Goal: Task Accomplishment & Management: Manage account settings

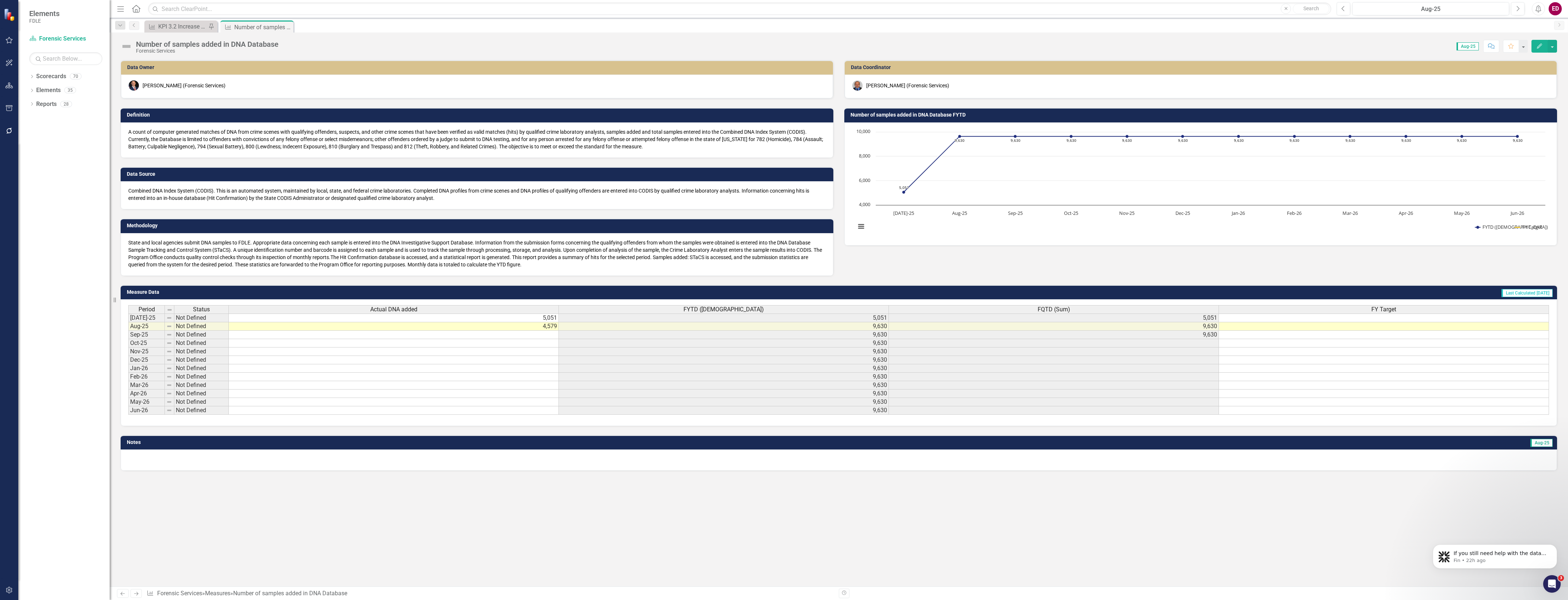
click at [29, 89] on div "Dropdown Scorecards 70 Dropdown FDLE Commissioner's Initiative Team Project Das…" at bounding box center [64, 335] width 91 height 529
click at [31, 90] on icon "Dropdown" at bounding box center [32, 91] width 5 height 4
click at [34, 80] on div "Dropdown" at bounding box center [32, 77] width 5 height 6
click at [35, 130] on icon "Dropdown" at bounding box center [35, 131] width 5 height 4
click at [43, 163] on div "Dropdown Investigative & Forensic Services Command" at bounding box center [75, 159] width 69 height 12
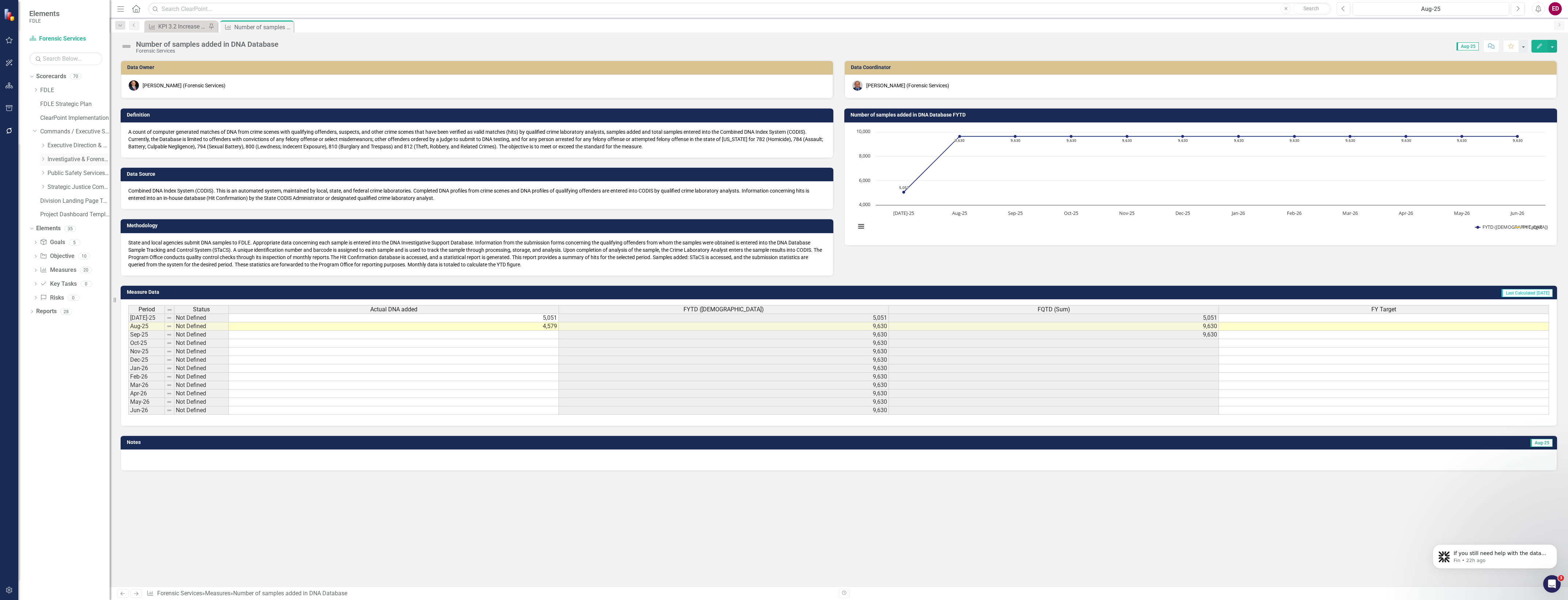
click at [45, 155] on div "Dropdown Investigative & Forensic Services Command" at bounding box center [75, 159] width 69 height 12
click at [46, 159] on icon "Dropdown" at bounding box center [43, 159] width 5 height 4
click at [69, 174] on link "Forensic Services" at bounding box center [82, 173] width 55 height 9
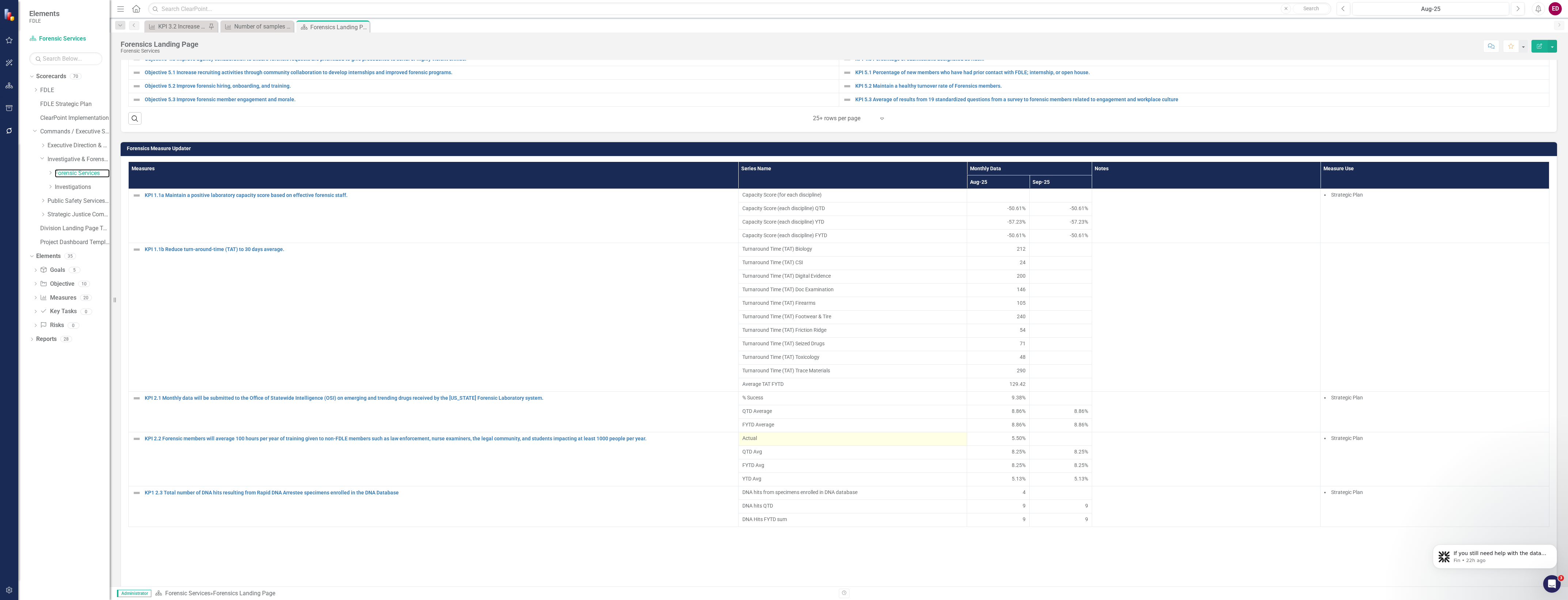
scroll to position [567, 0]
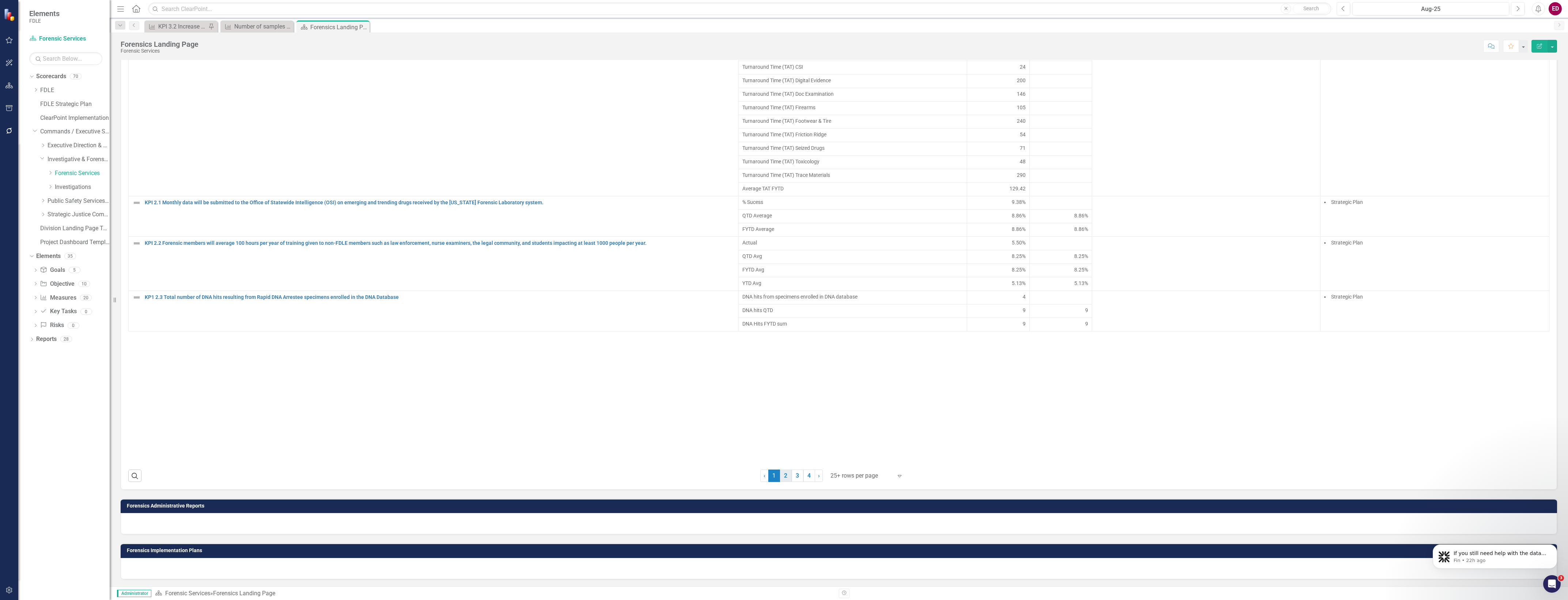
click at [782, 476] on link "2" at bounding box center [785, 476] width 12 height 12
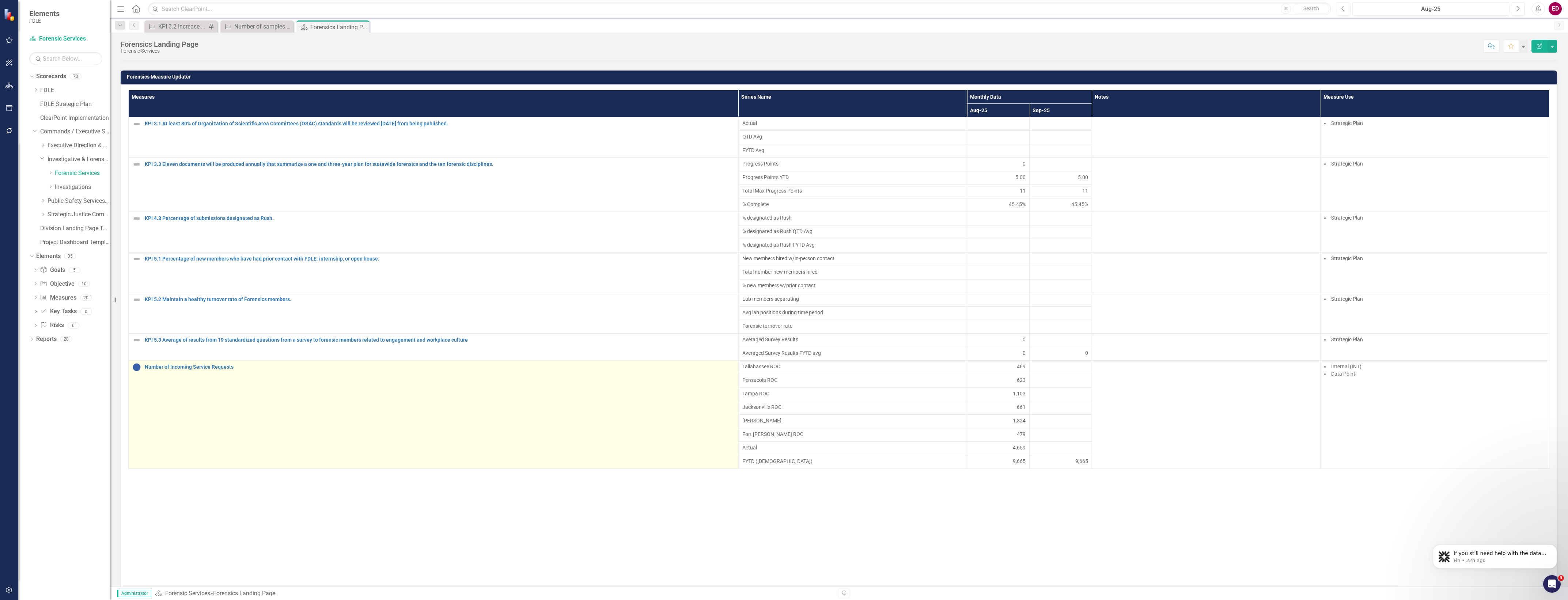
scroll to position [483, 0]
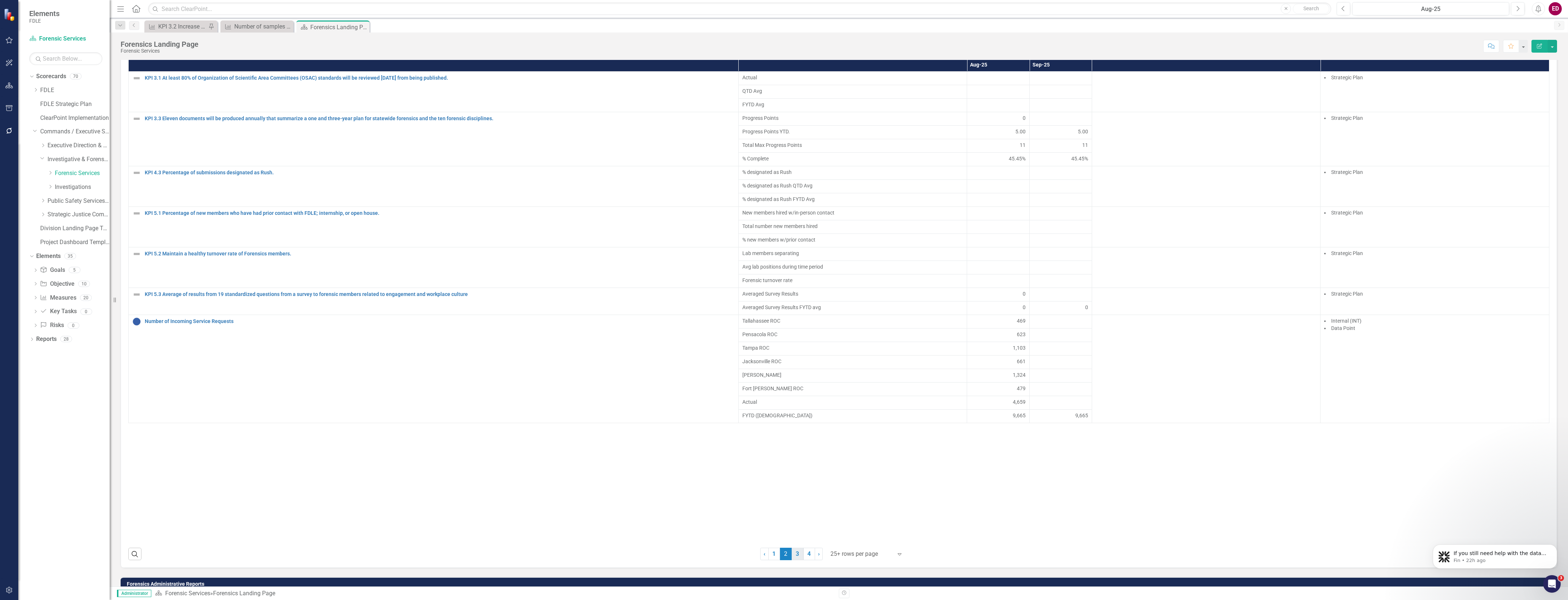
click at [796, 558] on link "3" at bounding box center [797, 554] width 12 height 12
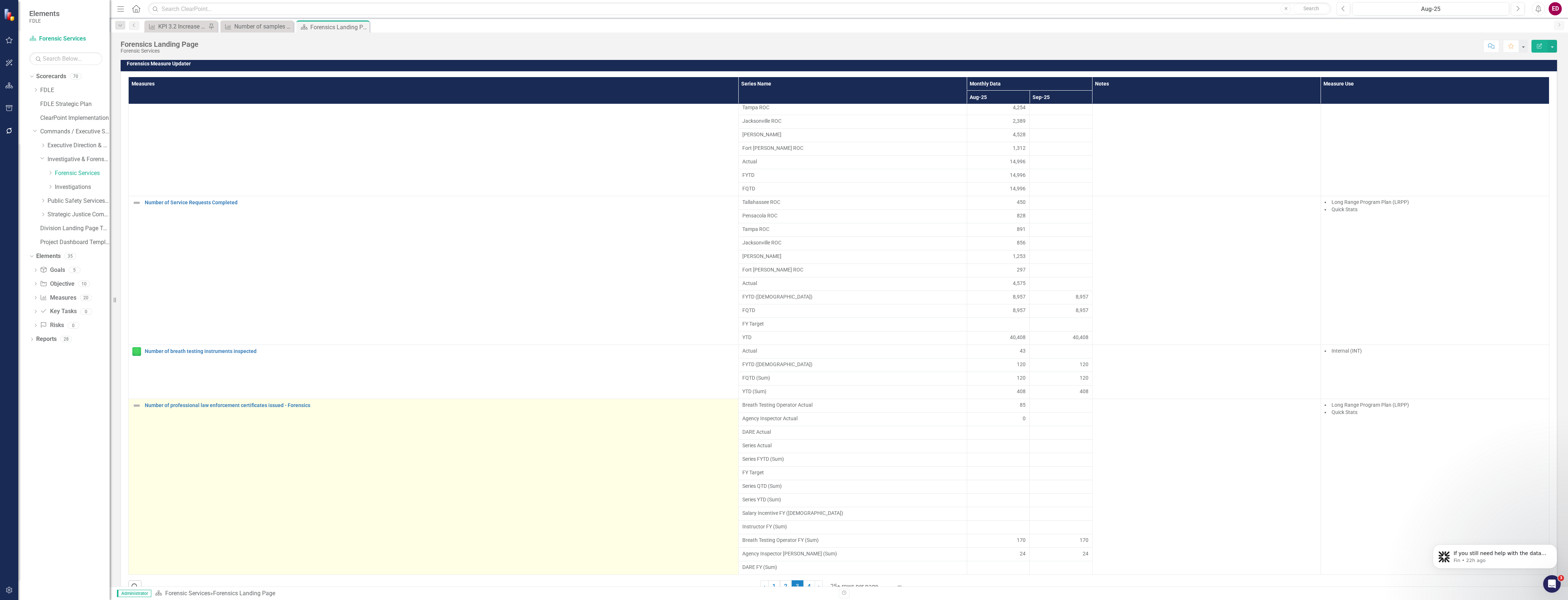
scroll to position [567, 0]
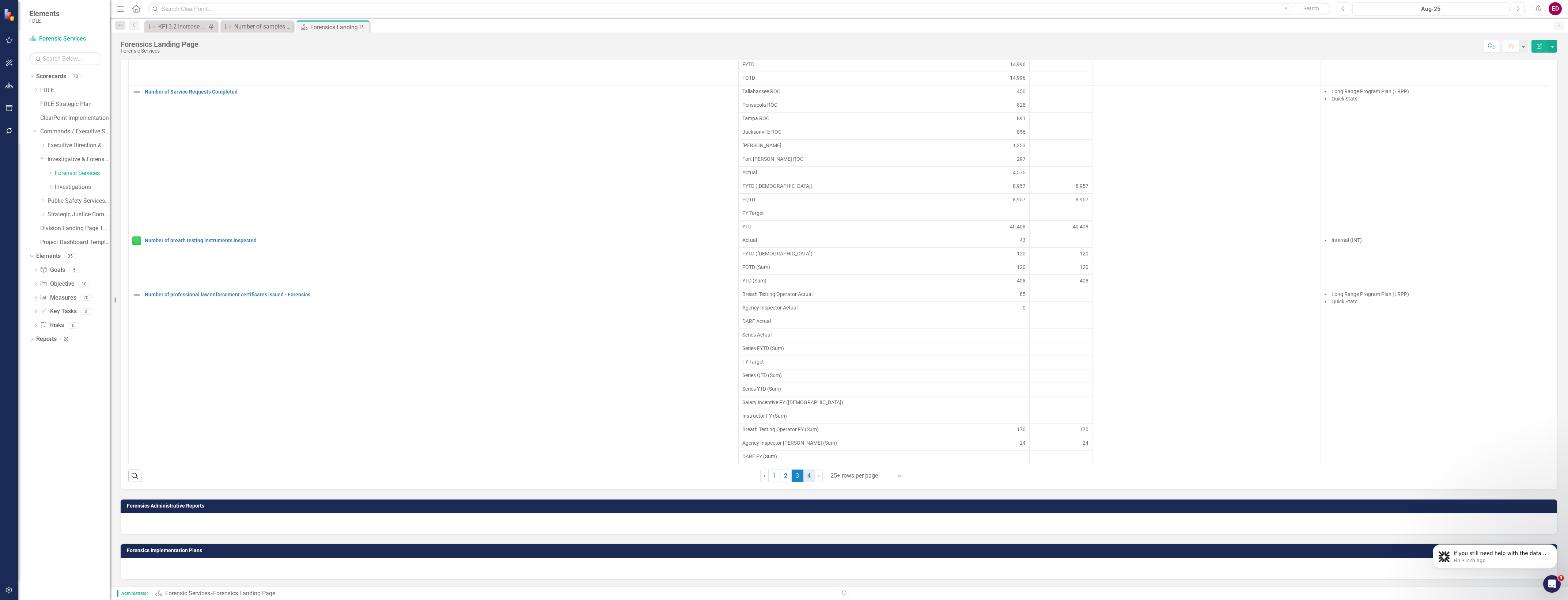
click at [806, 476] on link "4" at bounding box center [809, 476] width 12 height 12
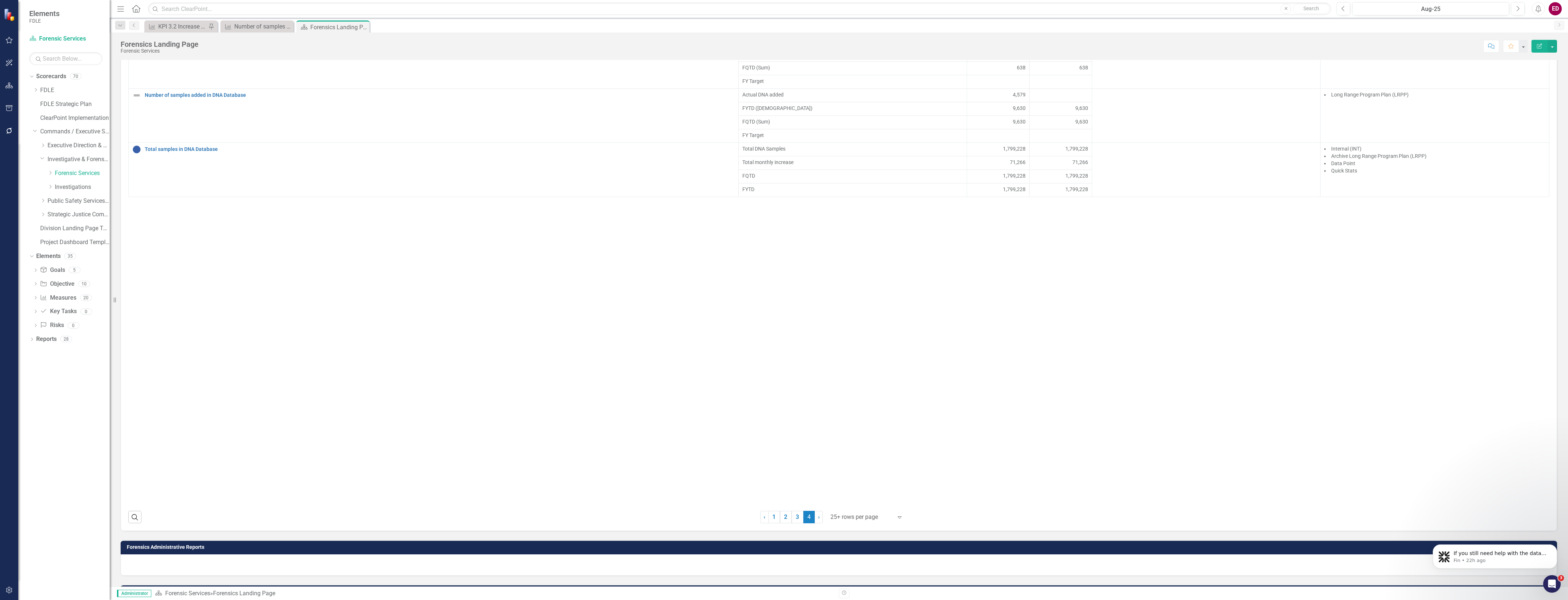
scroll to position [383, 0]
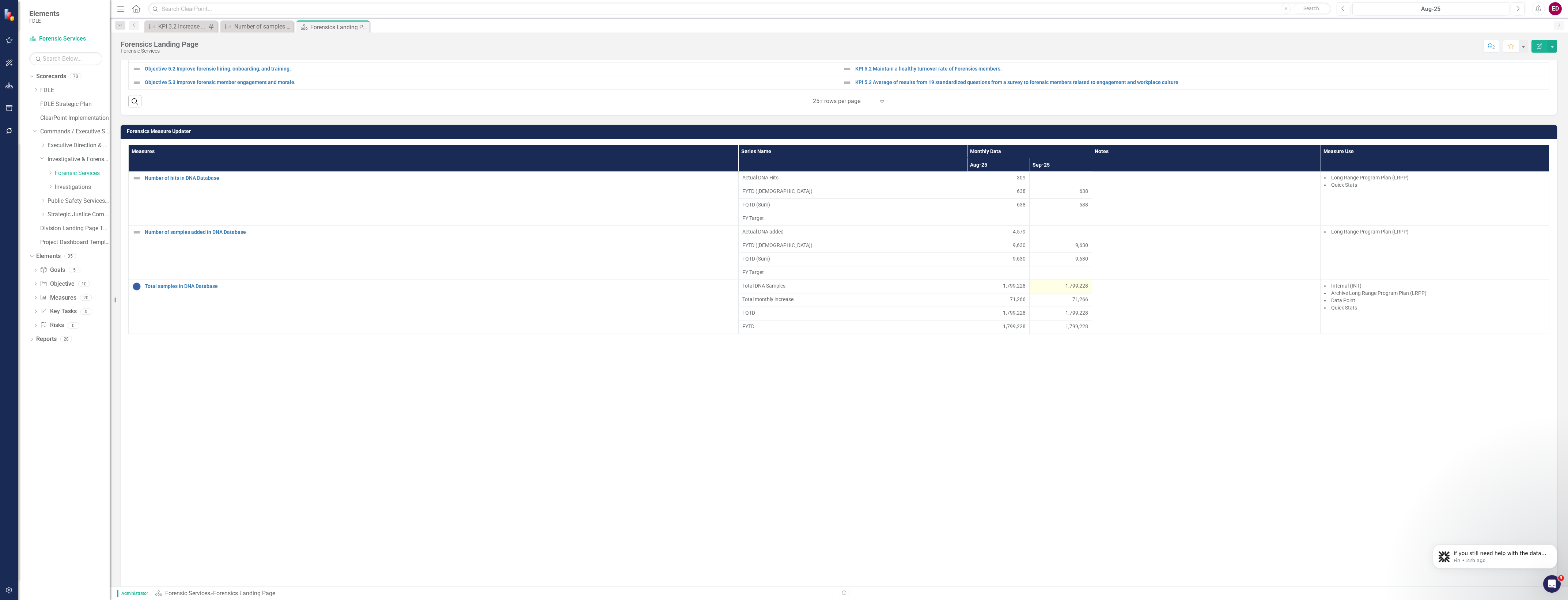
click at [1058, 290] on div "1,799,228" at bounding box center [1061, 286] width 55 height 7
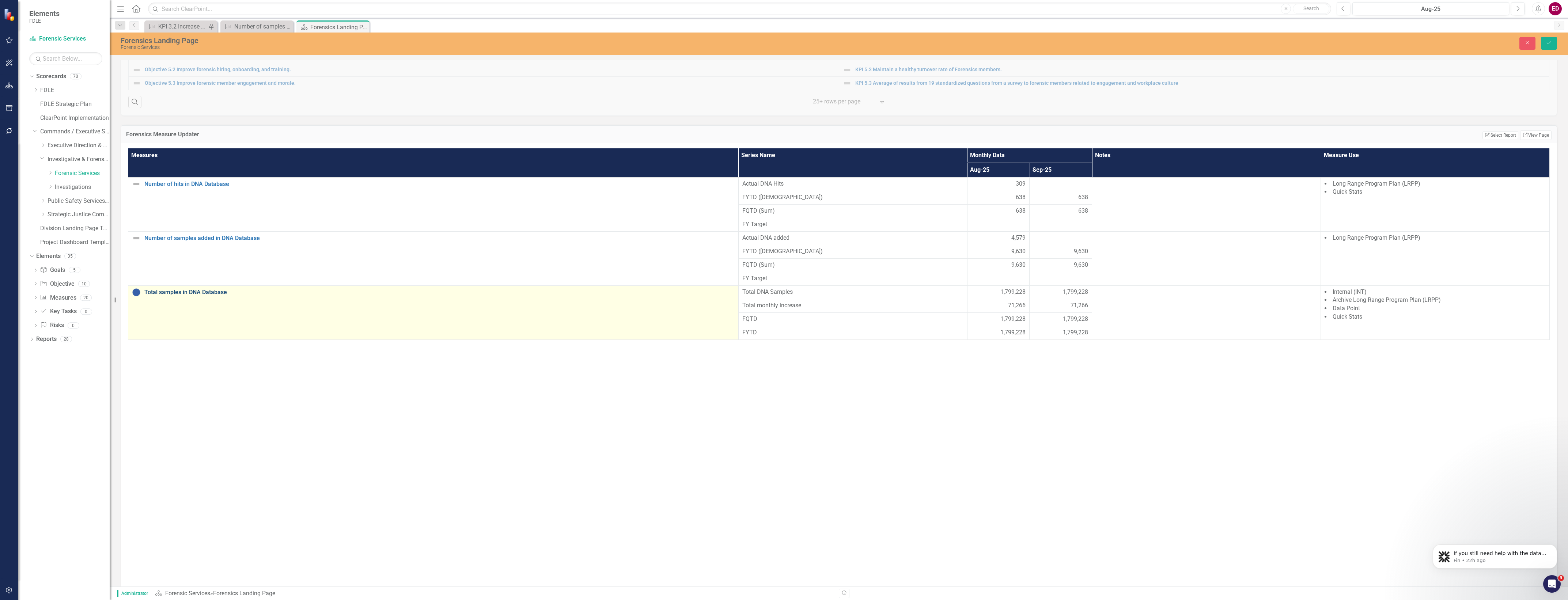
click at [183, 296] on link "Total samples in DNA Database" at bounding box center [439, 292] width 590 height 7
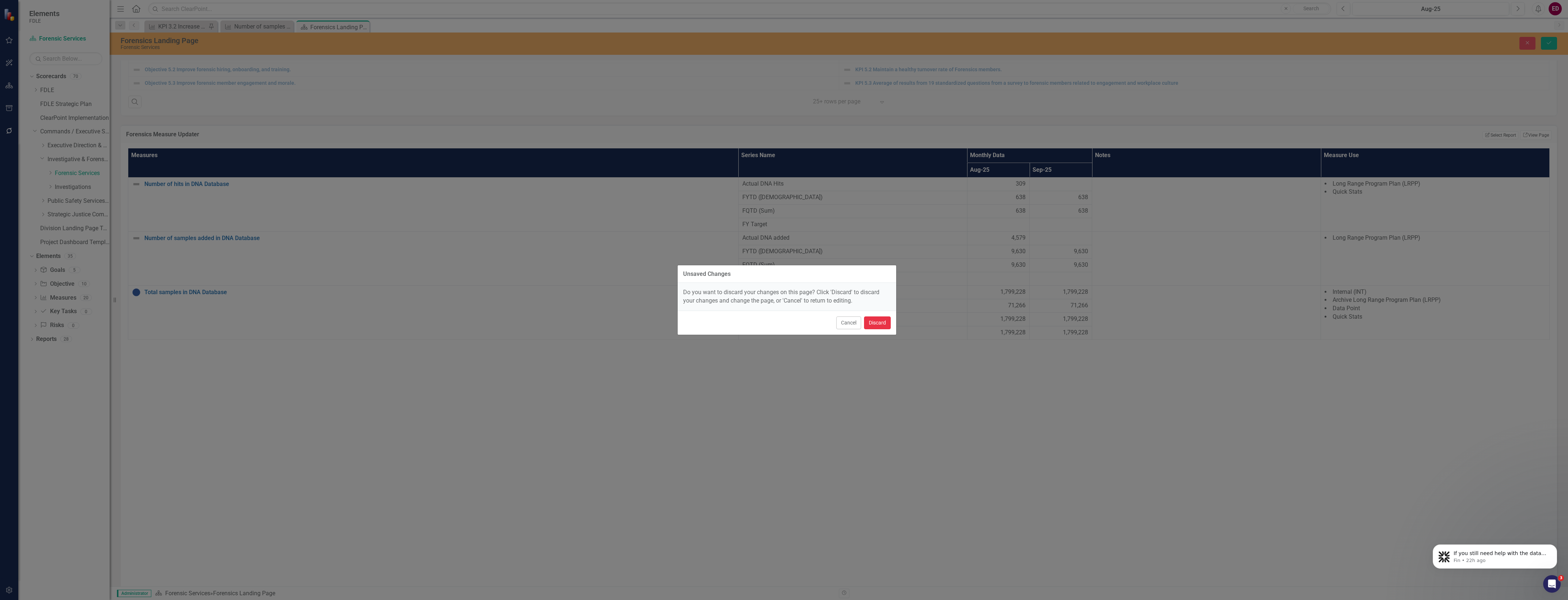
click at [882, 326] on button "Discard" at bounding box center [878, 323] width 27 height 13
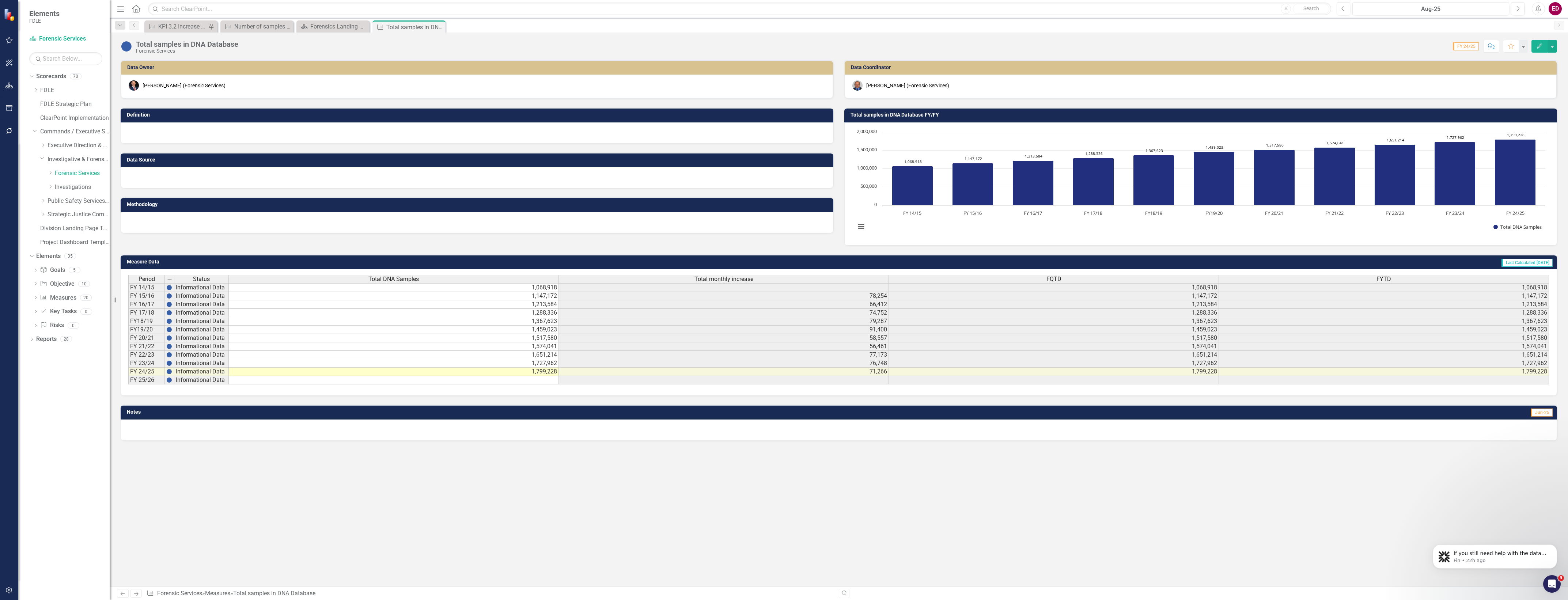
click at [128, 376] on div "Period Status Total DNA Samples Total monthly increase FQTD FYTD FY 14/15 Infor…" at bounding box center [128, 330] width 0 height 110
click at [461, 377] on div at bounding box center [393, 377] width 330 height 1
type textarea "1799228"
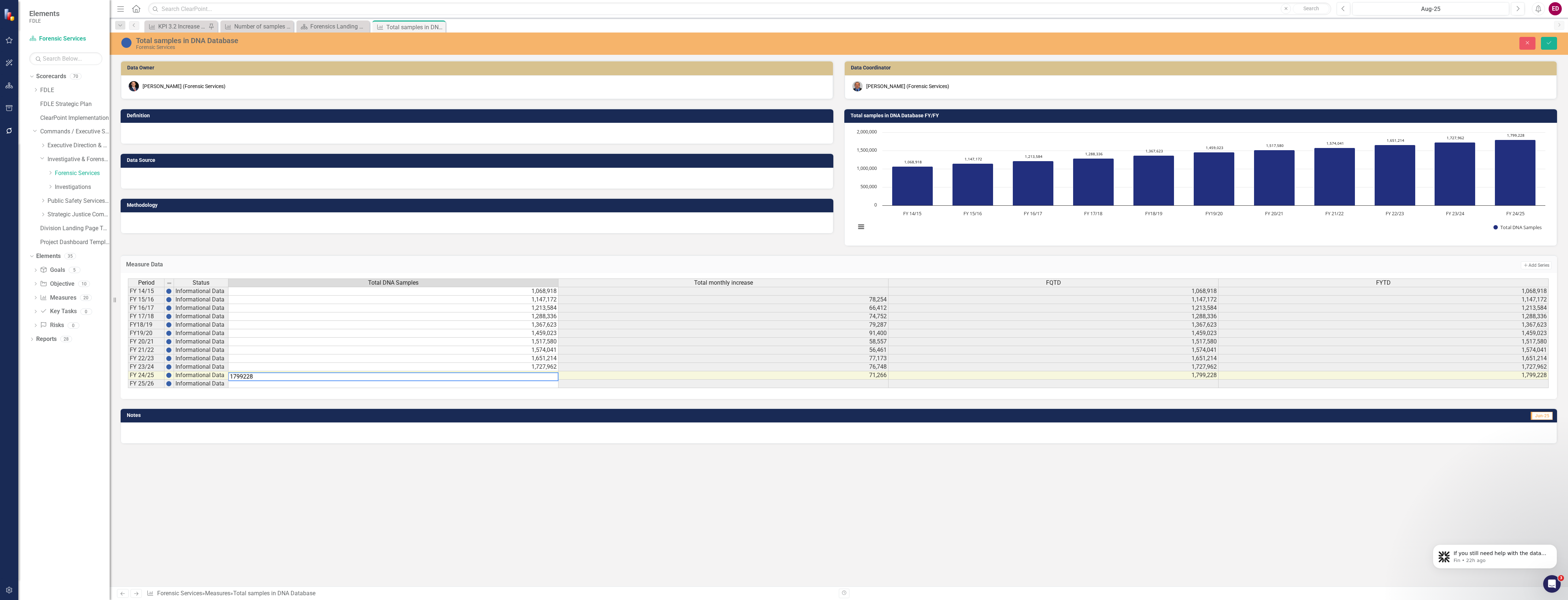
click at [474, 387] on td at bounding box center [393, 384] width 330 height 9
click at [1527, 46] on button "Close" at bounding box center [1527, 43] width 16 height 13
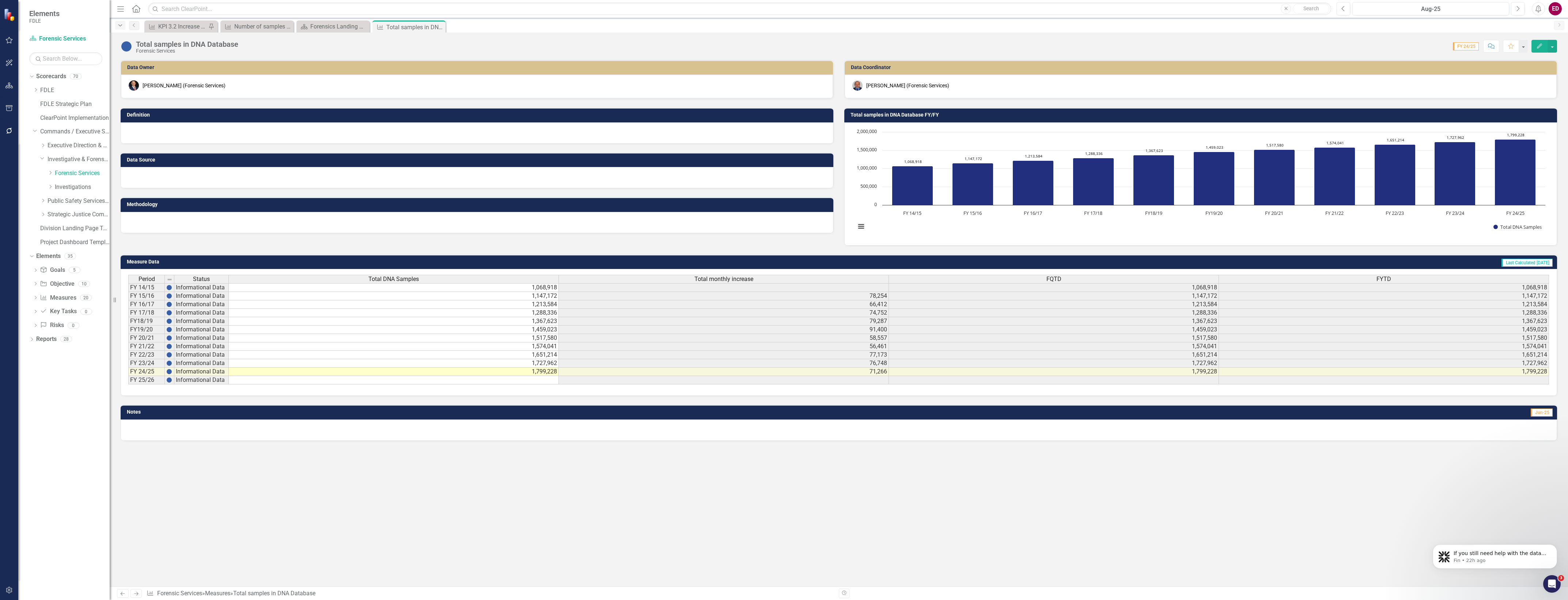
click at [117, 24] on icon "Dropdown" at bounding box center [120, 26] width 7 height 5
click at [134, 23] on icon "Previous" at bounding box center [135, 25] width 6 height 4
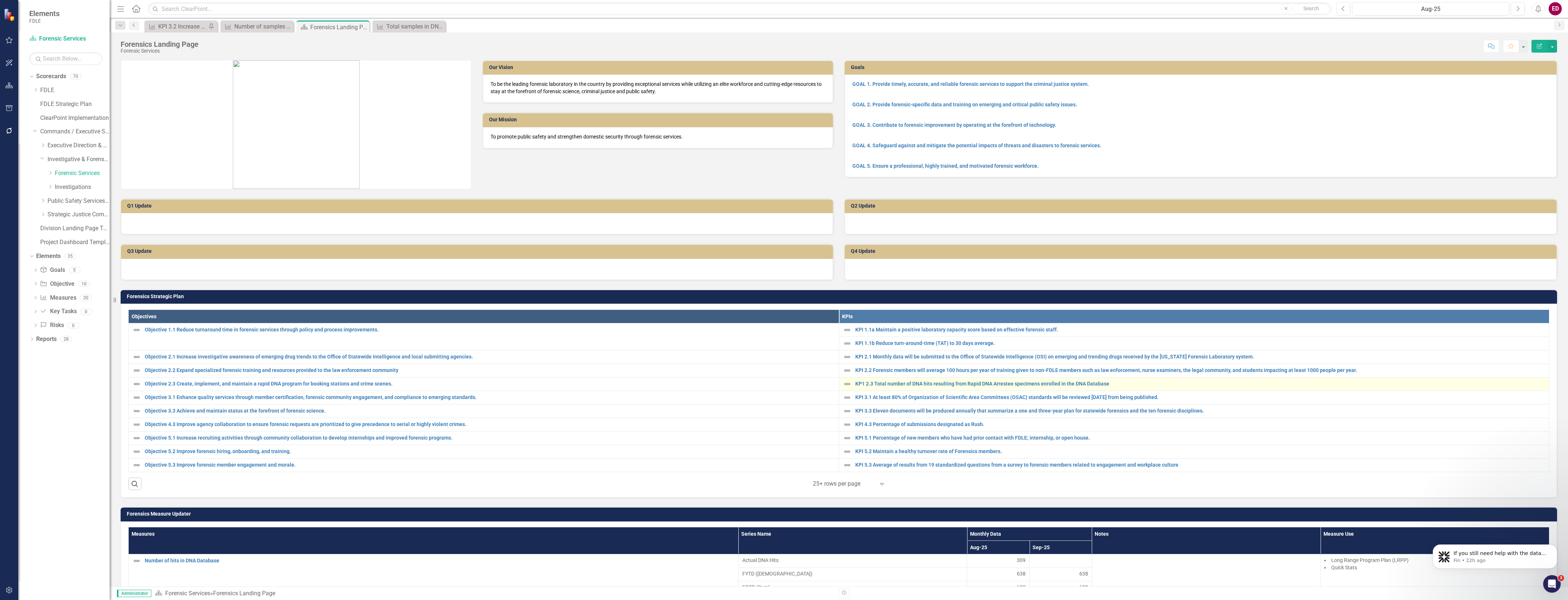
scroll to position [411, 0]
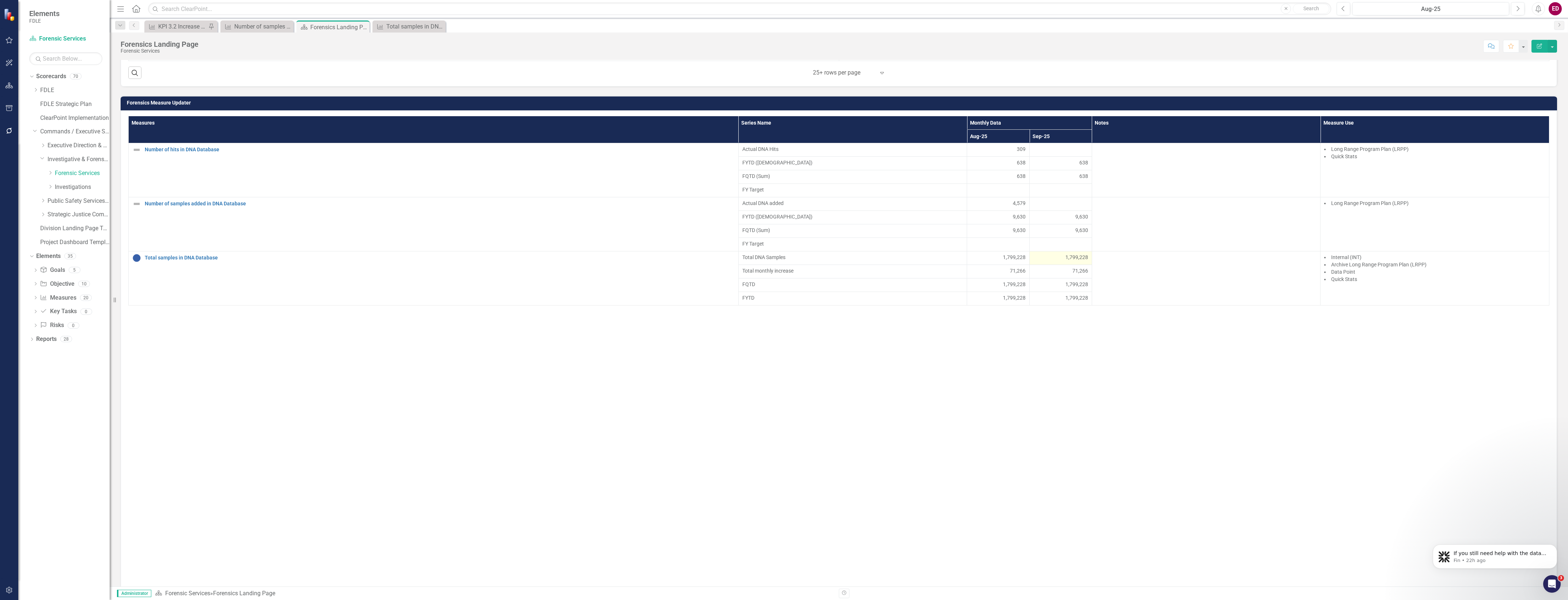
click at [1060, 261] on div "1,799,228" at bounding box center [1061, 257] width 55 height 7
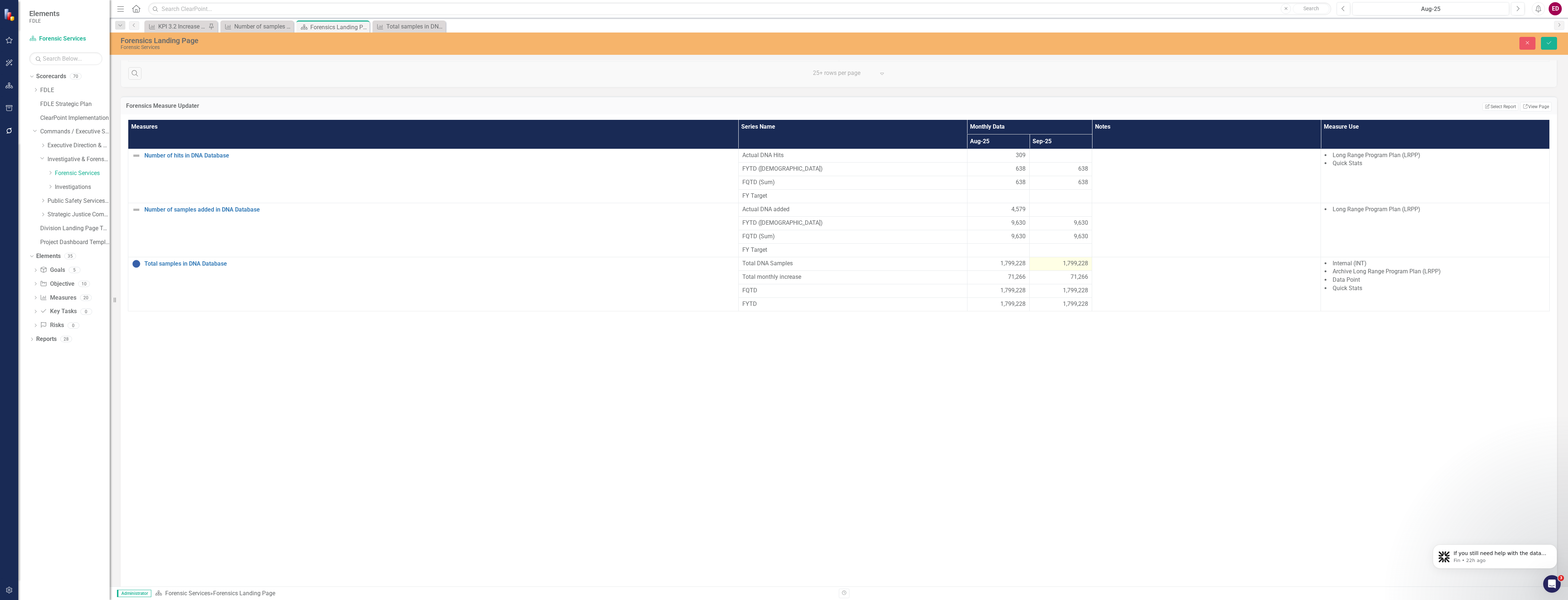
click at [1068, 268] on span "1,799,228" at bounding box center [1075, 263] width 25 height 9
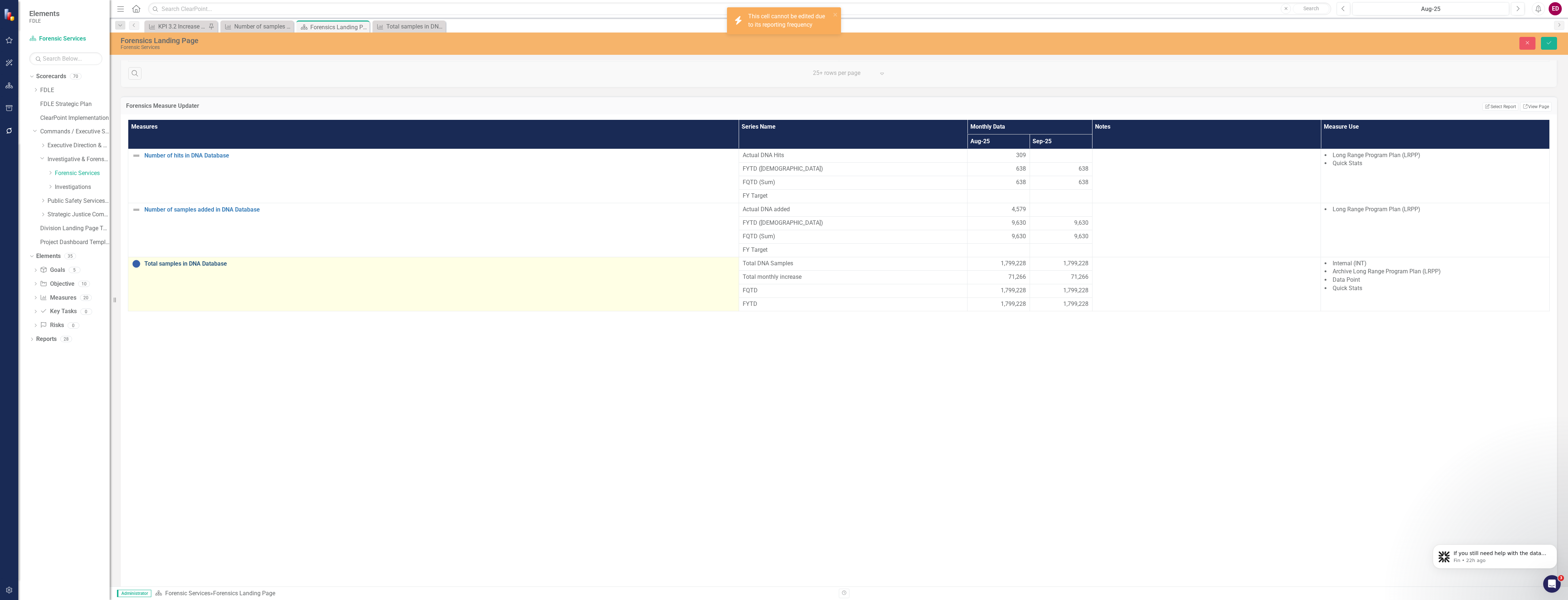
click at [205, 267] on link "Total samples in DNA Database" at bounding box center [439, 263] width 590 height 7
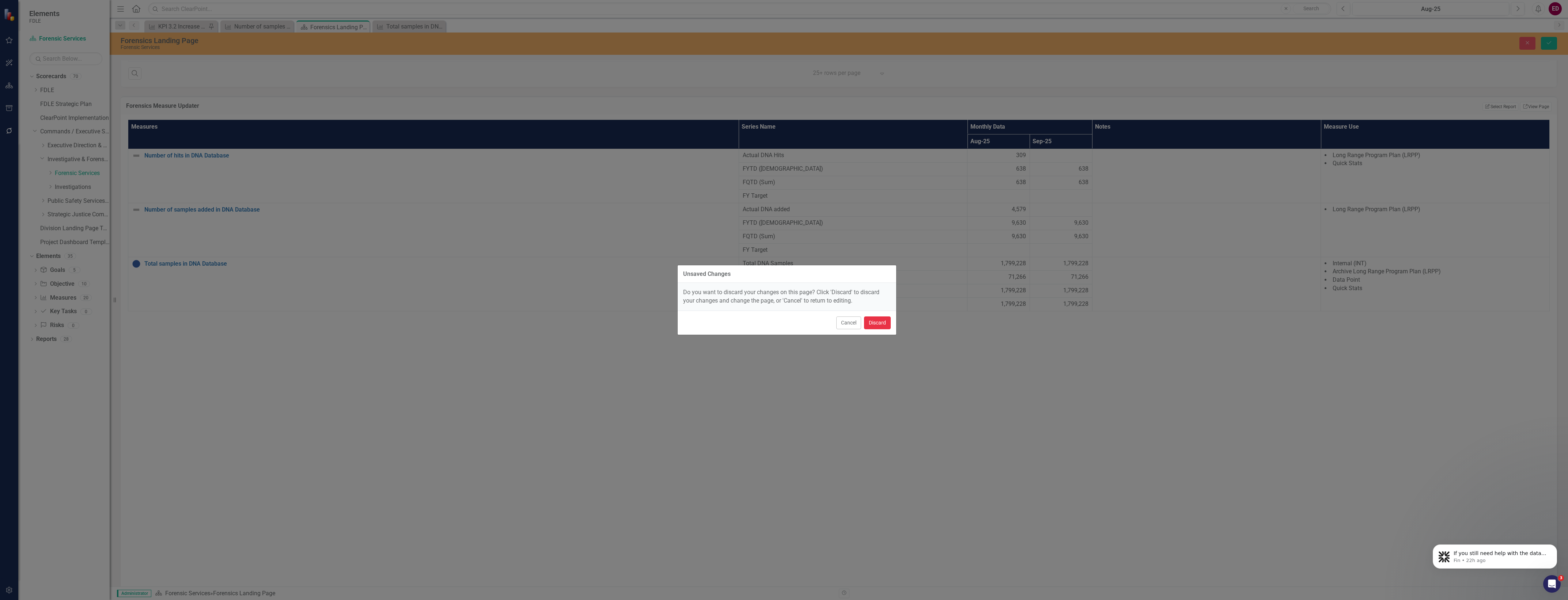
click at [886, 324] on button "Discard" at bounding box center [878, 323] width 27 height 13
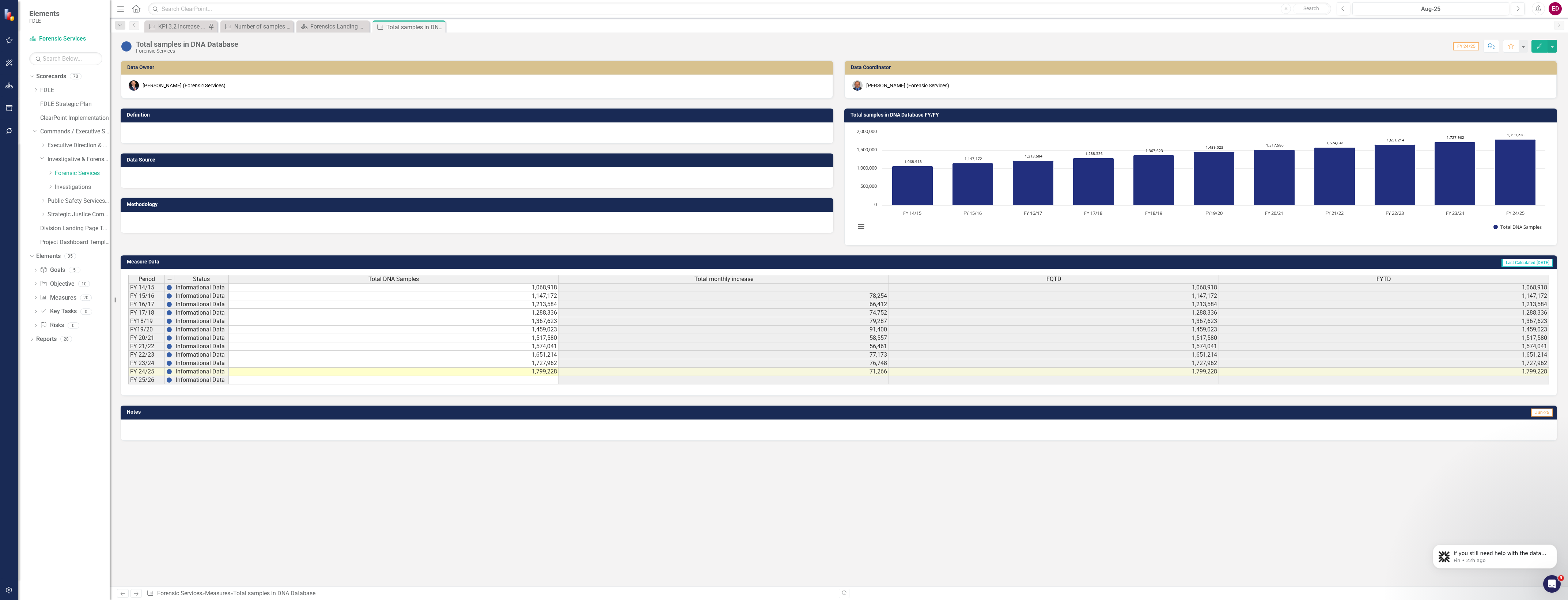
click at [516, 373] on td "1,799,228" at bounding box center [394, 372] width 330 height 9
click at [520, 378] on td at bounding box center [394, 380] width 330 height 9
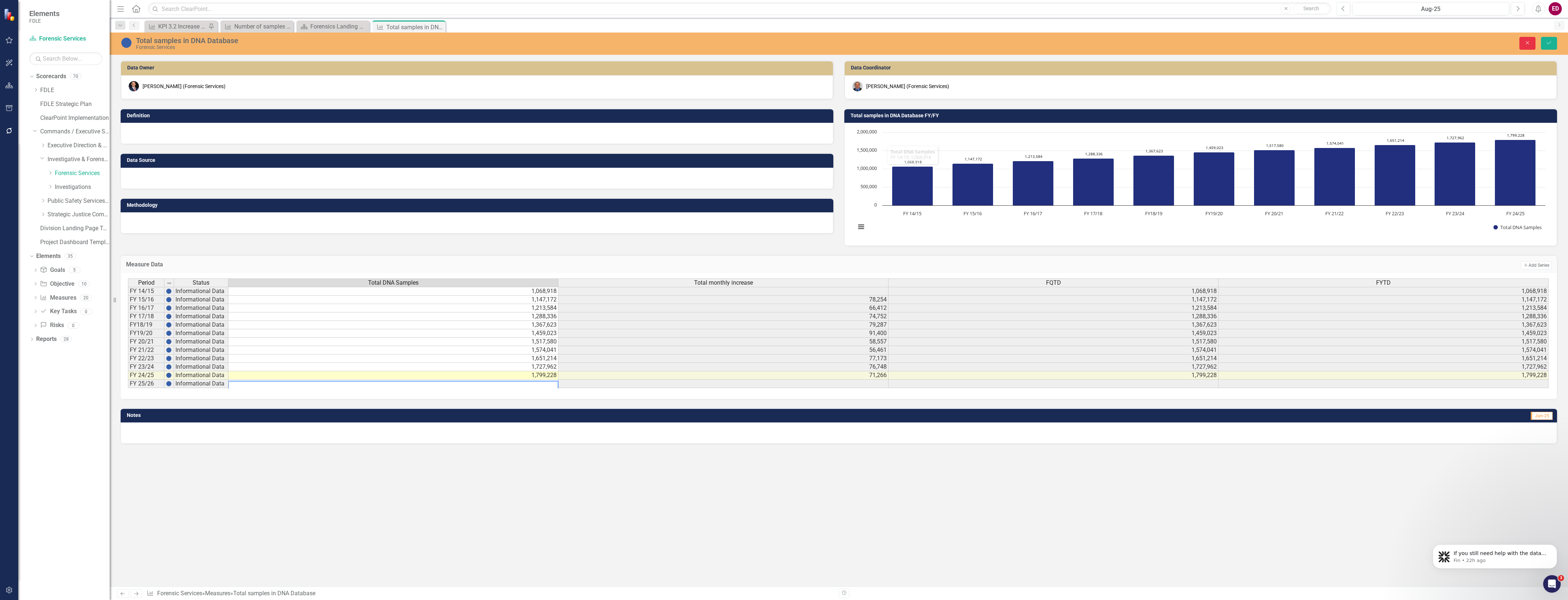
click at [1526, 46] on button "Close" at bounding box center [1527, 43] width 16 height 13
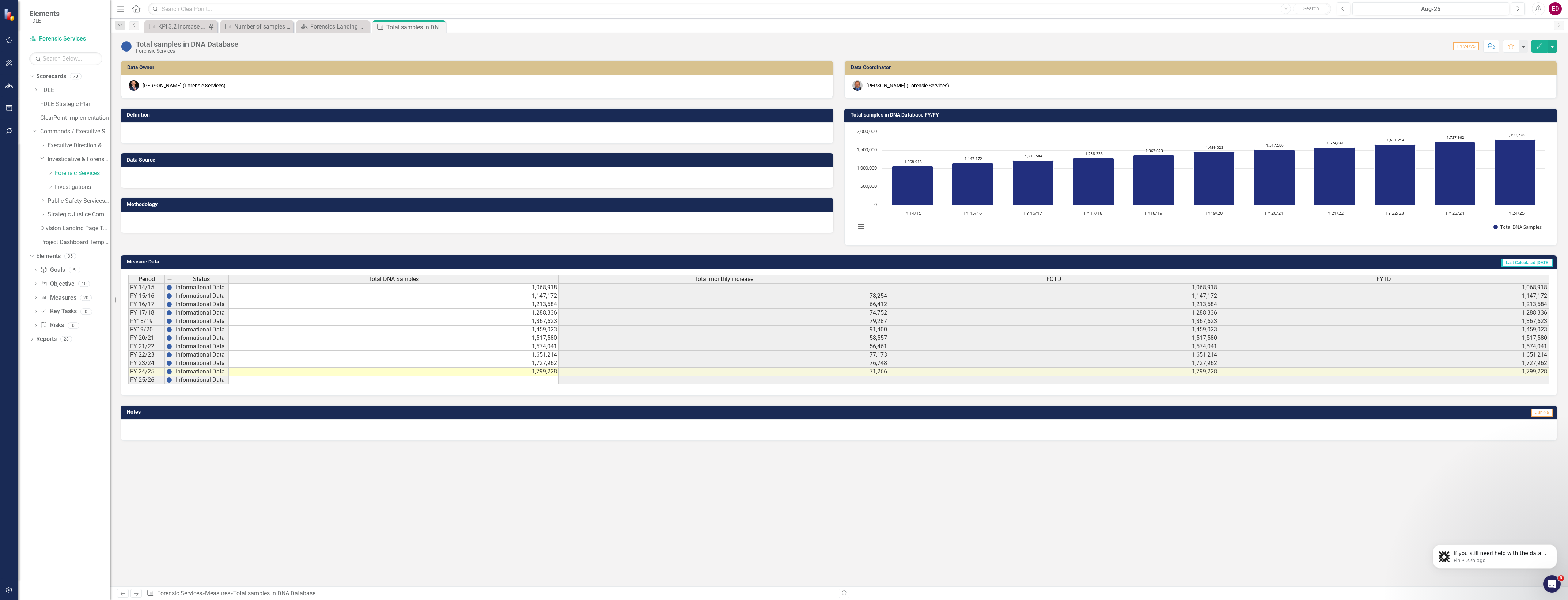
click at [410, 382] on td at bounding box center [394, 380] width 330 height 9
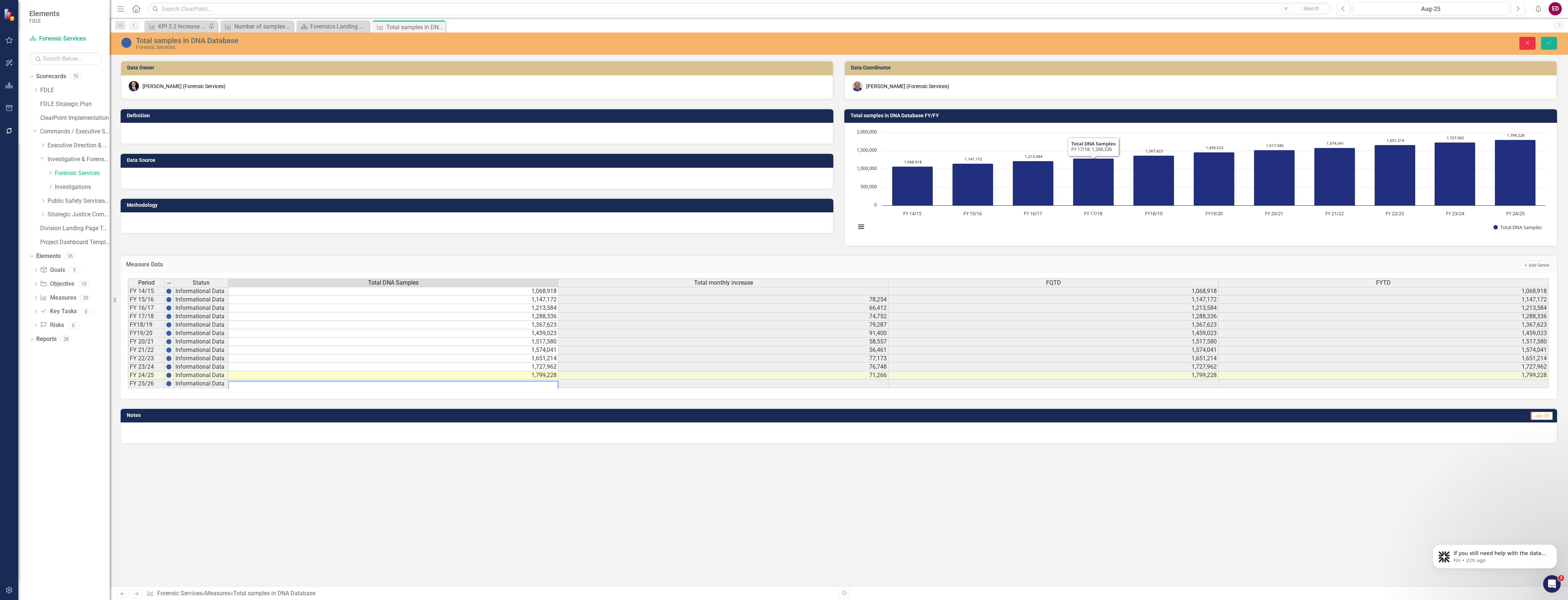
click at [1524, 44] on icon "Close" at bounding box center [1527, 43] width 7 height 5
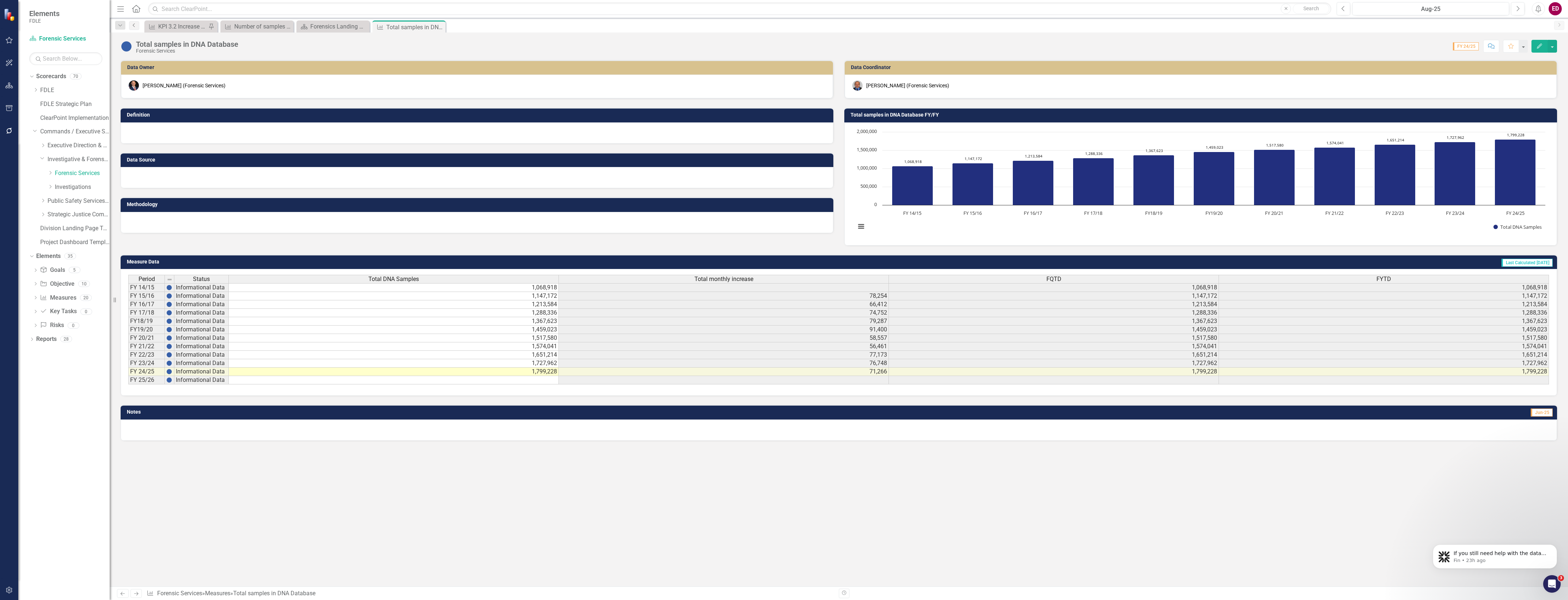
click at [132, 28] on link "Previous" at bounding box center [134, 26] width 10 height 9
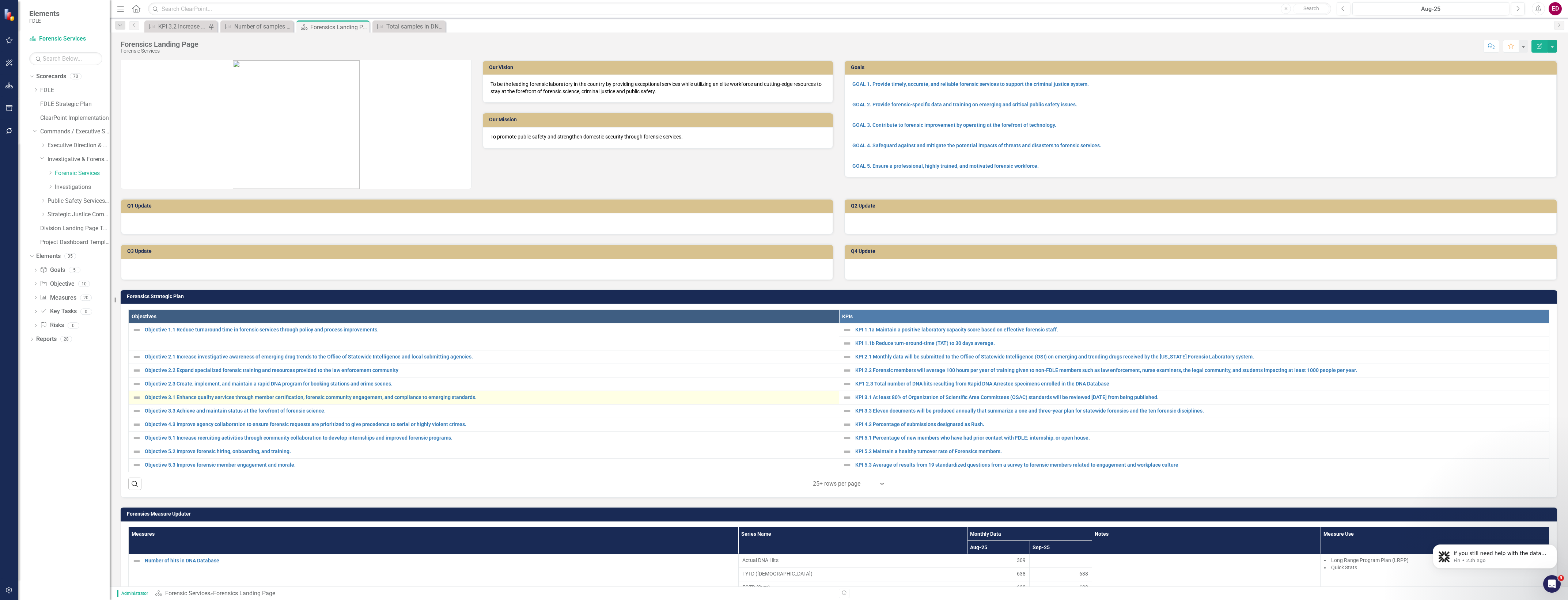
scroll to position [274, 0]
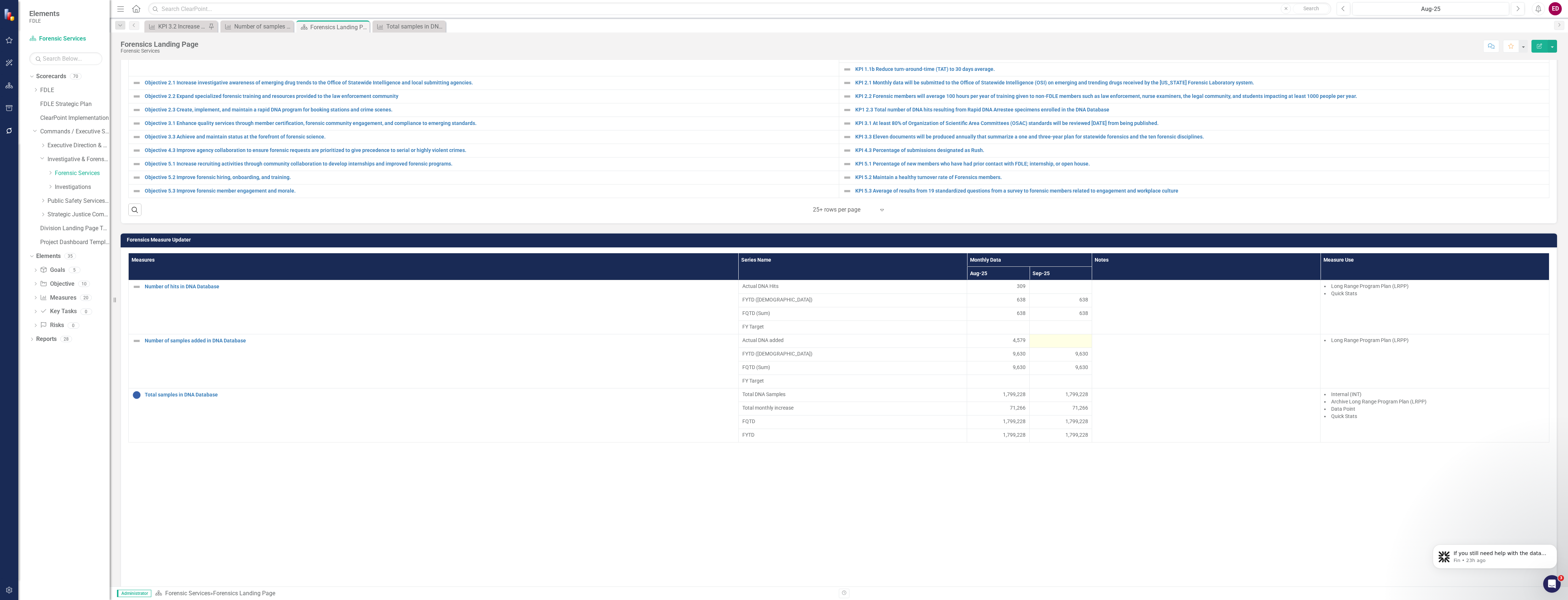
click at [1062, 345] on div at bounding box center [1061, 341] width 55 height 9
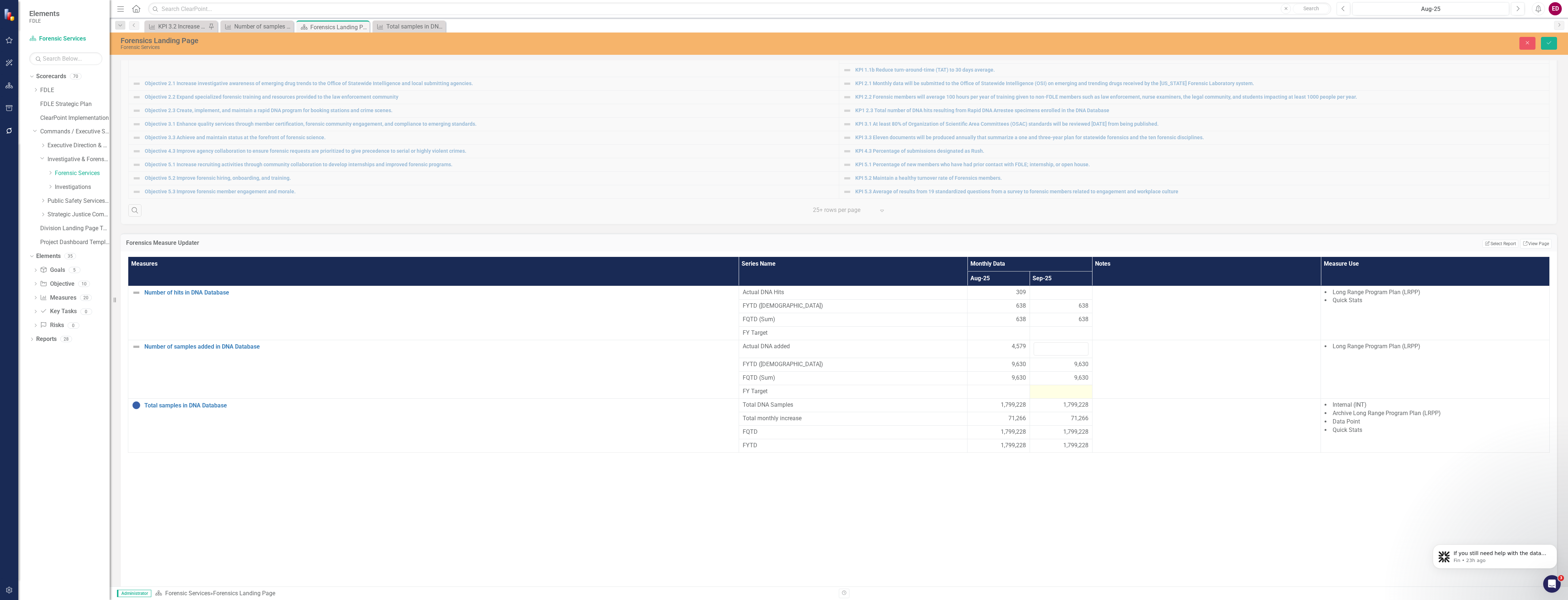
click at [1063, 399] on td at bounding box center [1061, 392] width 63 height 13
click at [1055, 333] on td at bounding box center [1061, 333] width 63 height 13
click at [1526, 48] on button "Close" at bounding box center [1527, 43] width 16 height 13
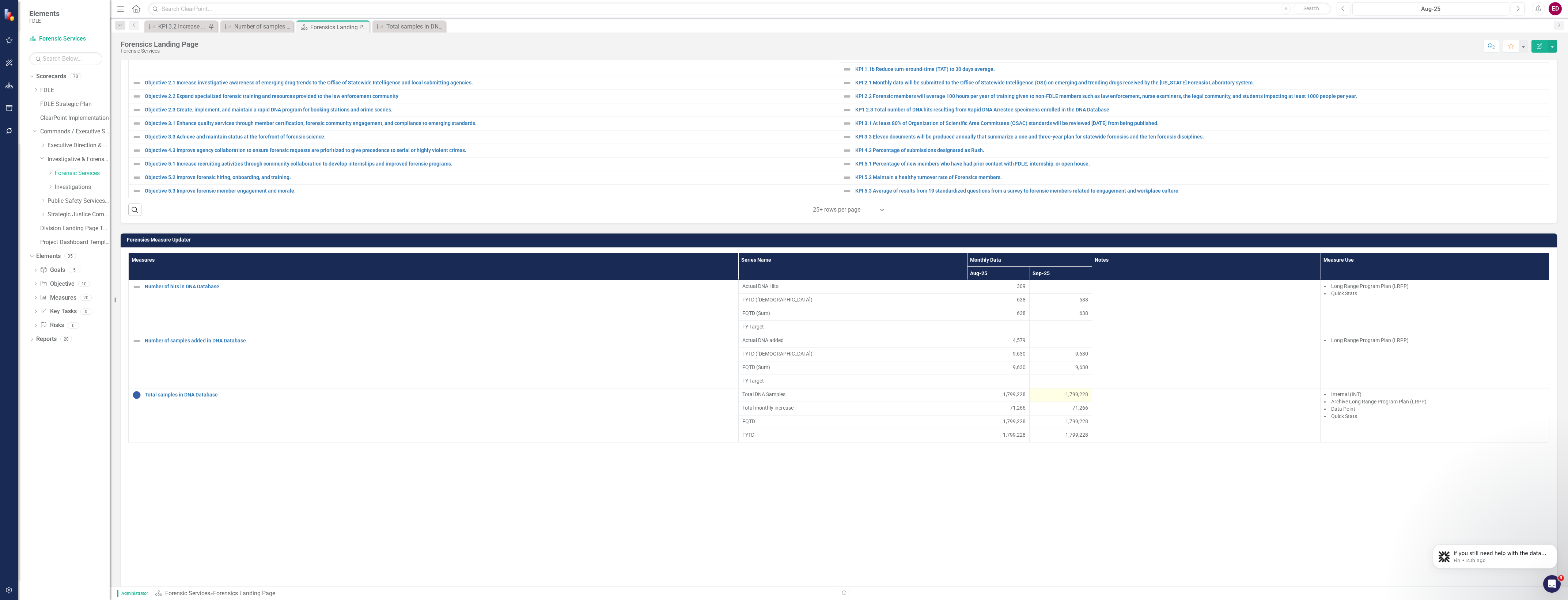
click at [1076, 398] on span "1,799,228" at bounding box center [1076, 394] width 23 height 7
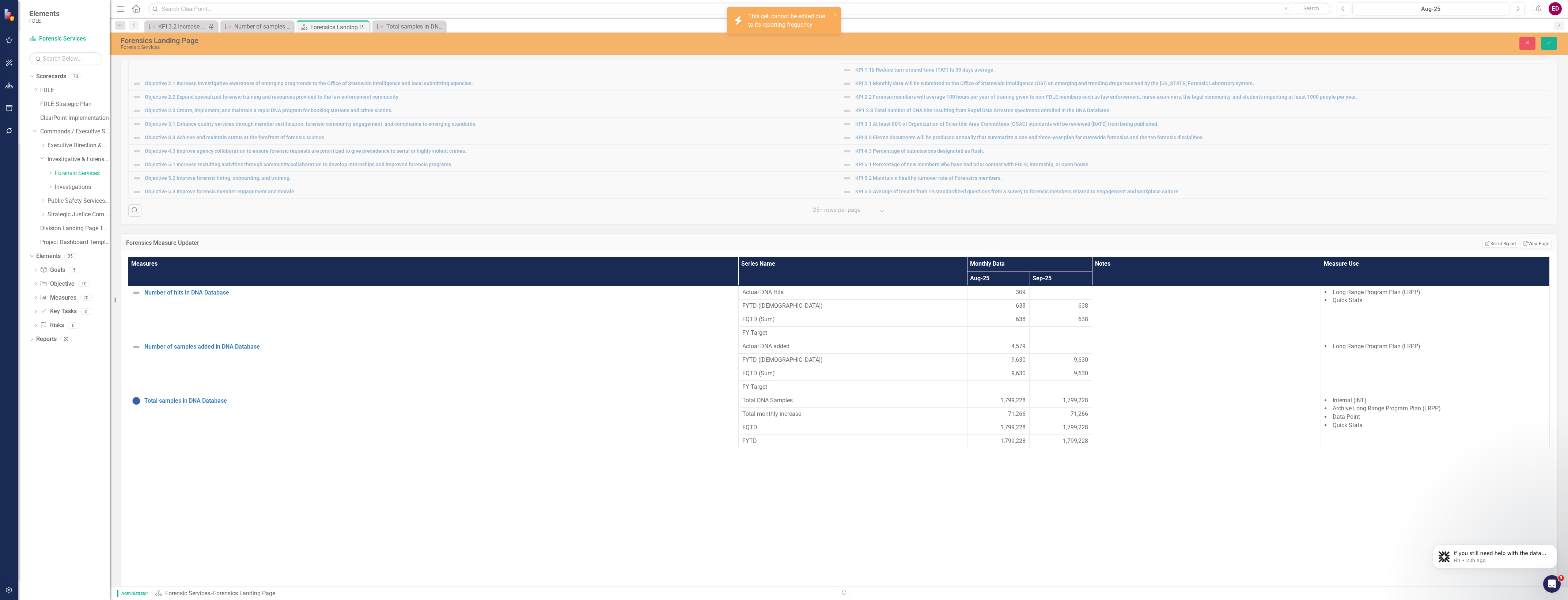
click at [1073, 419] on span "71,266" at bounding box center [1079, 414] width 18 height 9
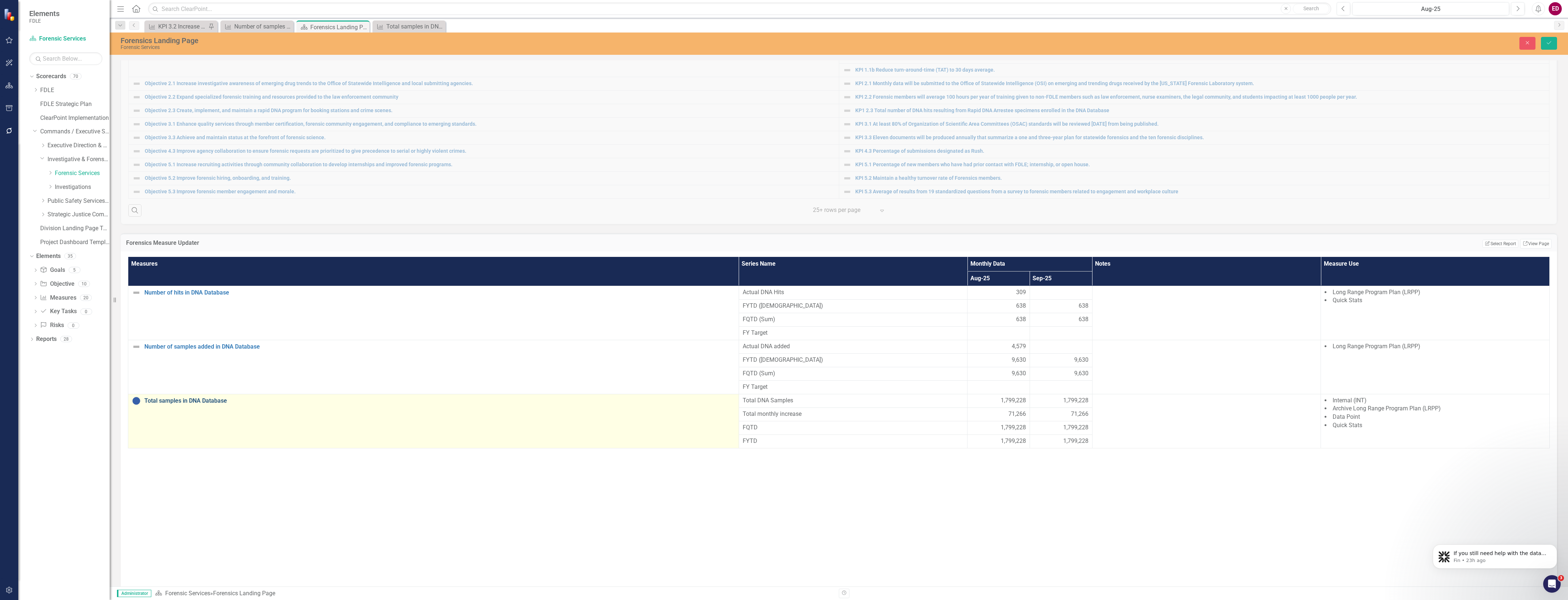
click at [212, 404] on link "Total samples in DNA Database" at bounding box center [439, 400] width 590 height 7
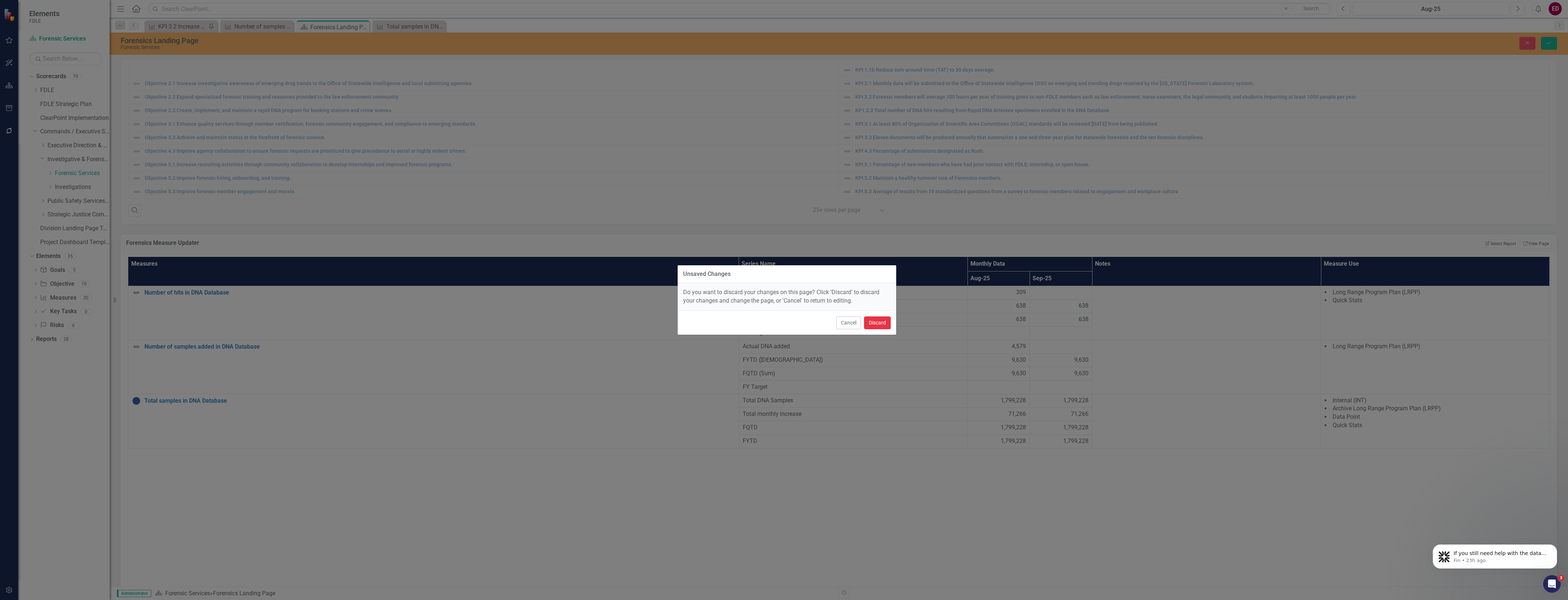
click at [879, 324] on button "Discard" at bounding box center [878, 323] width 27 height 13
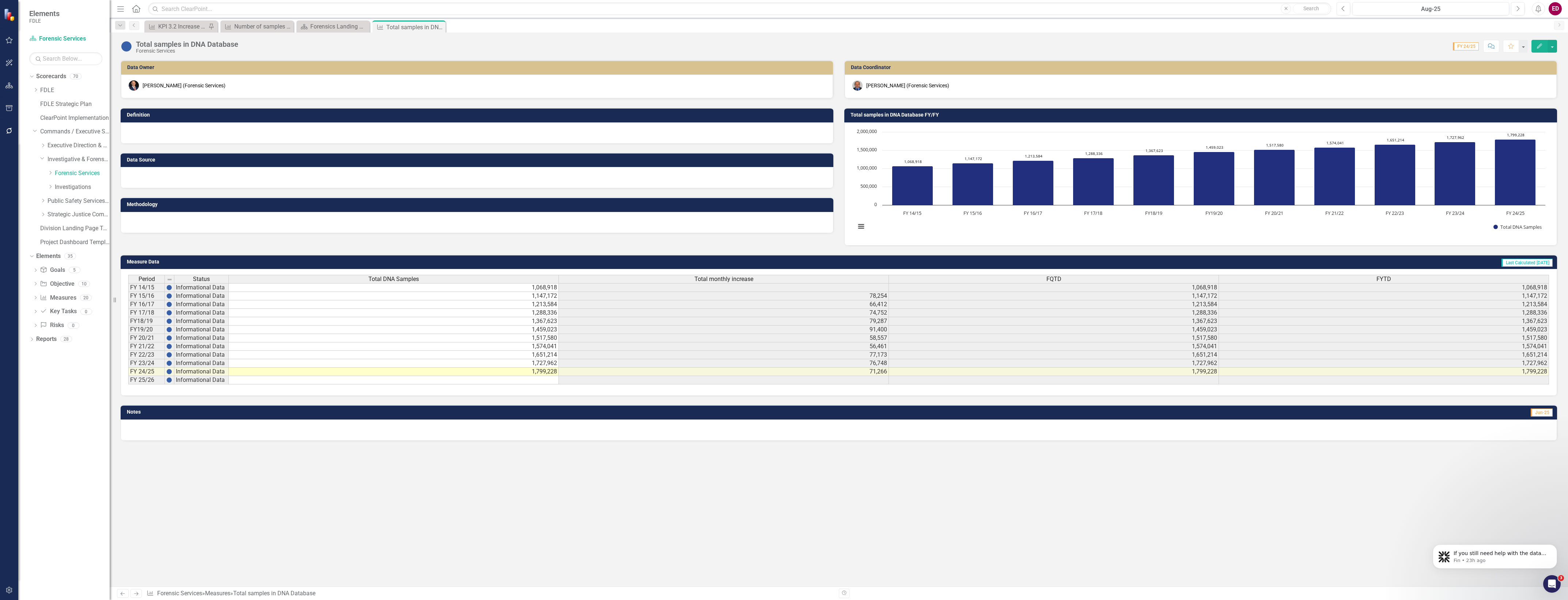
click at [845, 595] on icon "Revision History" at bounding box center [844, 593] width 5 height 4
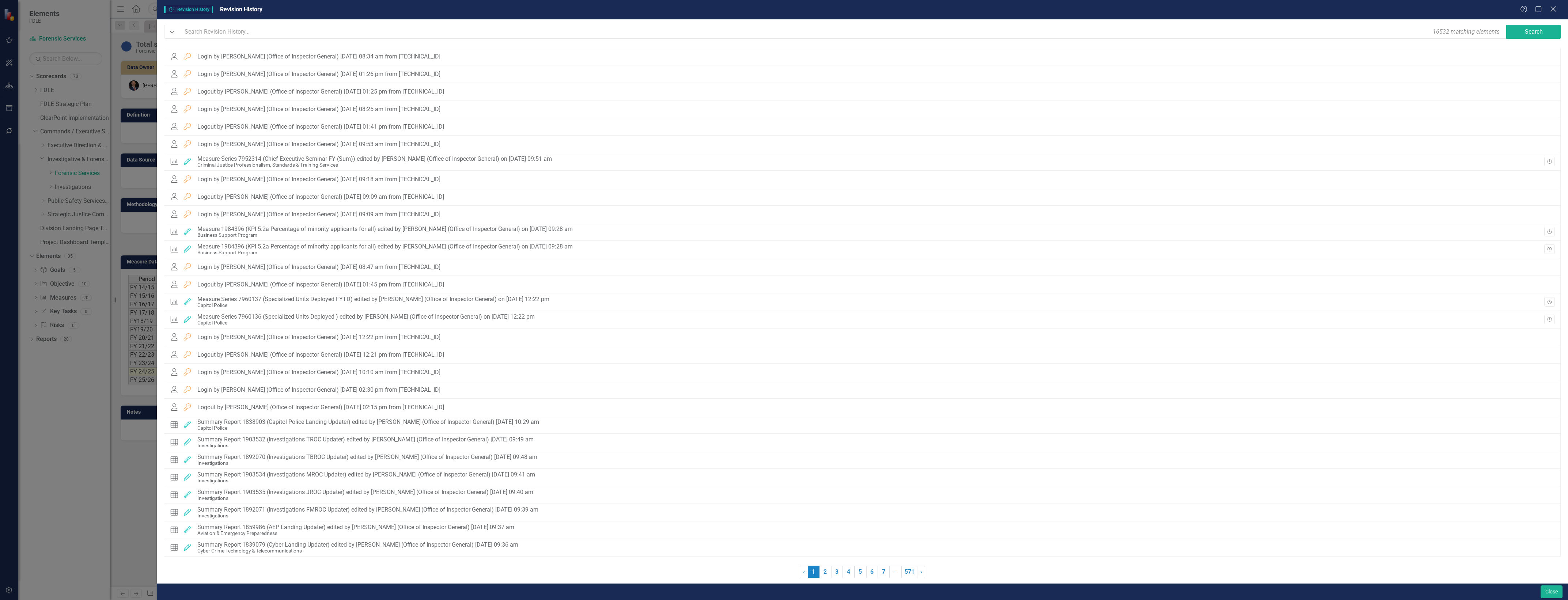
click at [1553, 7] on icon "Close" at bounding box center [1553, 9] width 9 height 7
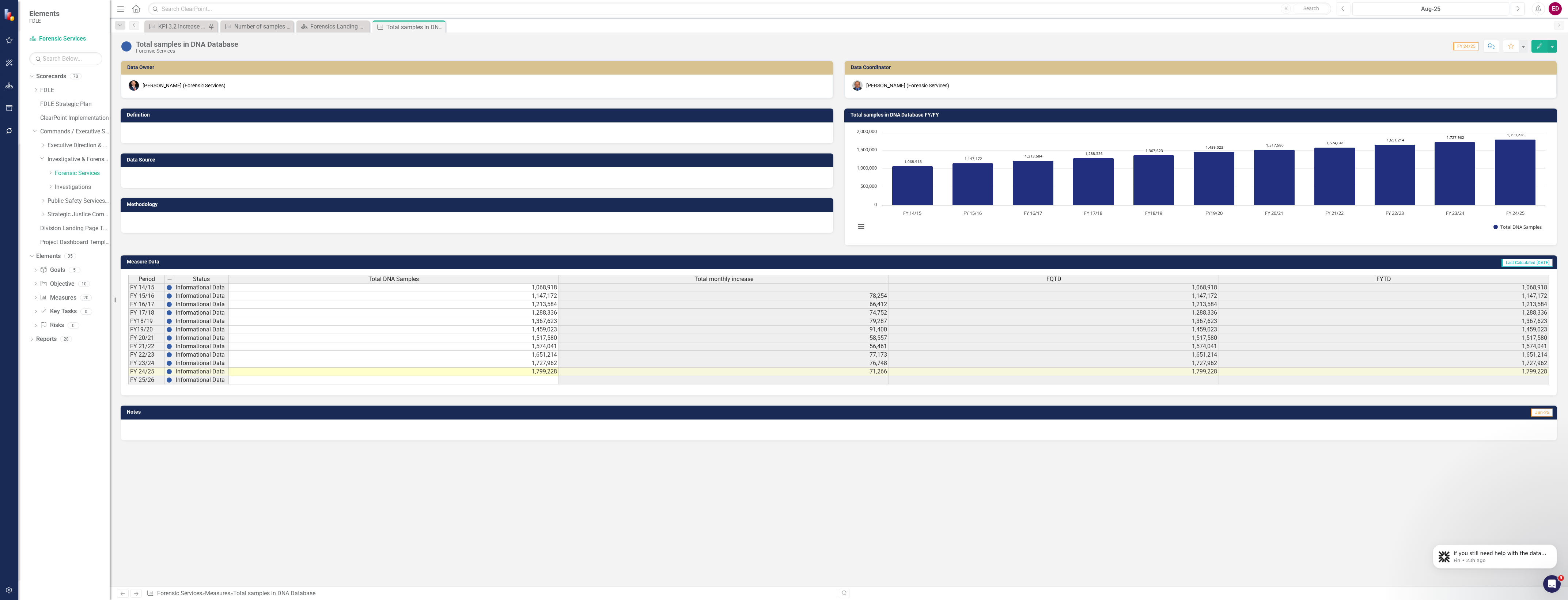
drag, startPoint x: 142, startPoint y: 31, endPoint x: 136, endPoint y: 19, distance: 13.4
click at [143, 31] on span "Measure KPI 3.2 Increase the number of specialized High-Liability Training cour…" at bounding box center [181, 26] width 76 height 12
click at [136, 19] on div "Dropdown Search Measure KPI 3.2 Increase the number of specialized High-Liabili…" at bounding box center [839, 25] width 1458 height 15
click at [135, 24] on icon "Previous" at bounding box center [135, 25] width 6 height 4
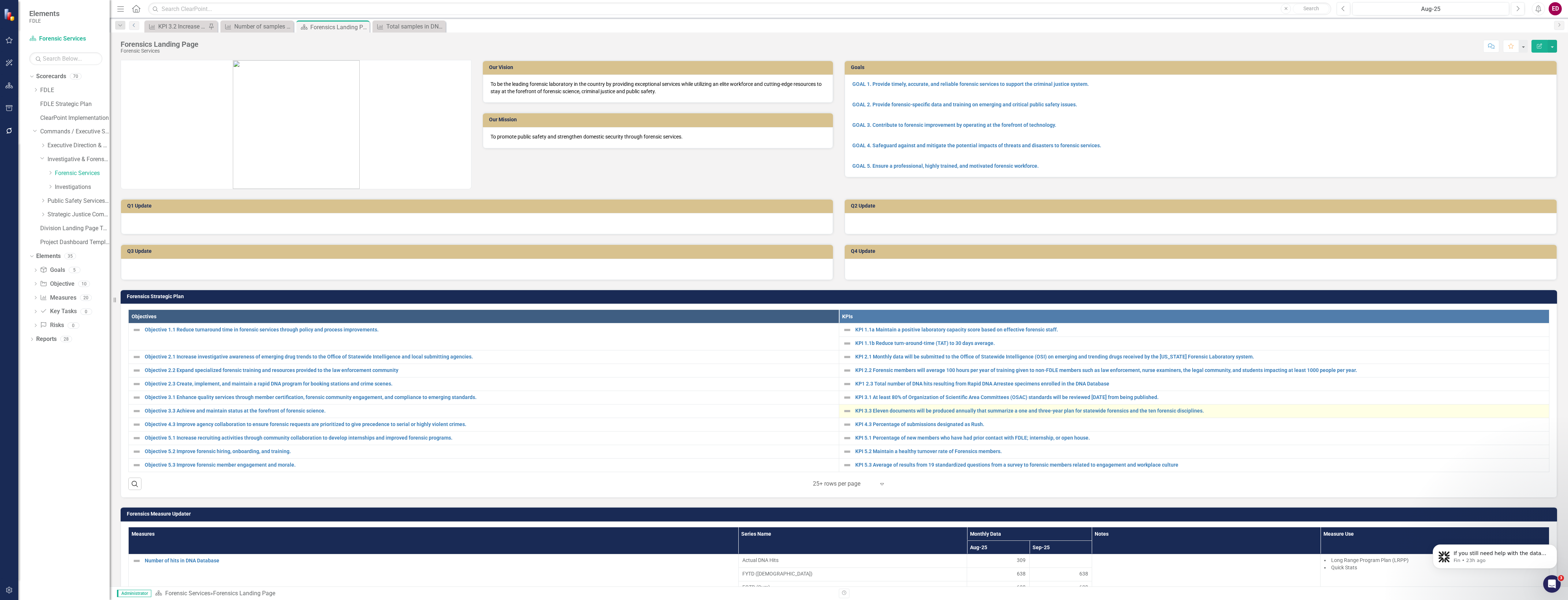
scroll to position [411, 0]
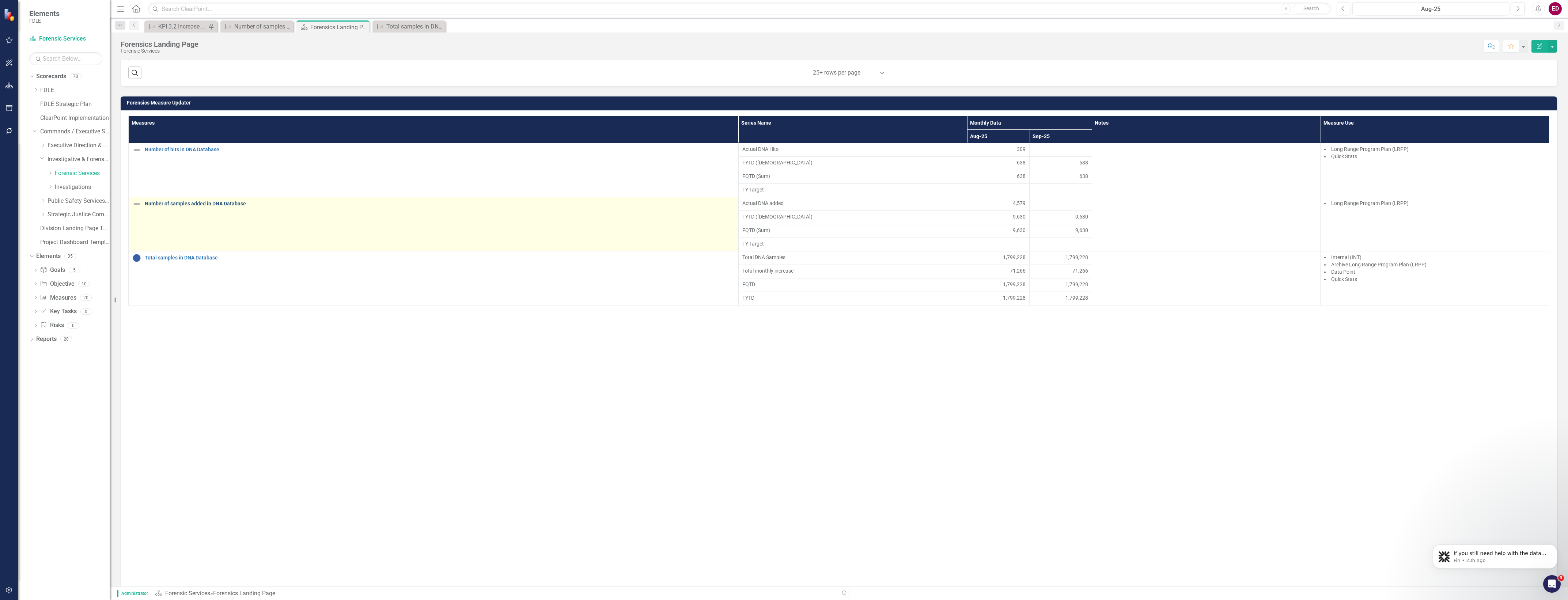
click at [246, 206] on link "Number of samples added in DNA Database" at bounding box center [439, 203] width 590 height 5
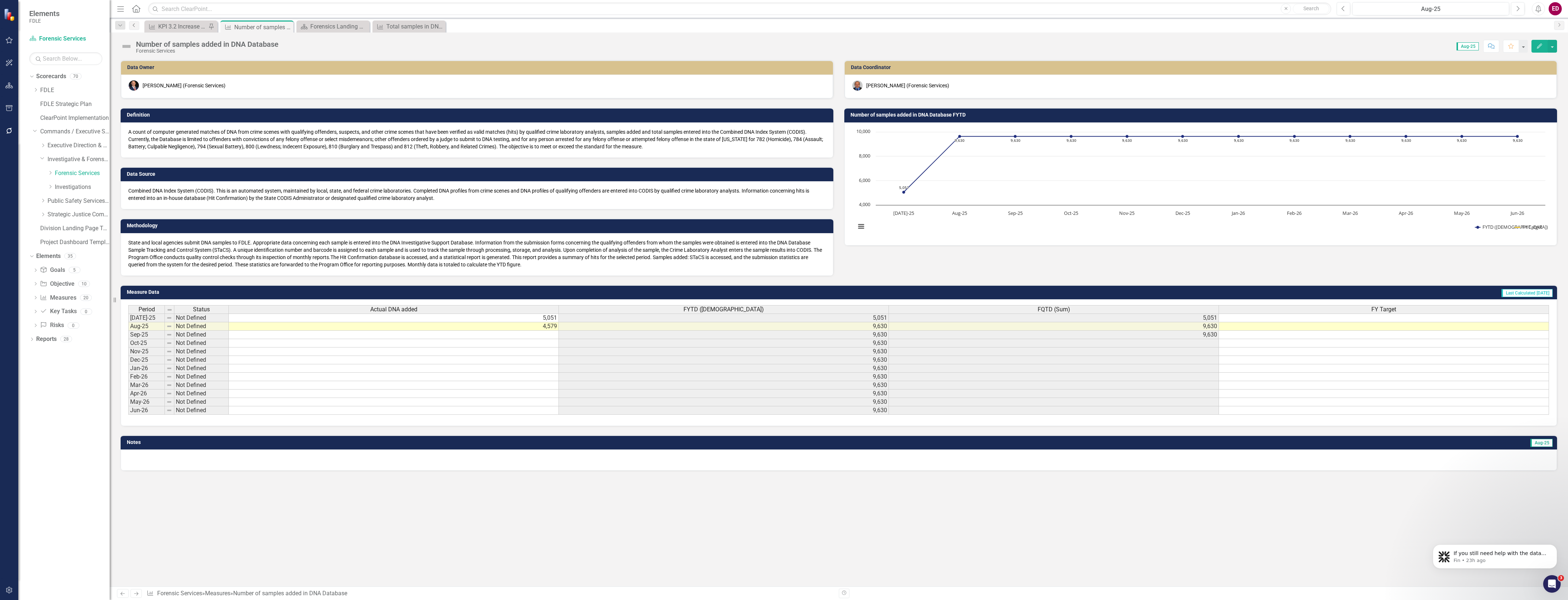
click at [139, 24] on link "Previous" at bounding box center [134, 26] width 10 height 9
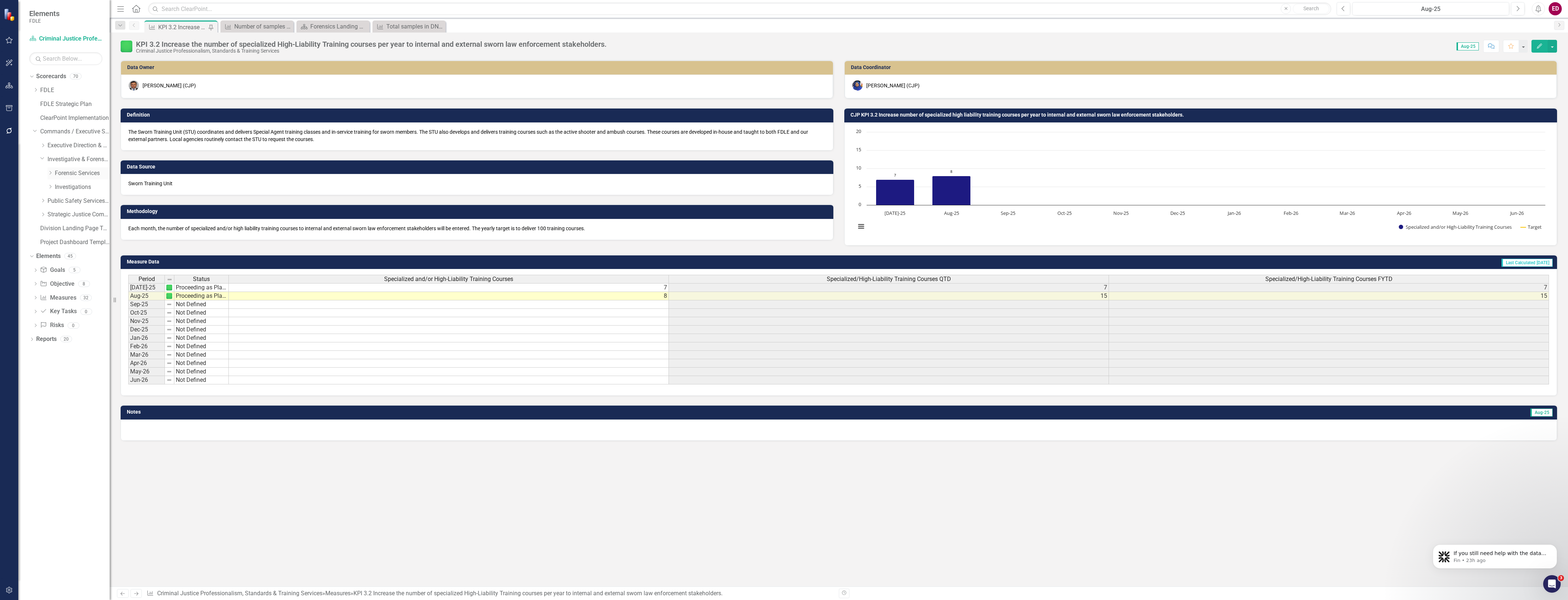
click at [51, 171] on icon "Dropdown" at bounding box center [50, 172] width 5 height 4
click at [92, 171] on link "Forensic Services" at bounding box center [82, 173] width 55 height 9
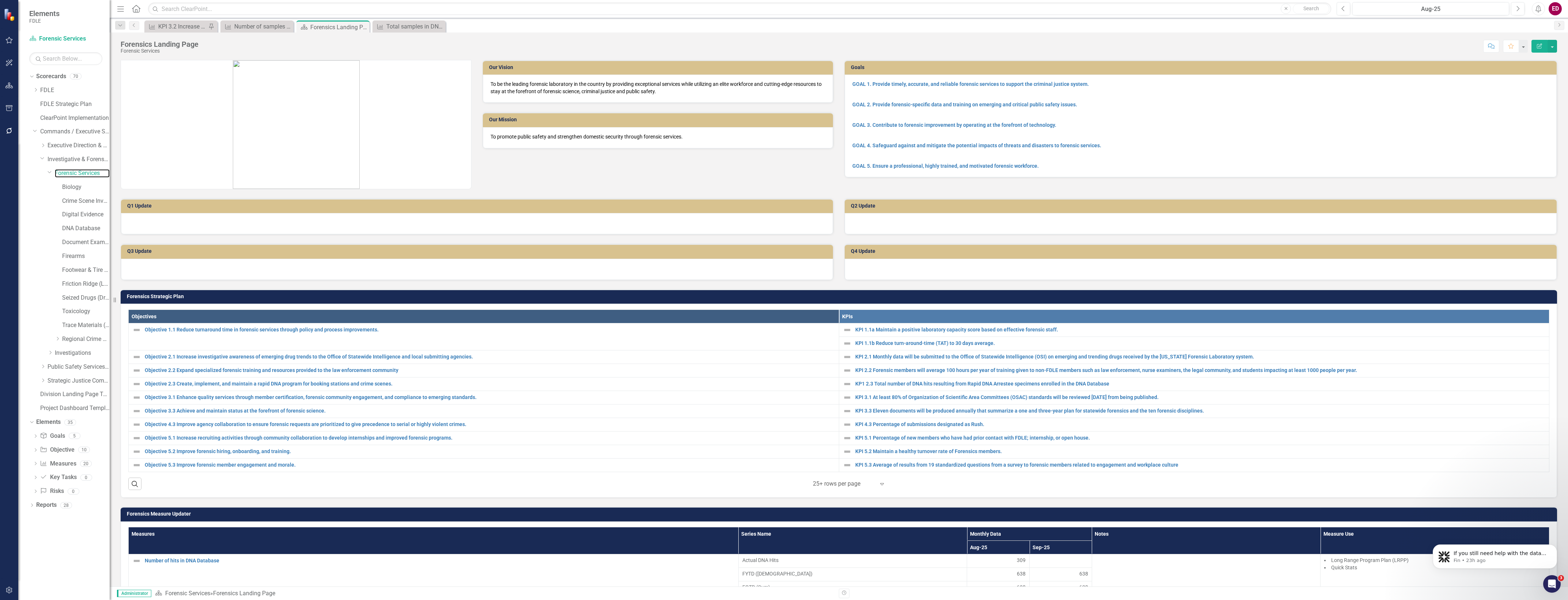
scroll to position [411, 0]
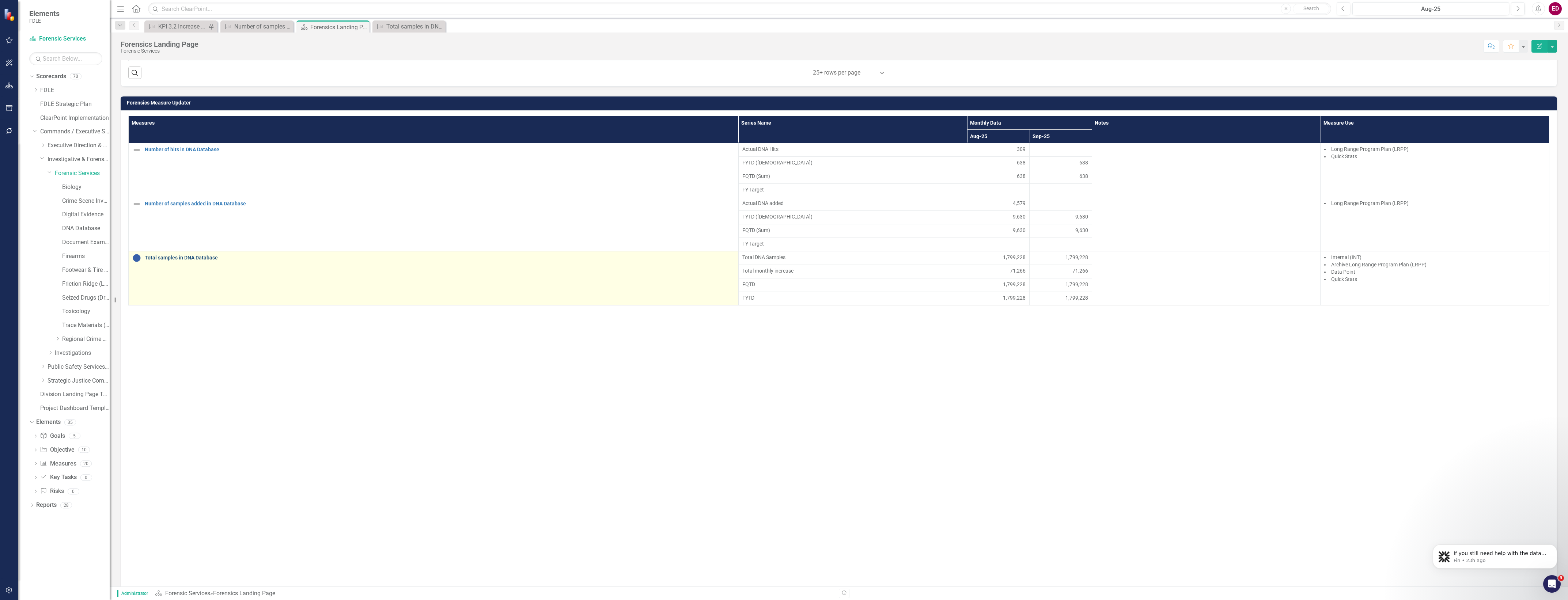
click at [211, 260] on link "Total samples in DNA Database" at bounding box center [439, 257] width 590 height 5
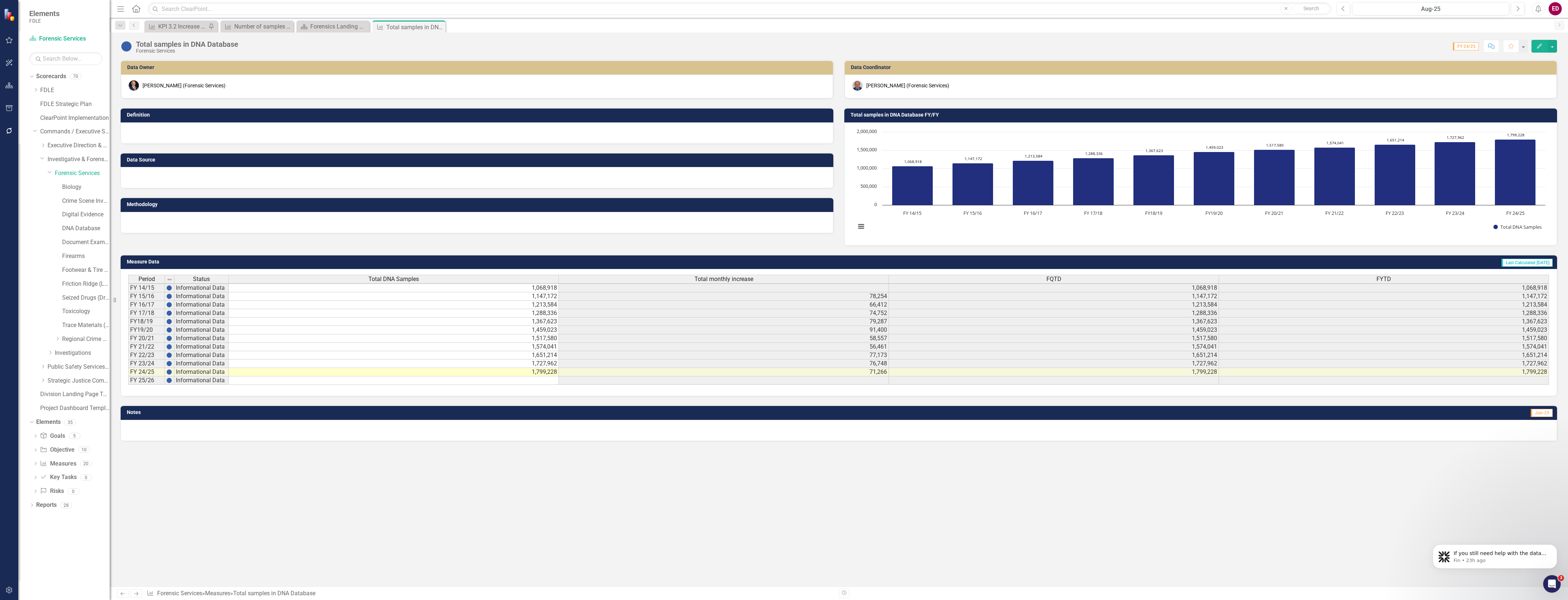
scroll to position [1, 0]
click at [136, 31] on div "Dropdown Search Measure KPI 3.2 Increase the number of specialized High-Liabili…" at bounding box center [839, 25] width 1458 height 15
click at [135, 30] on link "Previous" at bounding box center [134, 26] width 10 height 9
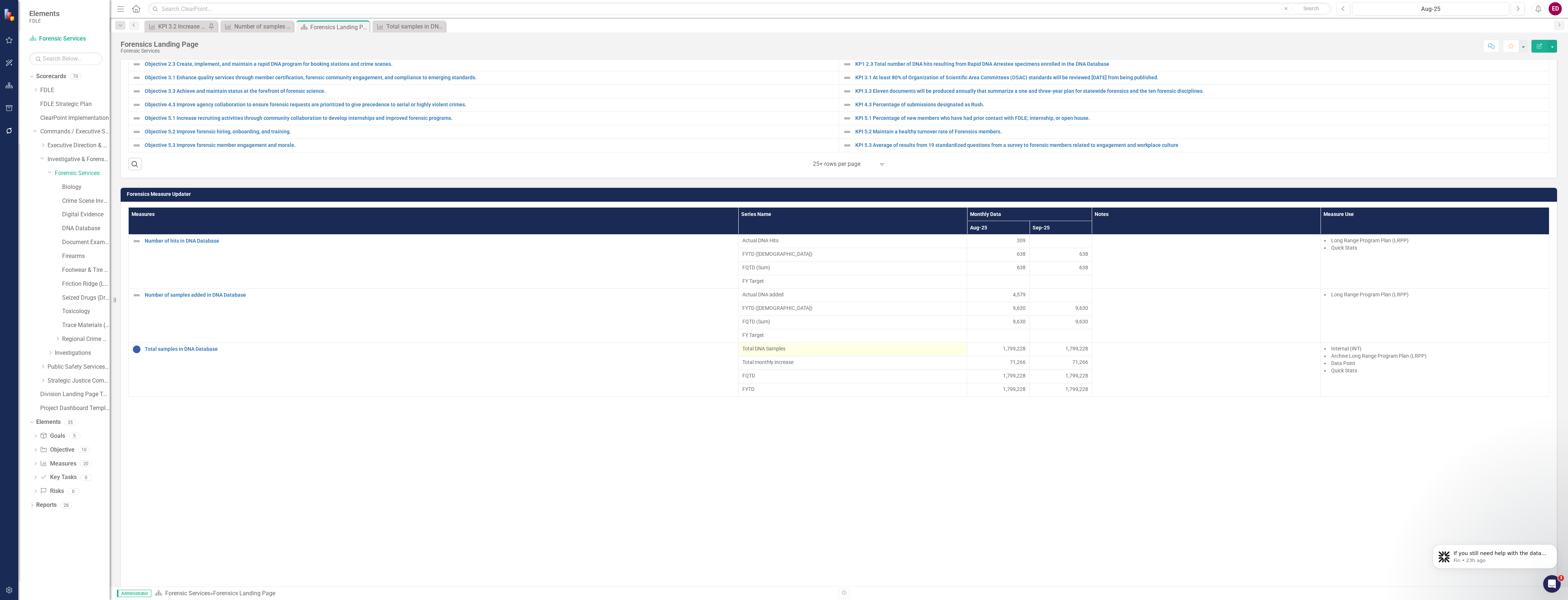
scroll to position [567, 0]
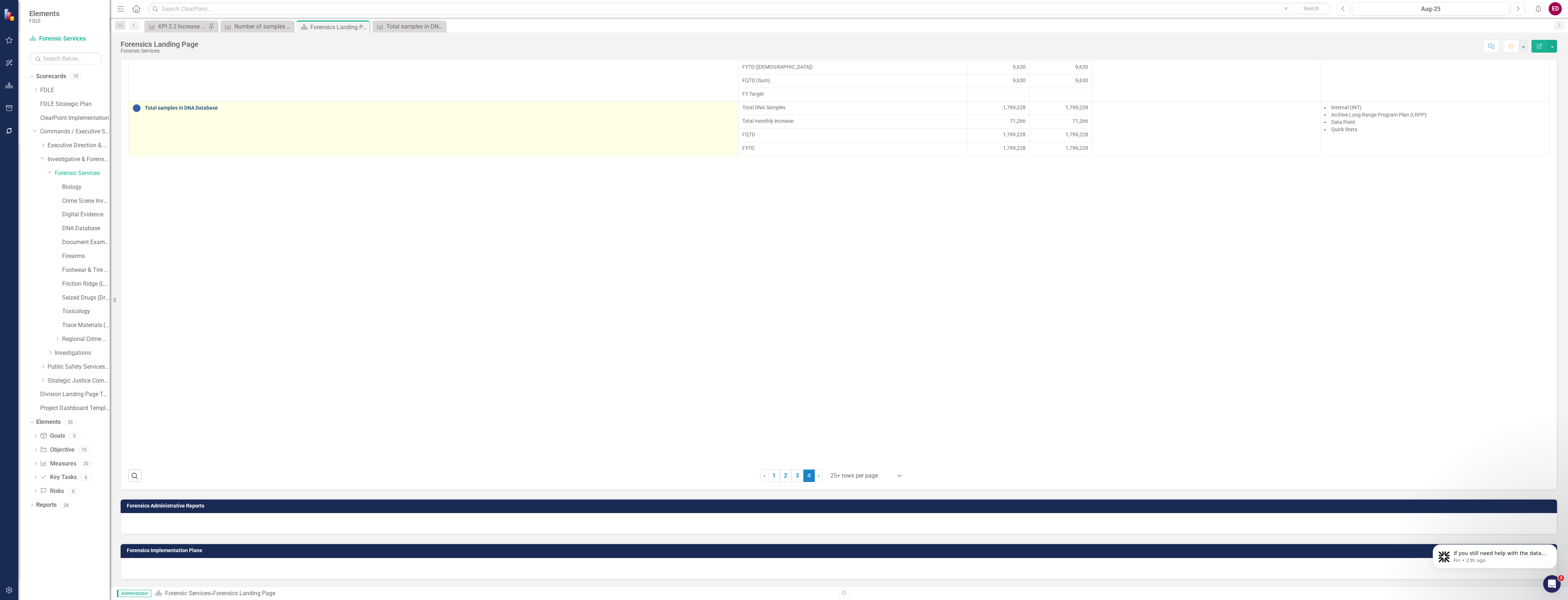
click at [205, 108] on link "Total samples in DNA Database" at bounding box center [439, 108] width 590 height 5
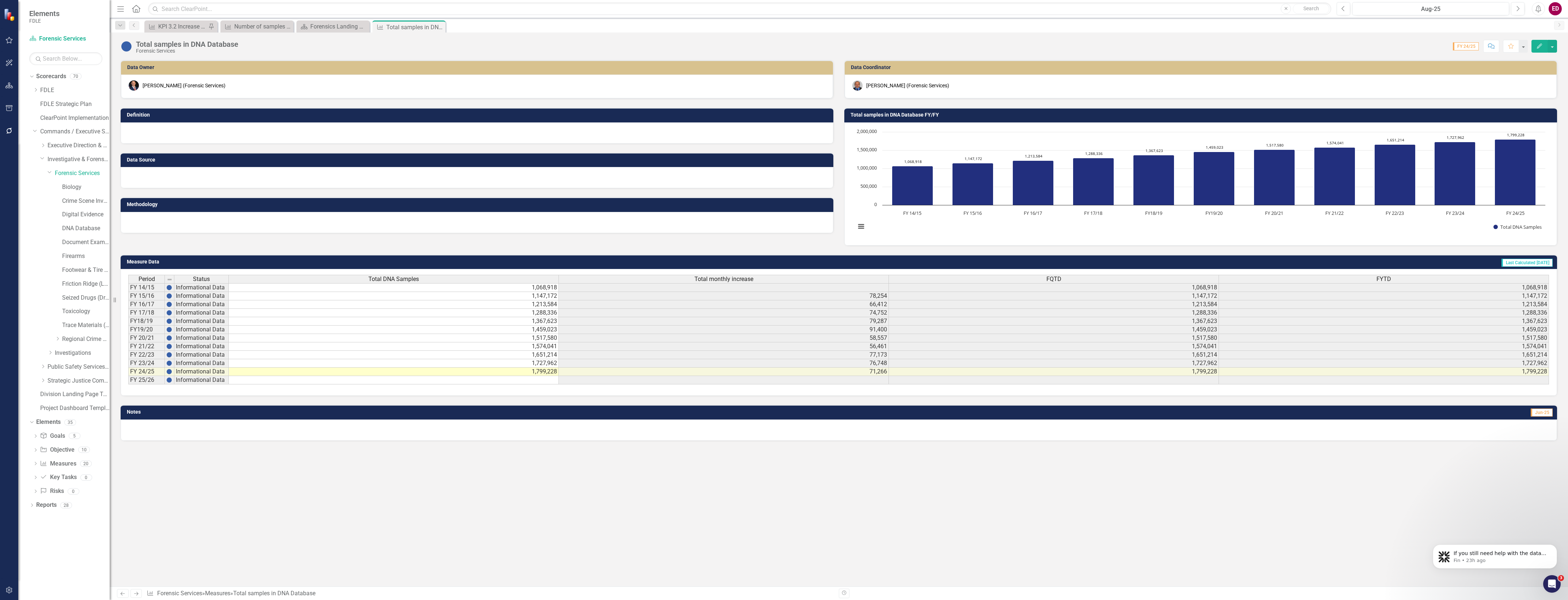
click at [13, 595] on button "button" at bounding box center [9, 590] width 16 height 15
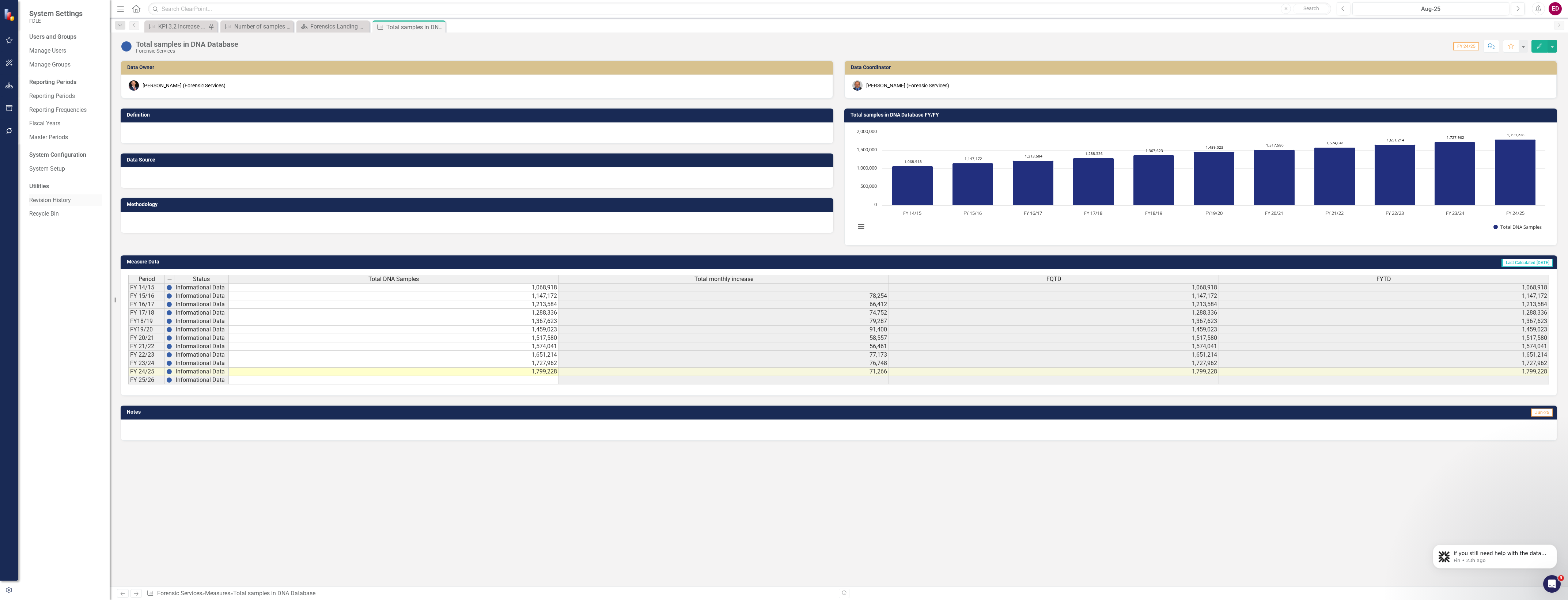
click at [77, 197] on link "Revision History" at bounding box center [66, 200] width 73 height 9
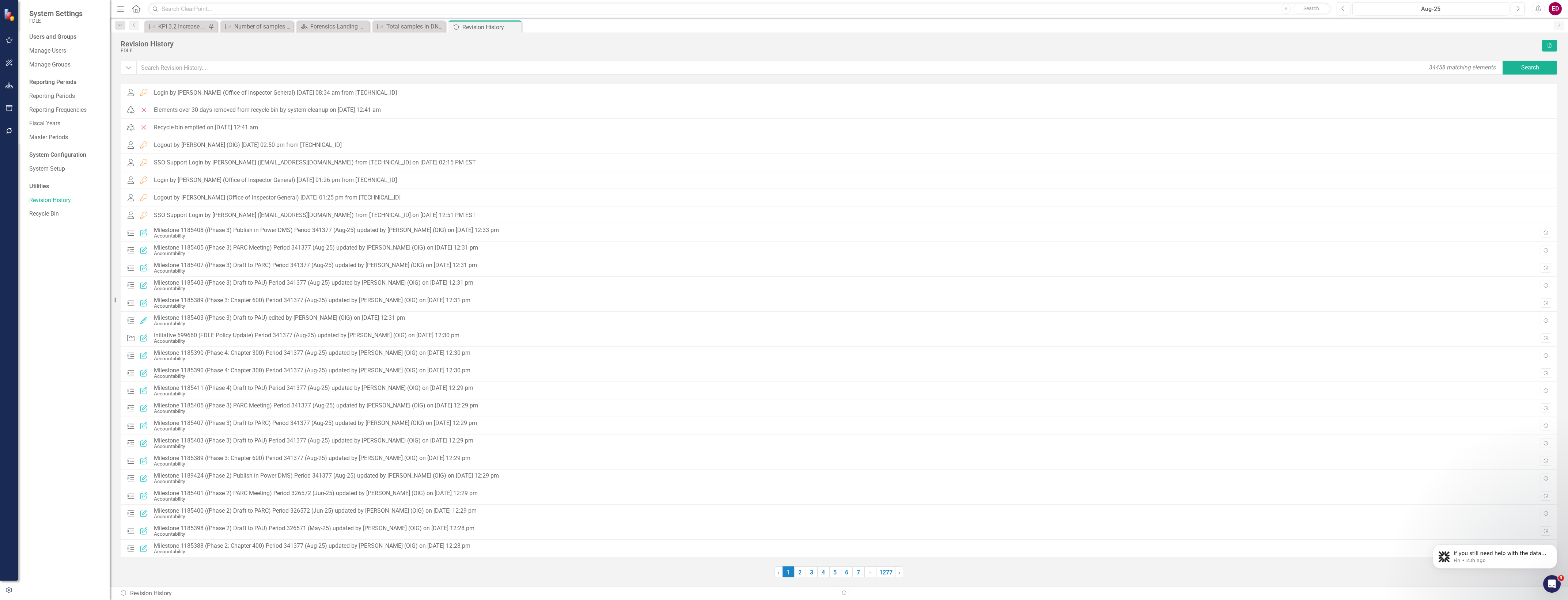
click at [109, 68] on div "Users and Groups Manage Users Manage Groups Reporting Periods Reporting Periods…" at bounding box center [64, 316] width 91 height 567
click at [123, 68] on button "Dropdown" at bounding box center [128, 68] width 16 height 14
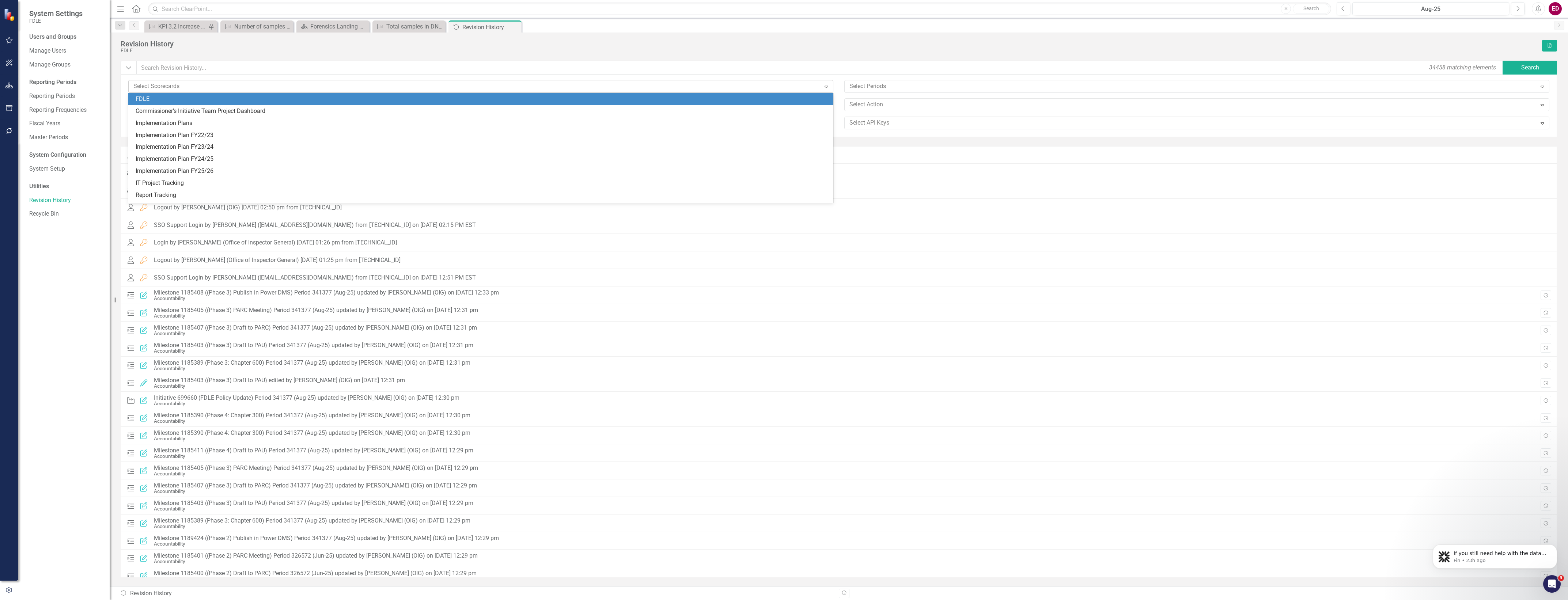
click at [426, 89] on div at bounding box center [475, 86] width 690 height 10
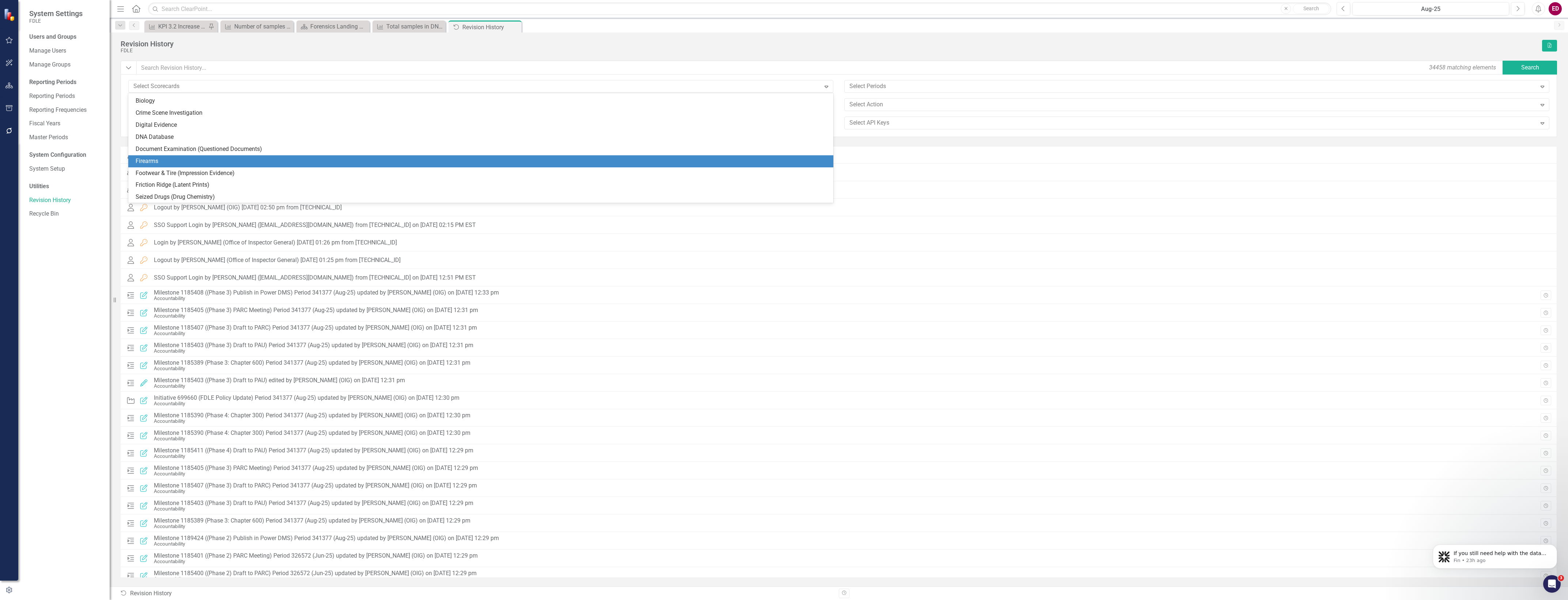
scroll to position [183, 0]
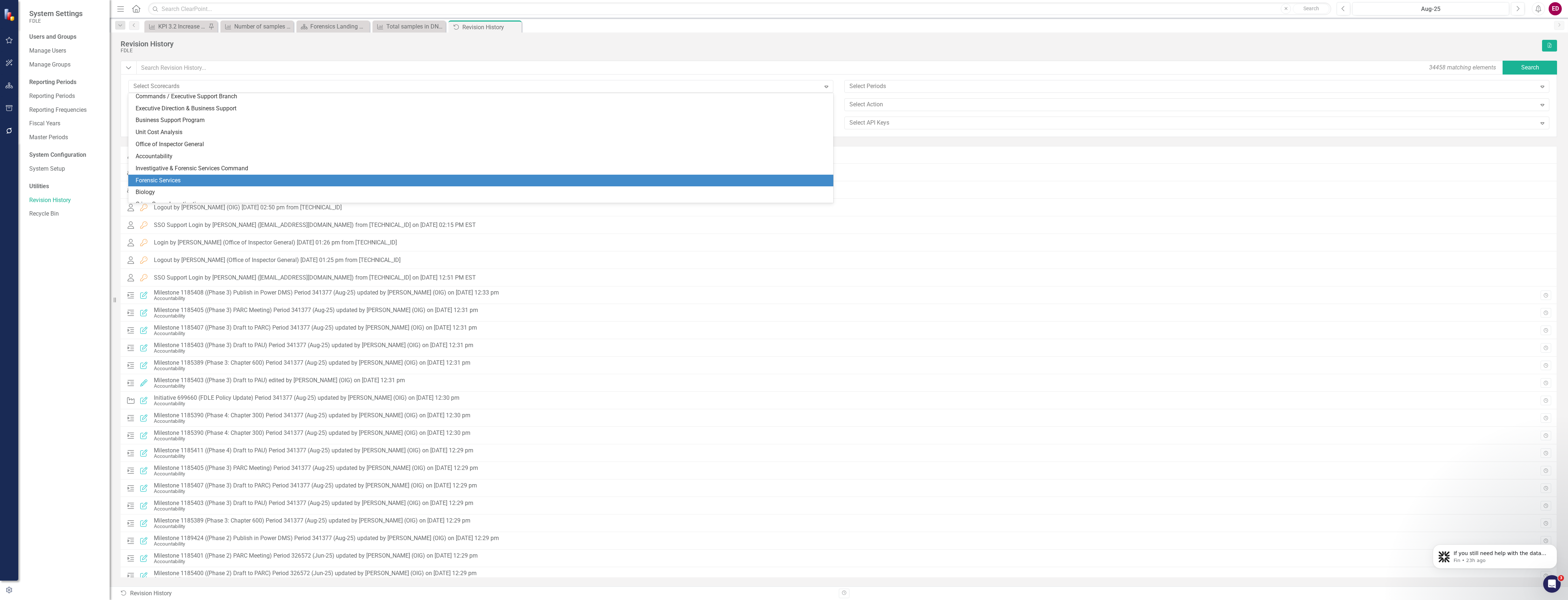
click at [294, 185] on div "Forensic Services" at bounding box center [481, 181] width 705 height 12
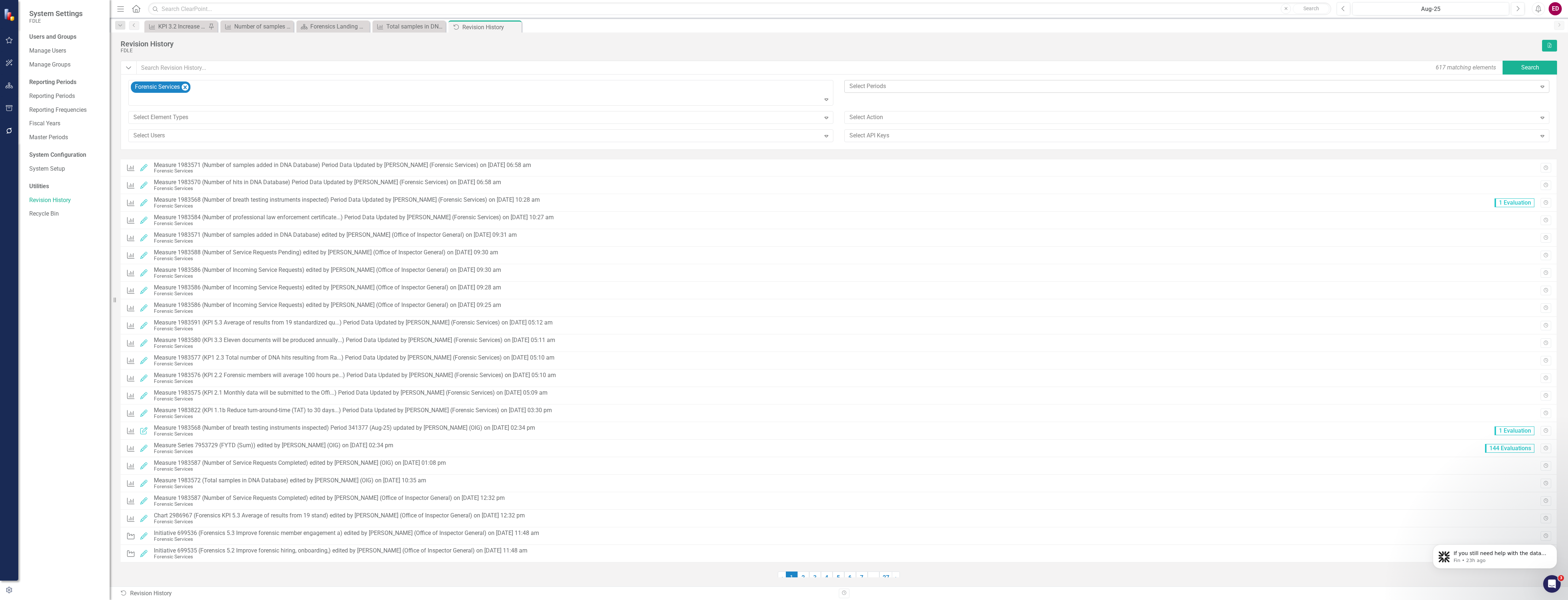
click at [1097, 82] on div at bounding box center [1192, 86] width 690 height 10
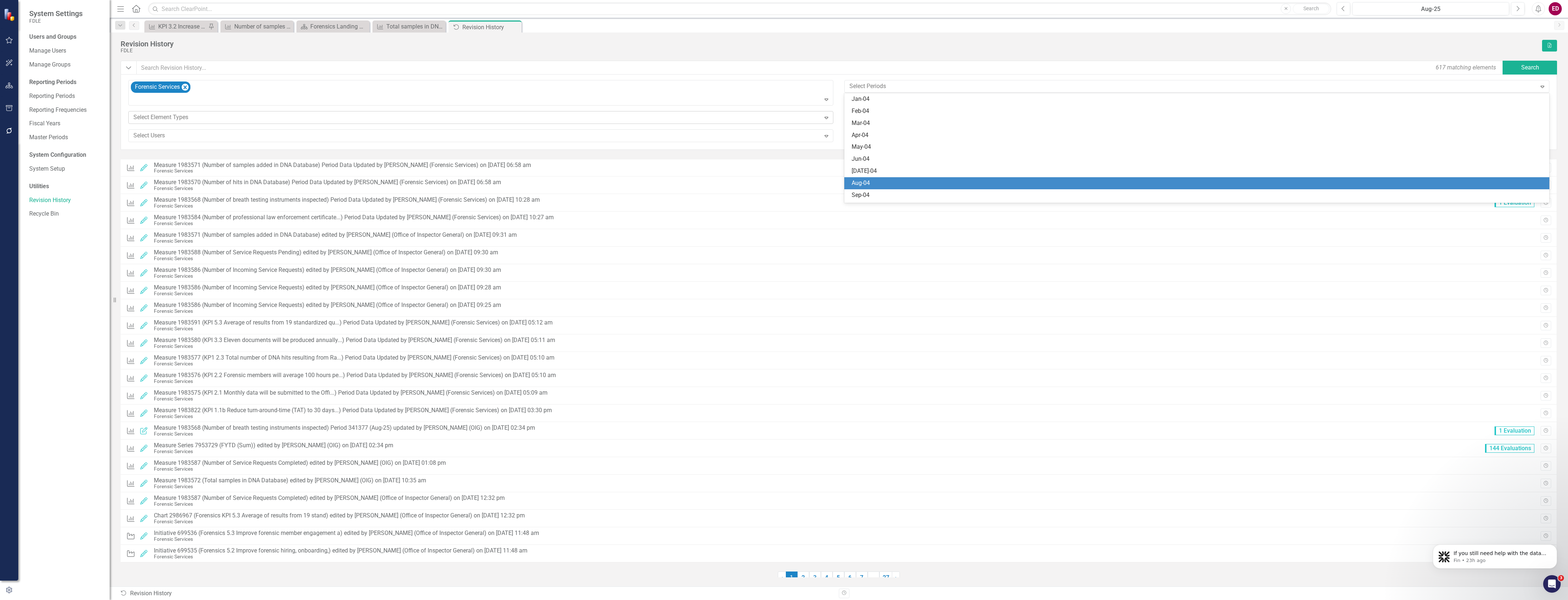
click at [413, 117] on div at bounding box center [475, 117] width 690 height 10
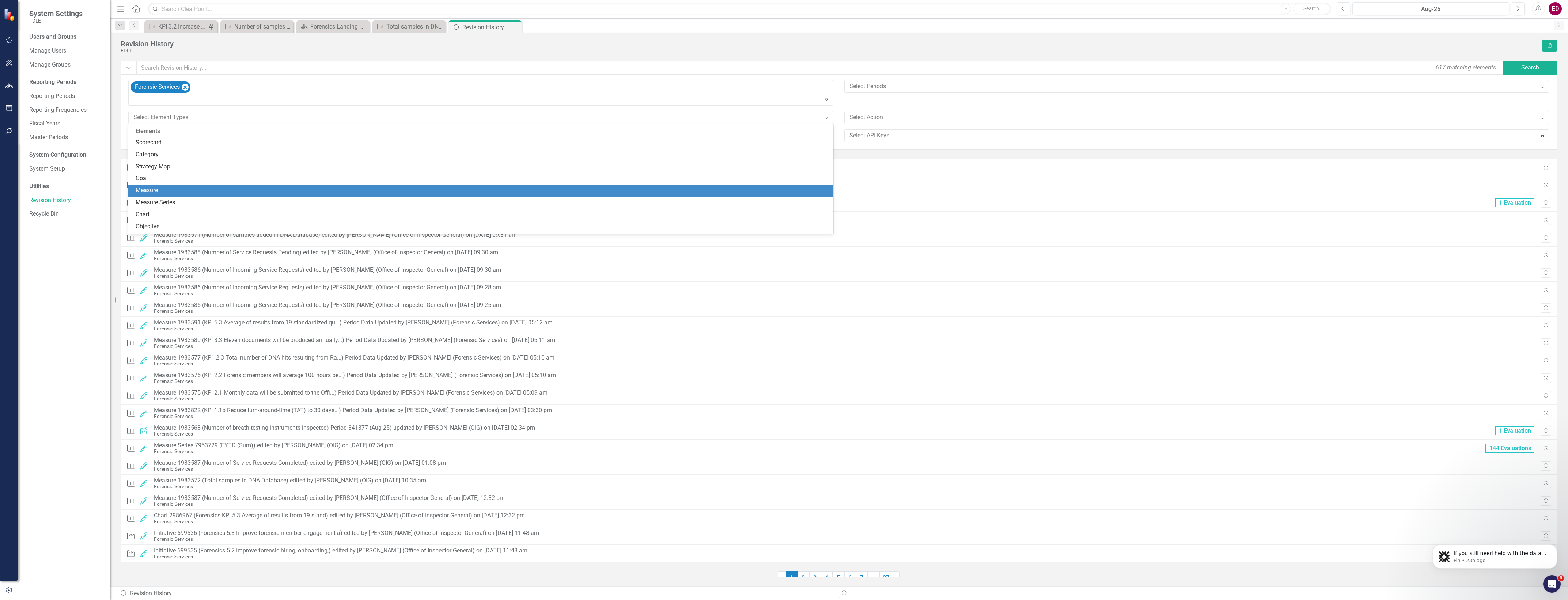
click at [395, 190] on div "Measure" at bounding box center [482, 190] width 693 height 9
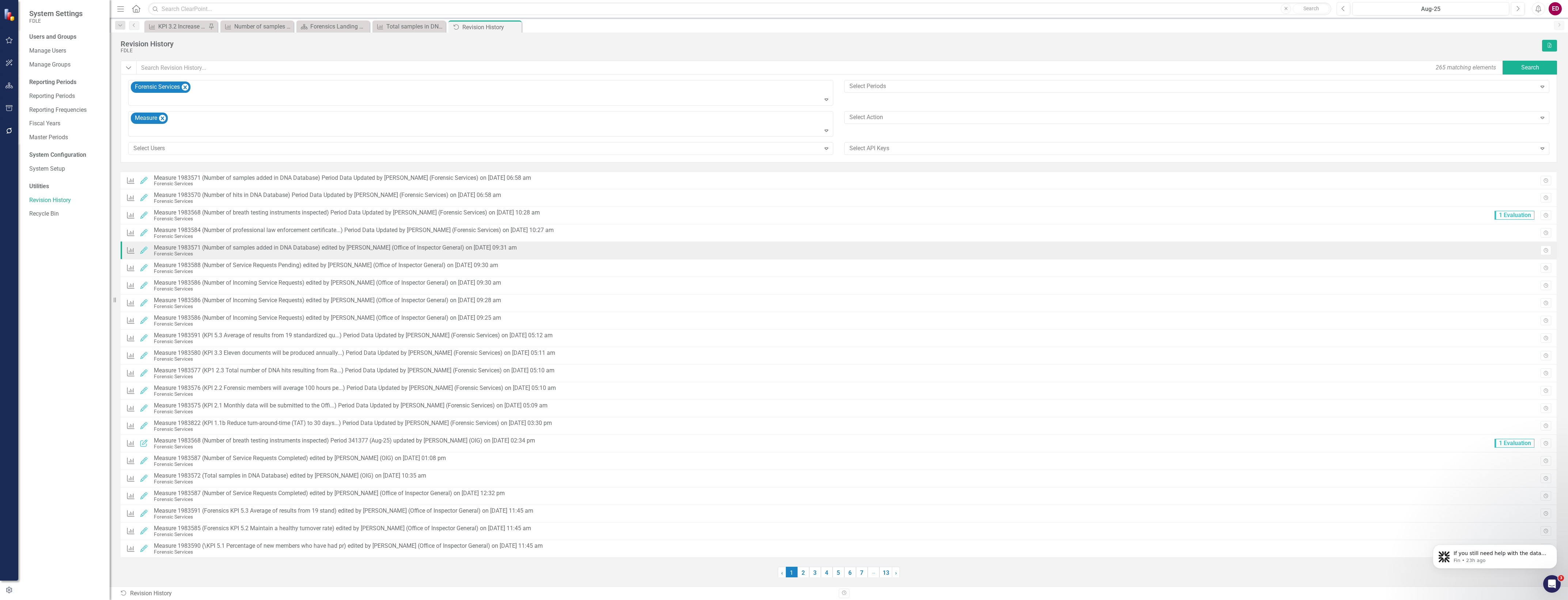
click at [430, 254] on div "Forensic Services" at bounding box center [335, 254] width 363 height 5
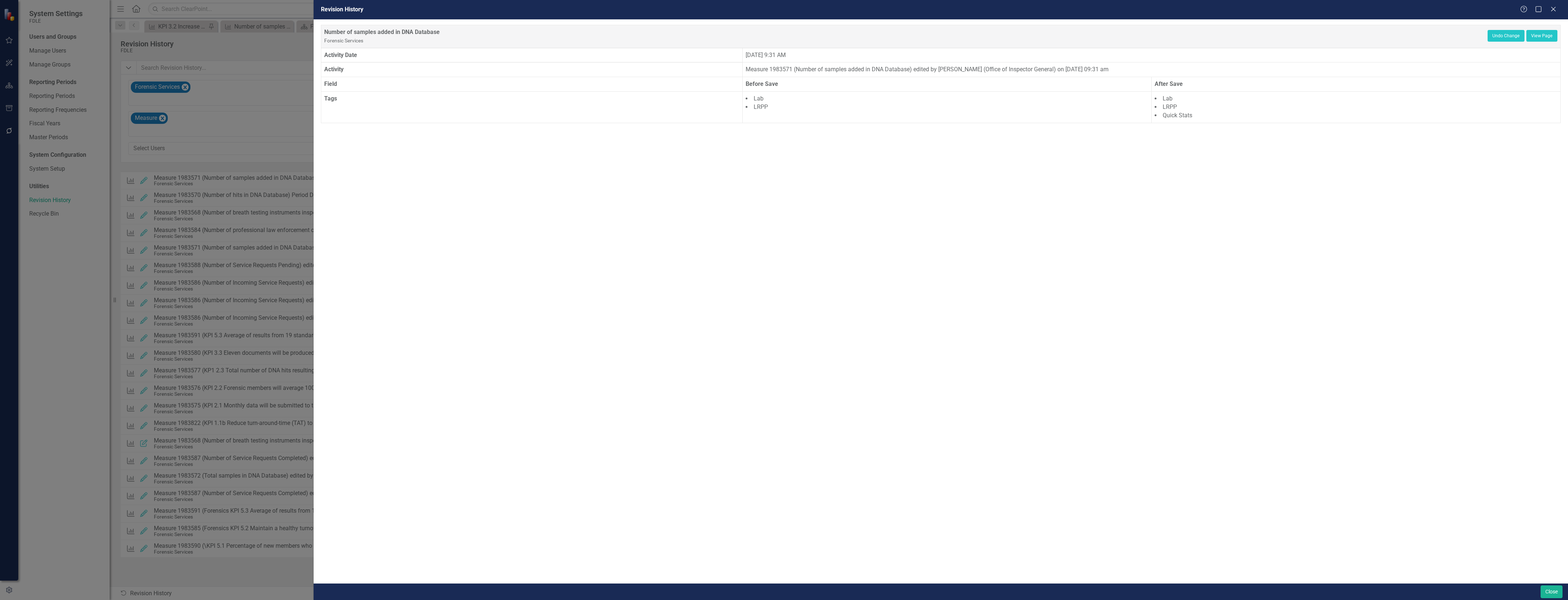
click at [185, 215] on div "Revision History Help Maximize Close Number of samples added in DNA Database Fo…" at bounding box center [784, 300] width 1568 height 600
click at [1543, 591] on button "Close" at bounding box center [1552, 591] width 22 height 13
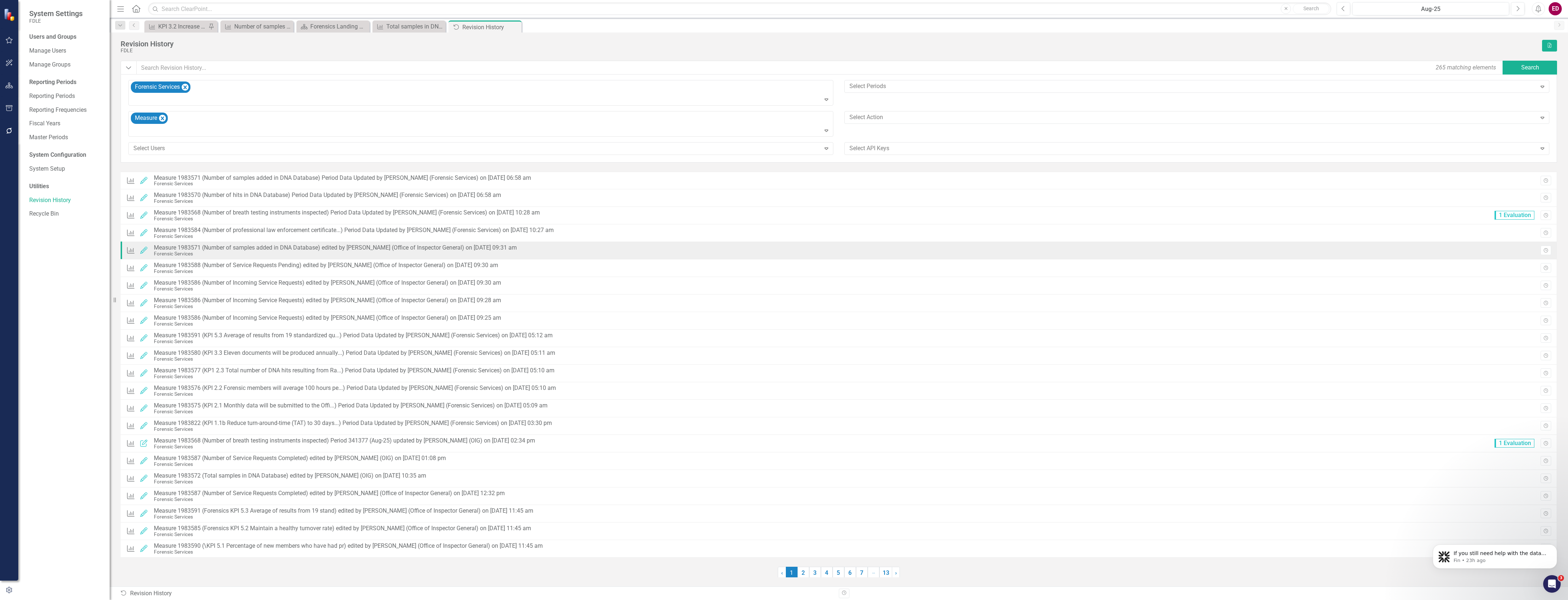
click at [461, 251] on div "Forensic Services" at bounding box center [335, 254] width 363 height 5
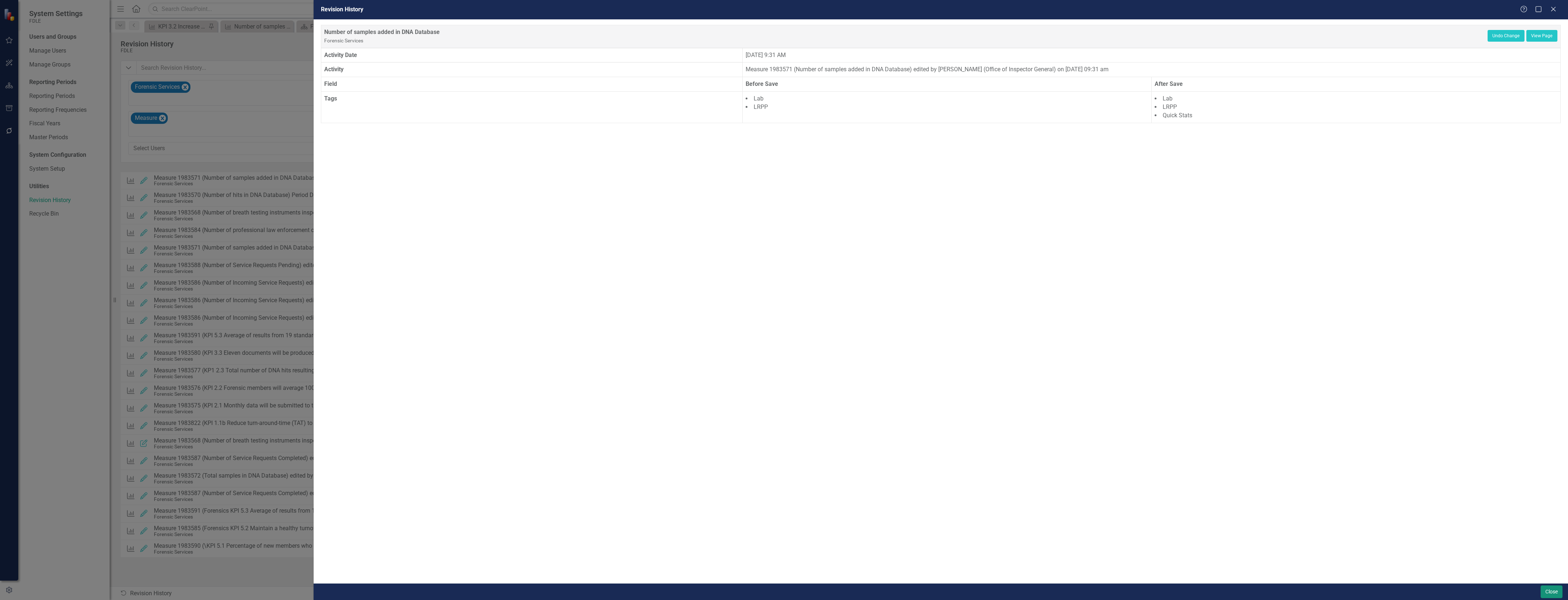
click at [1559, 590] on button "Close" at bounding box center [1552, 591] width 22 height 13
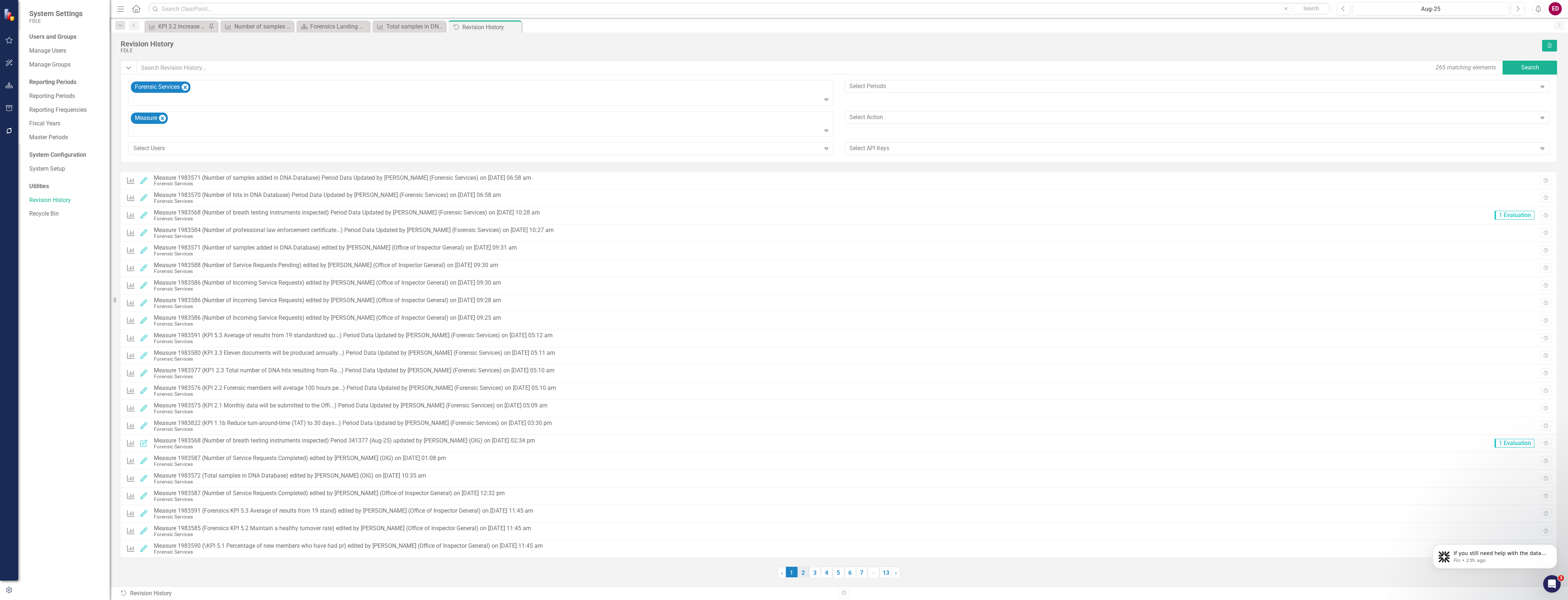
click at [801, 570] on link "2" at bounding box center [803, 573] width 12 height 12
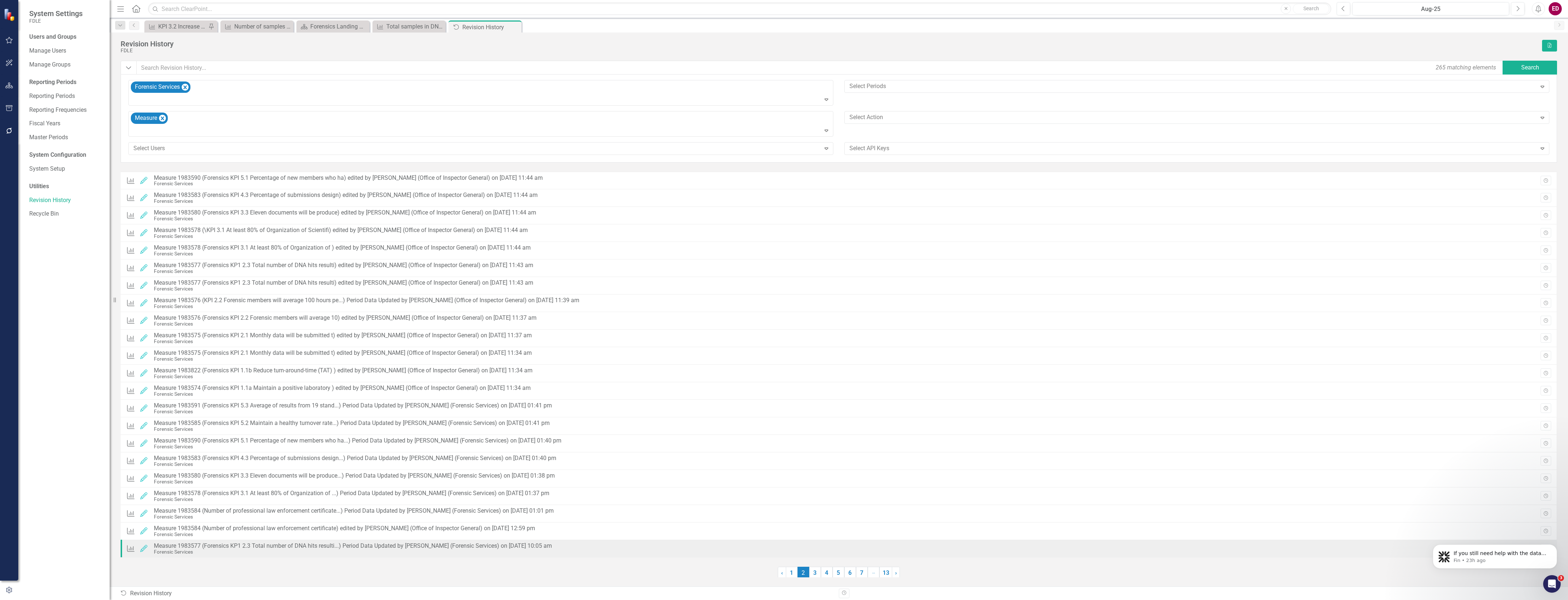
click at [365, 557] on div "Measure Edited Measure 1983577 (Forensics KP1 2.3 Total number of DNA hits resu…" at bounding box center [341, 549] width 430 height 16
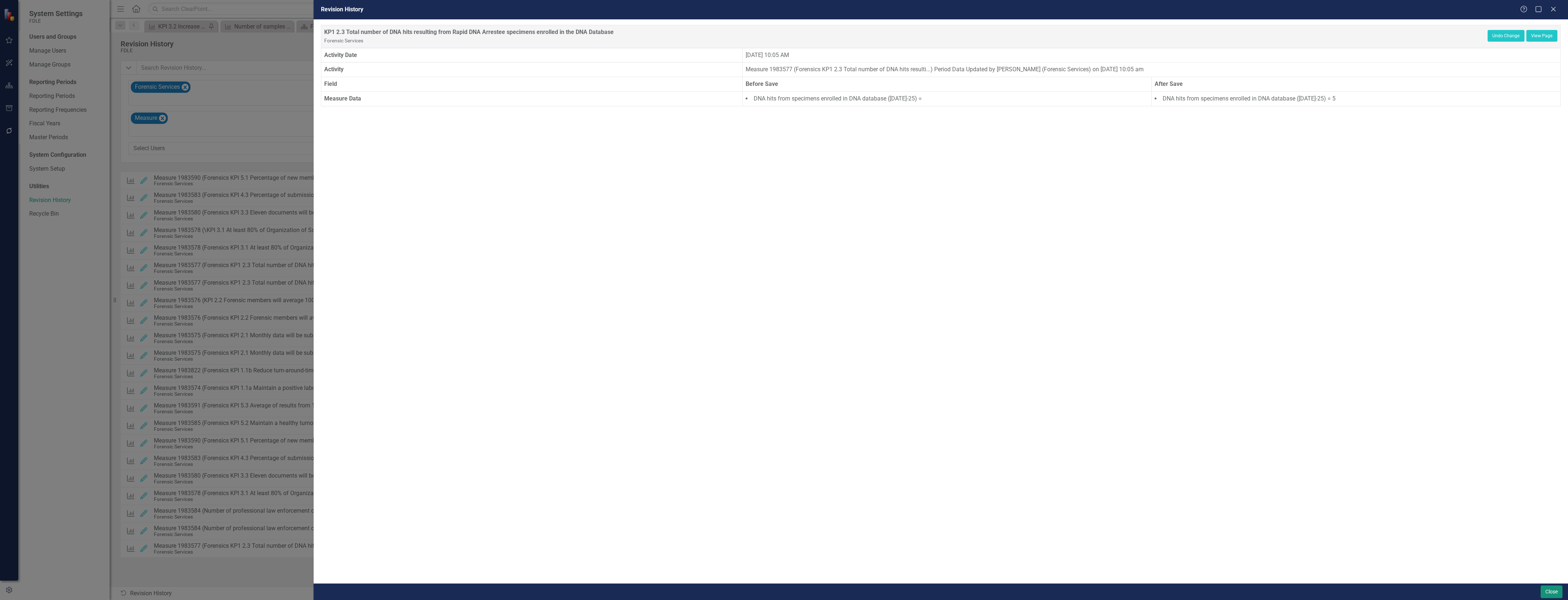
click at [1549, 590] on button "Close" at bounding box center [1552, 591] width 22 height 13
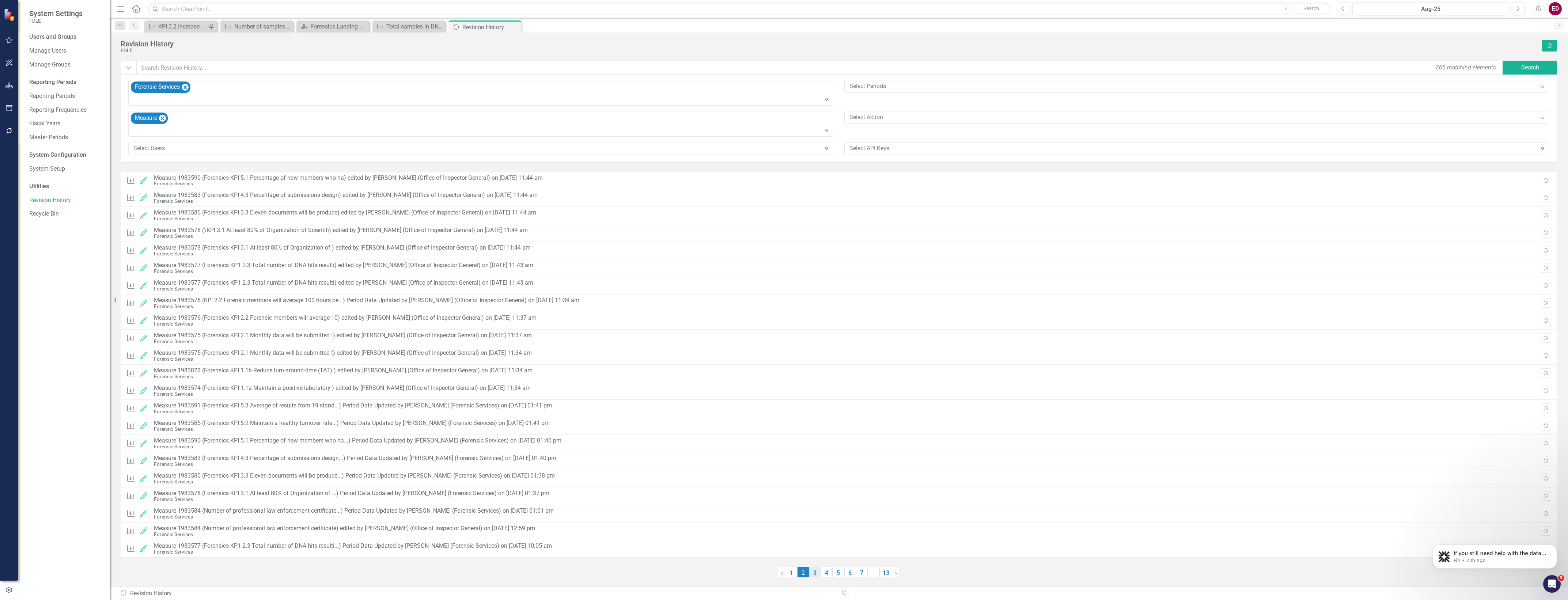
click at [816, 572] on link "3" at bounding box center [814, 573] width 12 height 12
click at [892, 116] on div at bounding box center [1192, 117] width 690 height 10
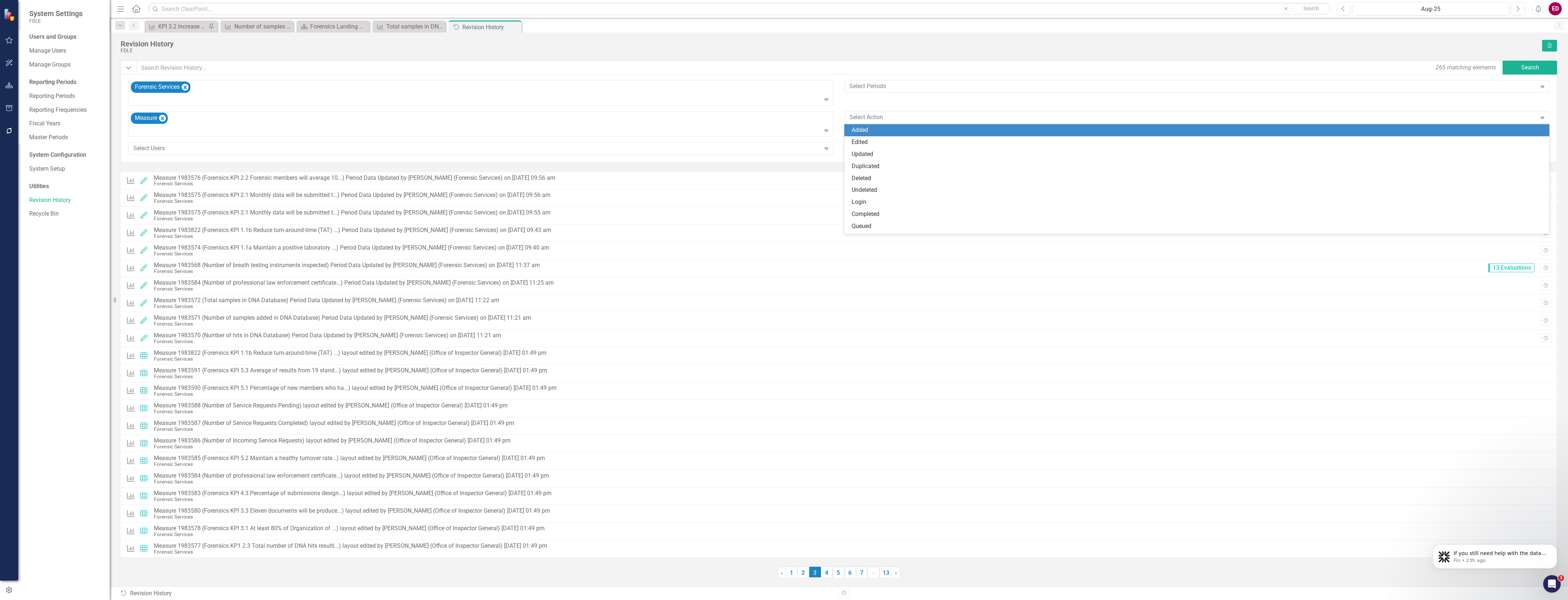
click at [936, 109] on div "Forensic Services Expand Select Periods Expand Measure Expand 11 results availa…" at bounding box center [839, 120] width 1432 height 80
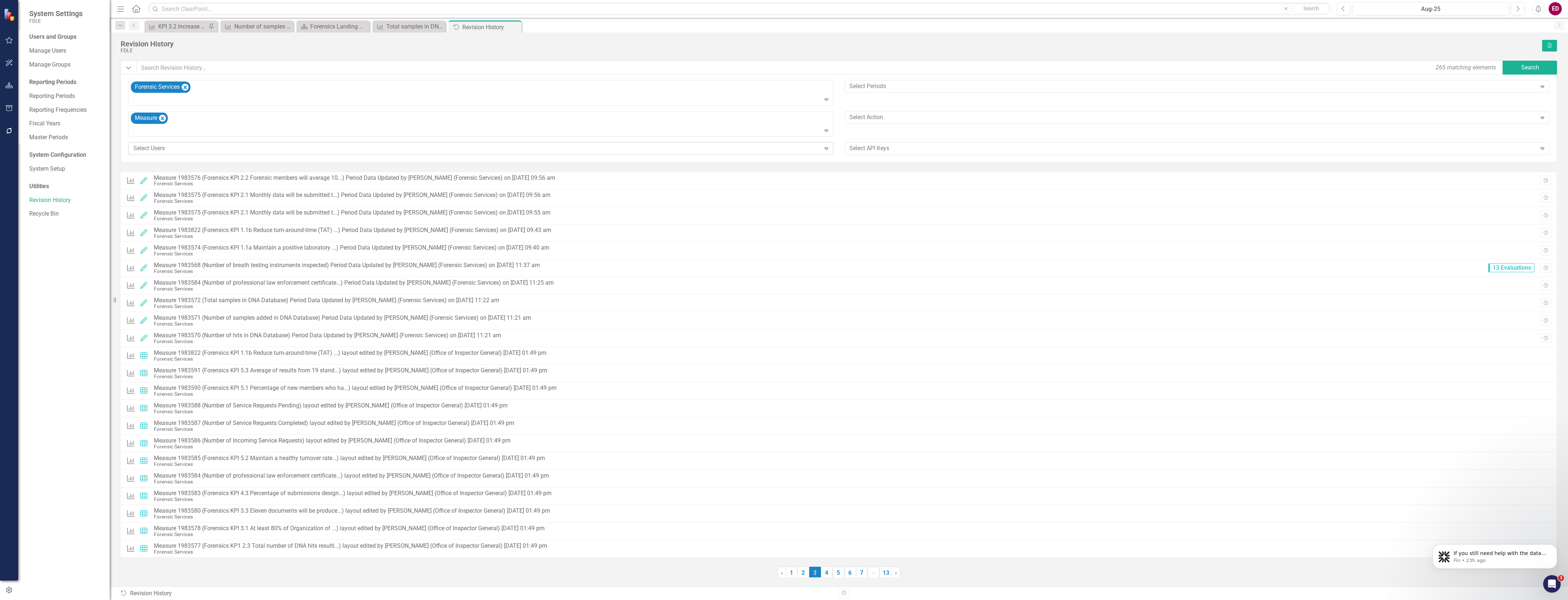
click at [713, 147] on div at bounding box center [475, 148] width 690 height 10
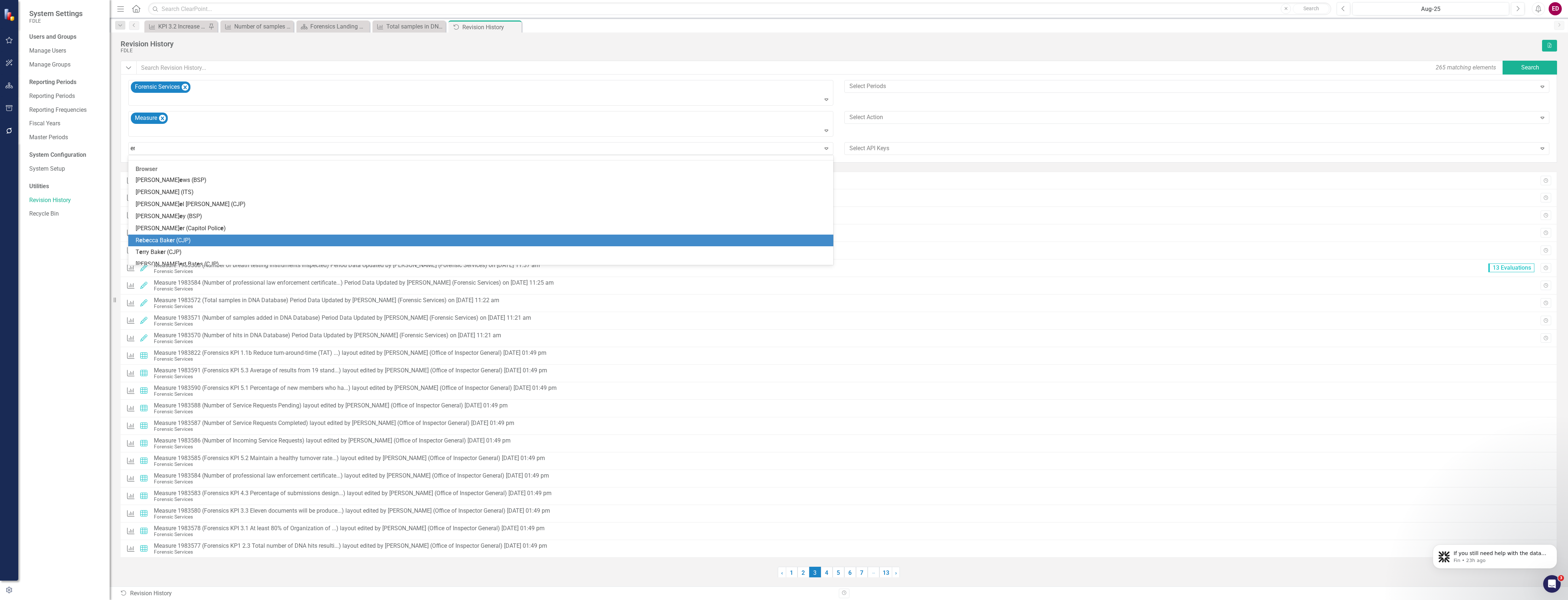
scroll to position [0, 0]
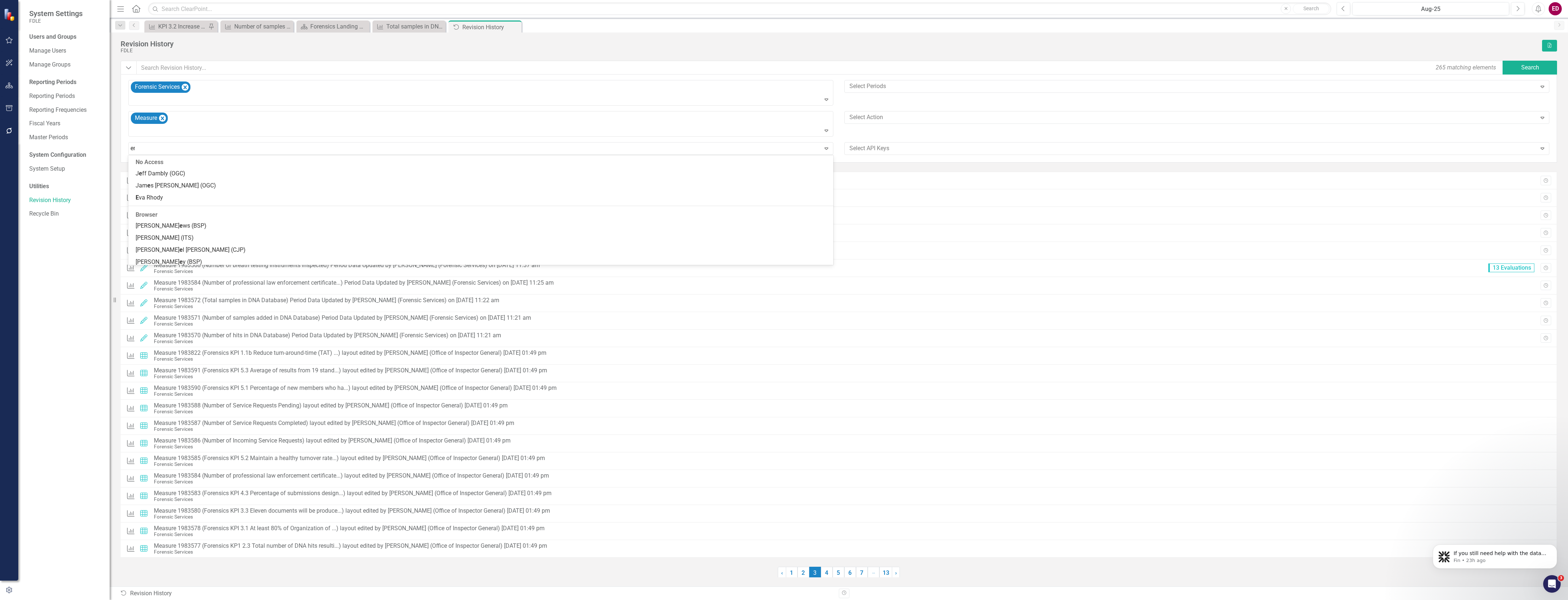
type input "emil"
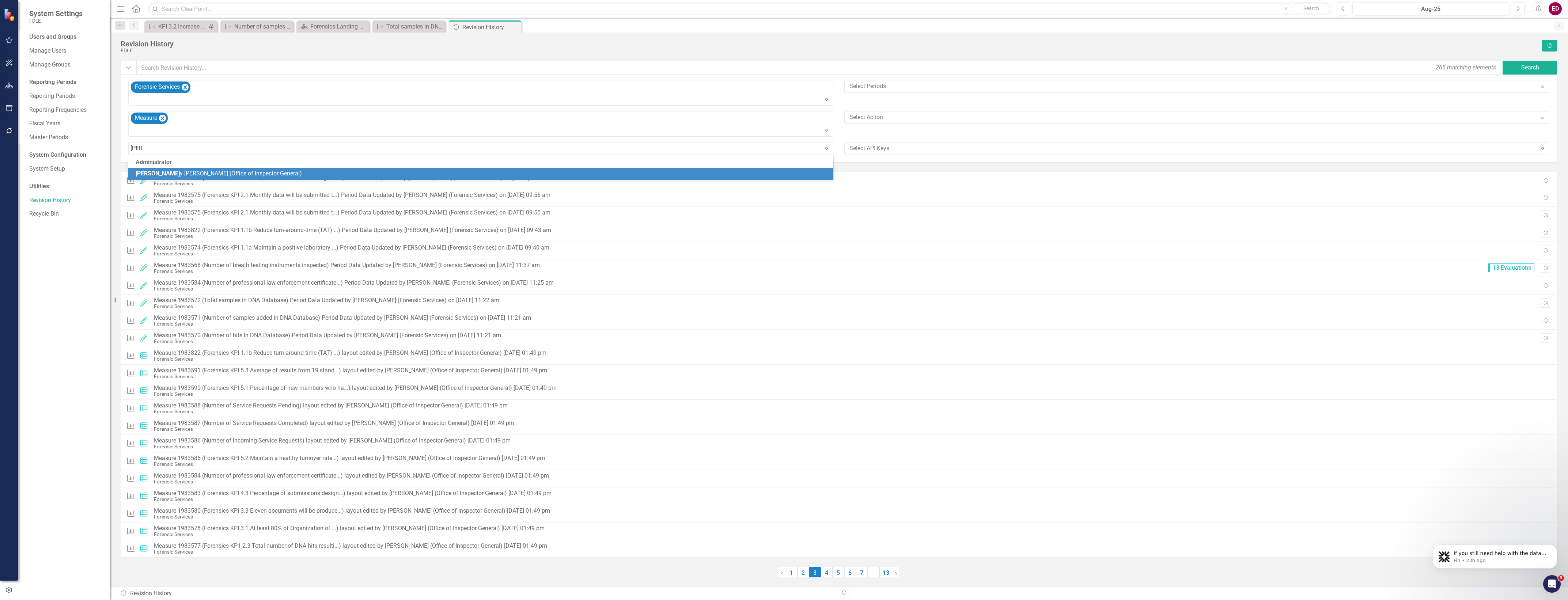
click at [689, 176] on div "Emil y David (Office of Inspector General)" at bounding box center [482, 174] width 693 height 9
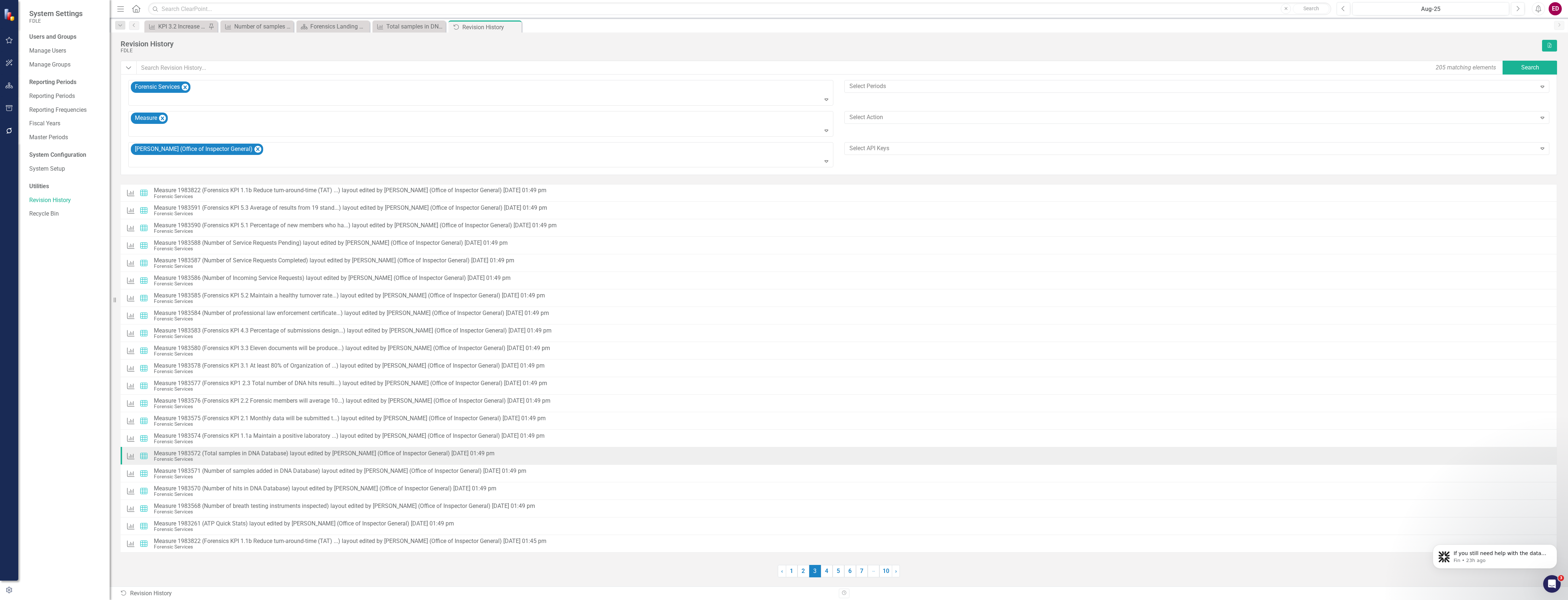
click at [643, 461] on div "Measure Layout Measure 1983572 (Total samples in DNA Database) layout edited by…" at bounding box center [839, 456] width 1437 height 18
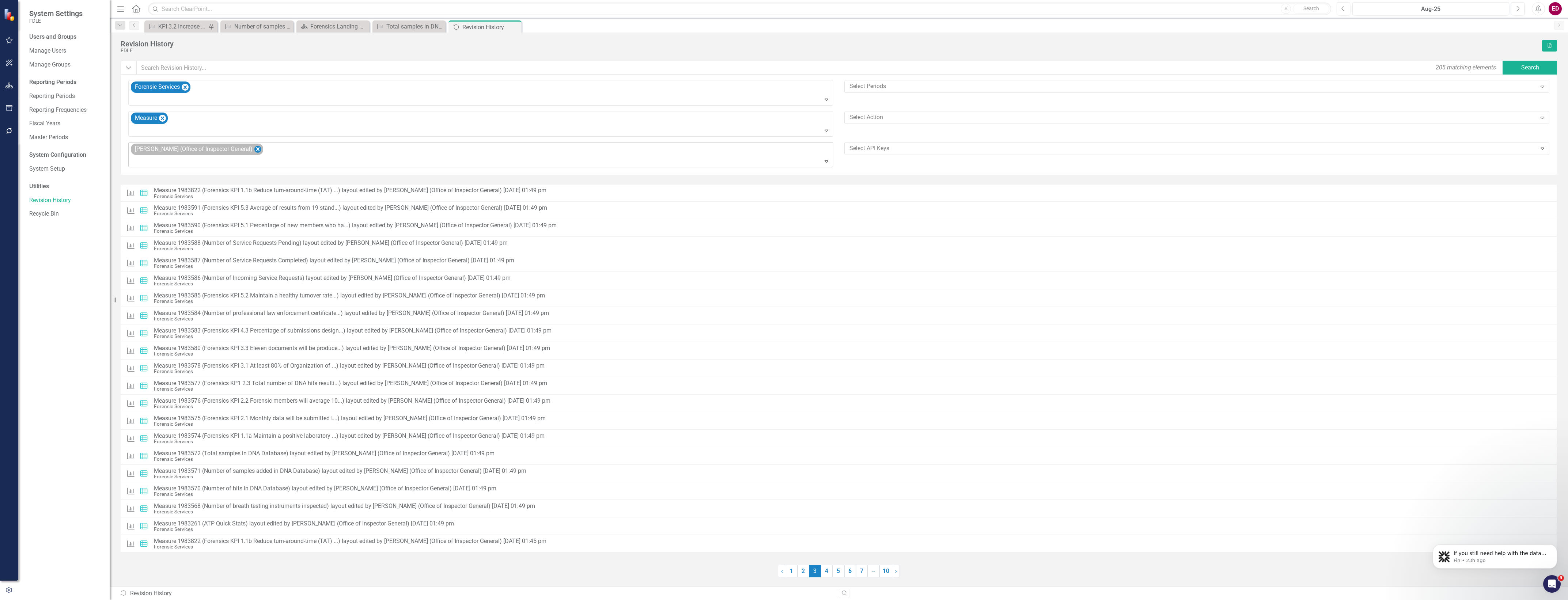
click at [254, 148] on icon "Remove Emily David (Office of Inspector General)" at bounding box center [257, 149] width 7 height 9
click at [2, 83] on button "button" at bounding box center [9, 85] width 16 height 15
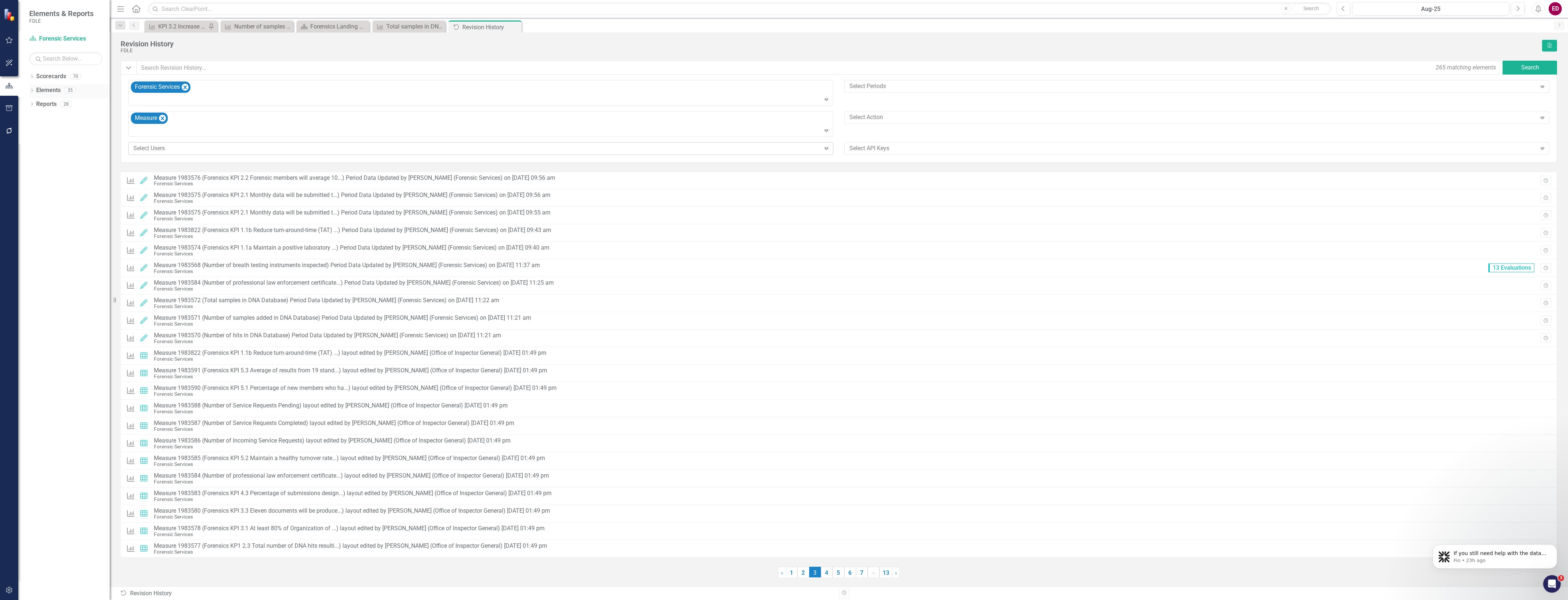
click at [31, 91] on icon "Dropdown" at bounding box center [32, 91] width 5 height 4
click at [66, 130] on link "Measure Measures" at bounding box center [57, 132] width 36 height 9
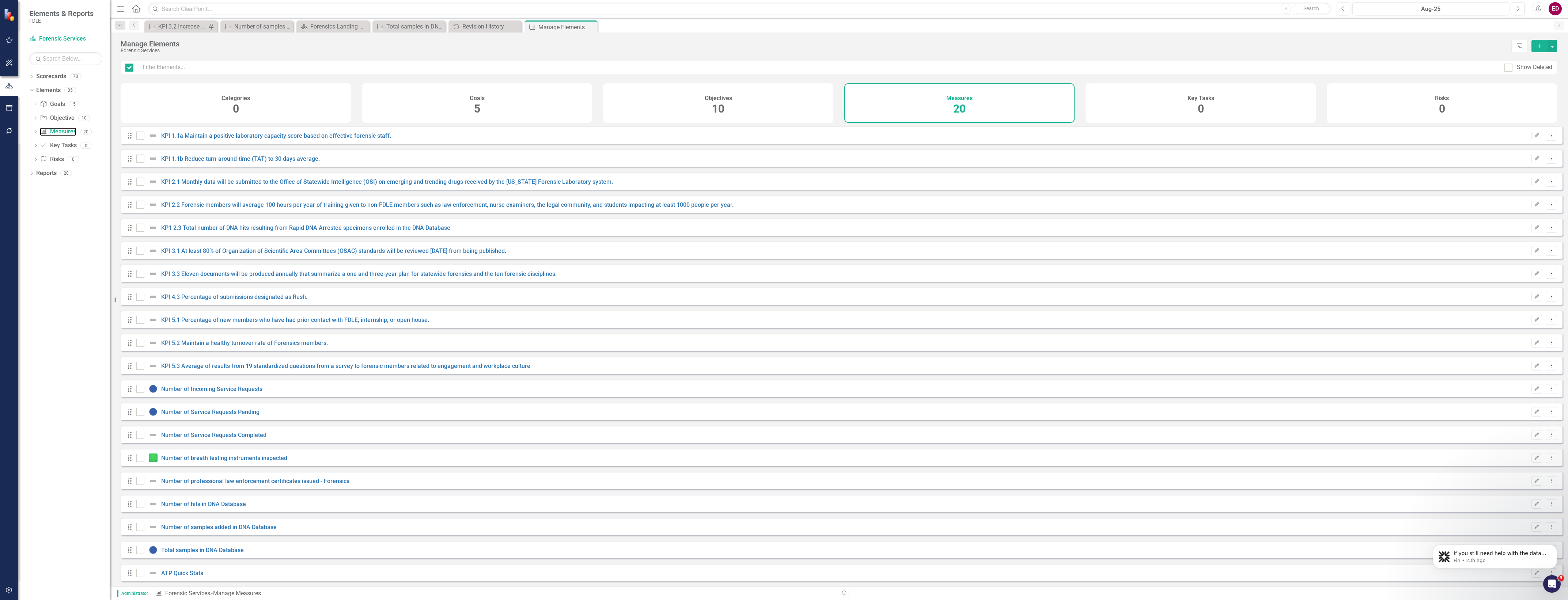
checkbox input "false"
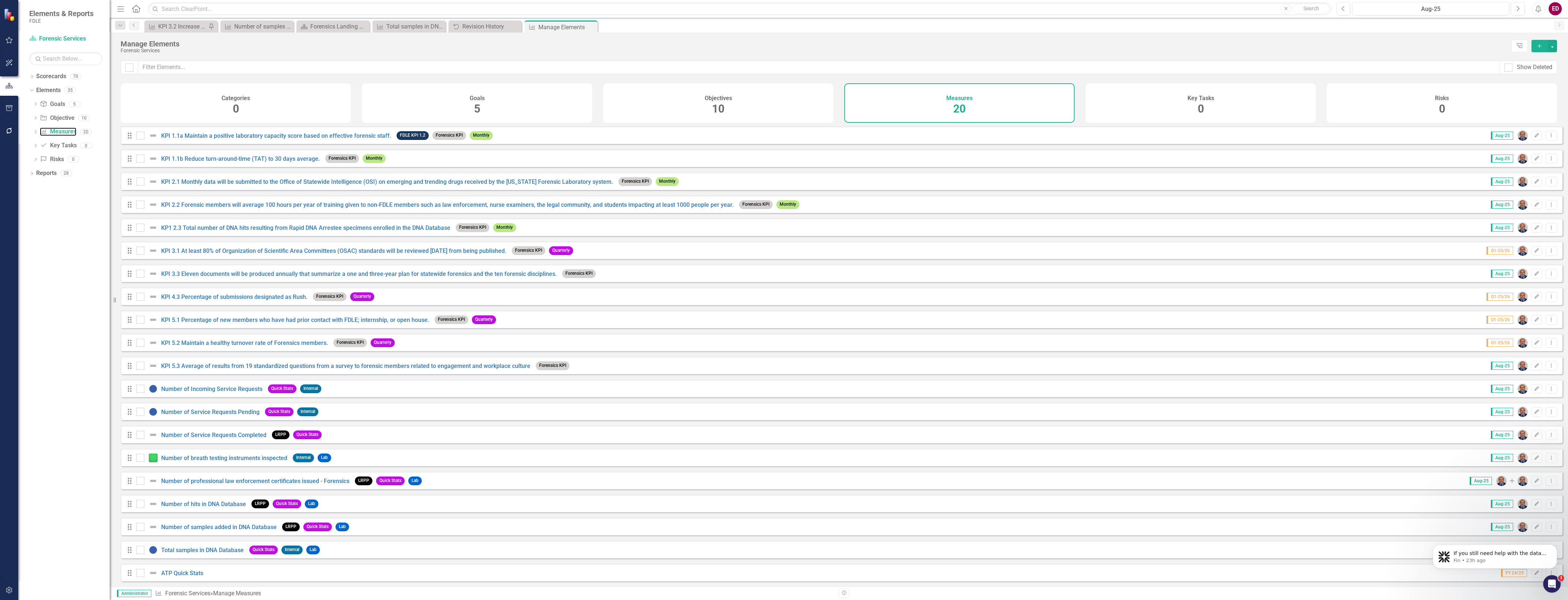
scroll to position [6, 0]
click at [229, 548] on link "Total samples in DNA Database" at bounding box center [203, 549] width 83 height 7
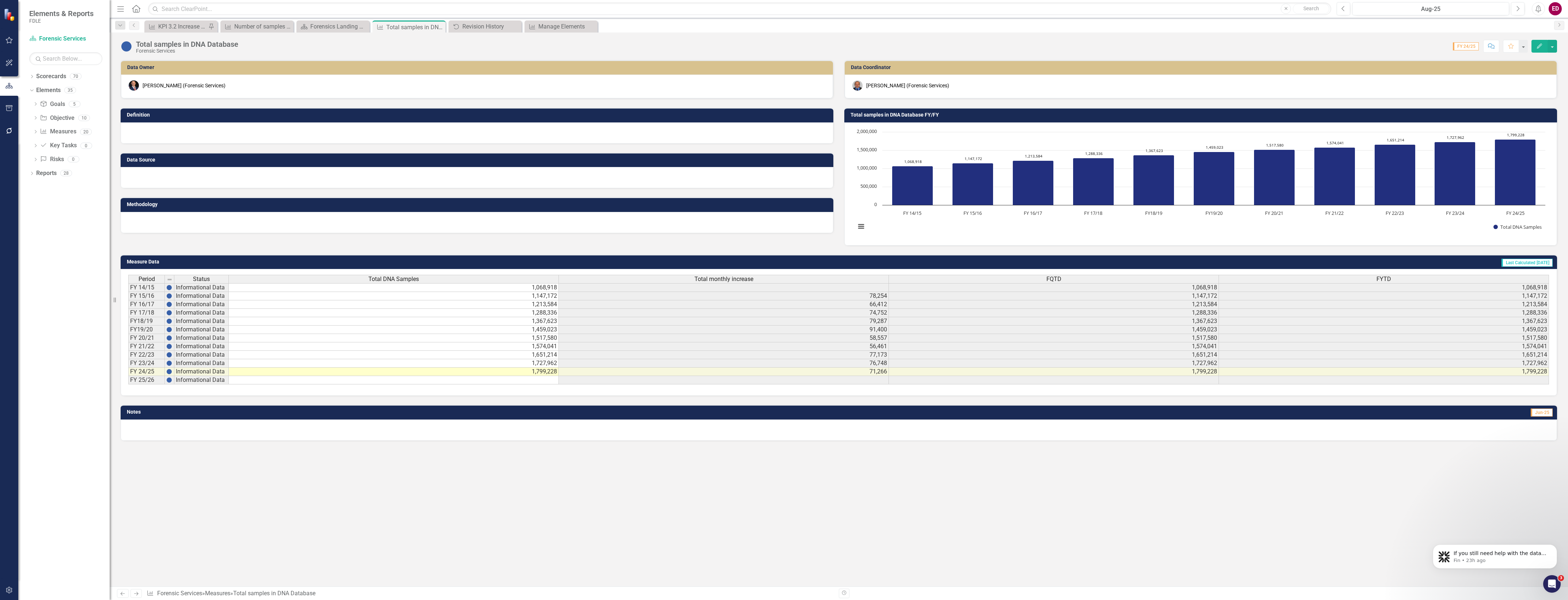
click at [892, 485] on div "Data Owner Jason Bundy (Forensic Services) Definition Data Source Methodology D…" at bounding box center [839, 323] width 1458 height 526
click at [1537, 43] on button "Edit" at bounding box center [1539, 46] width 16 height 13
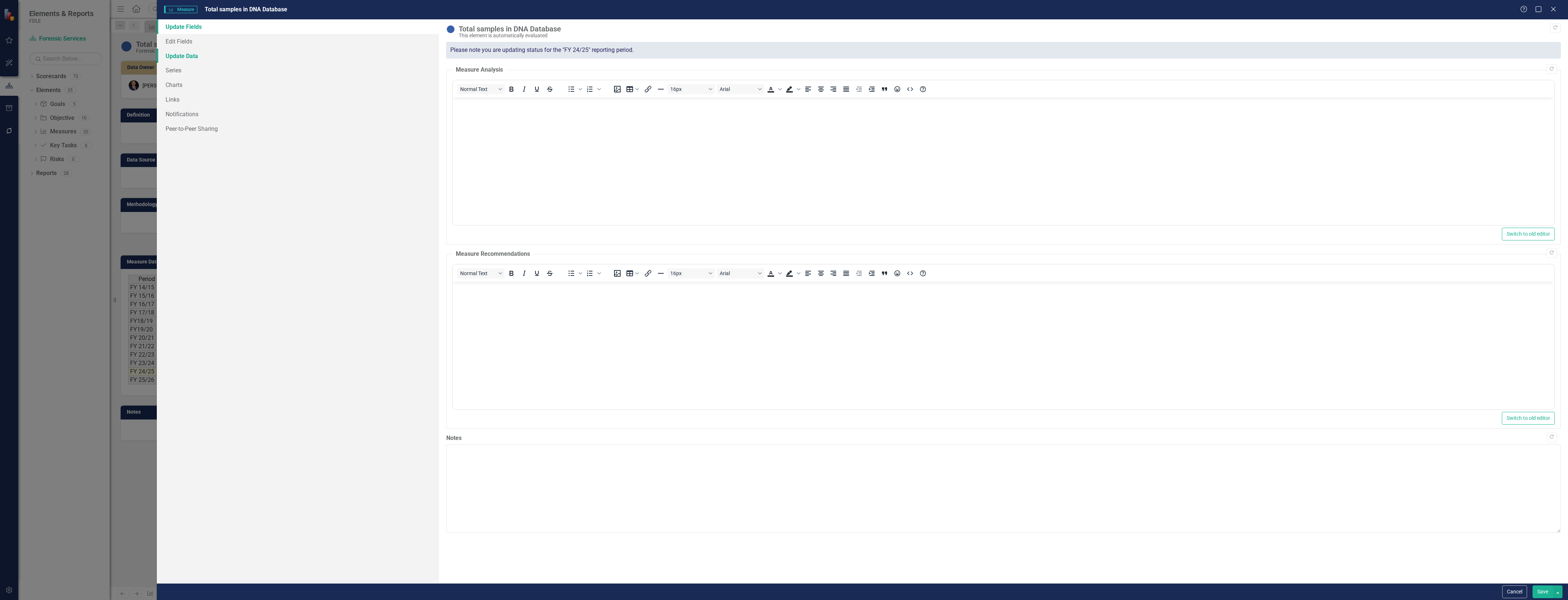
click at [240, 51] on link "Update Data" at bounding box center [298, 56] width 282 height 15
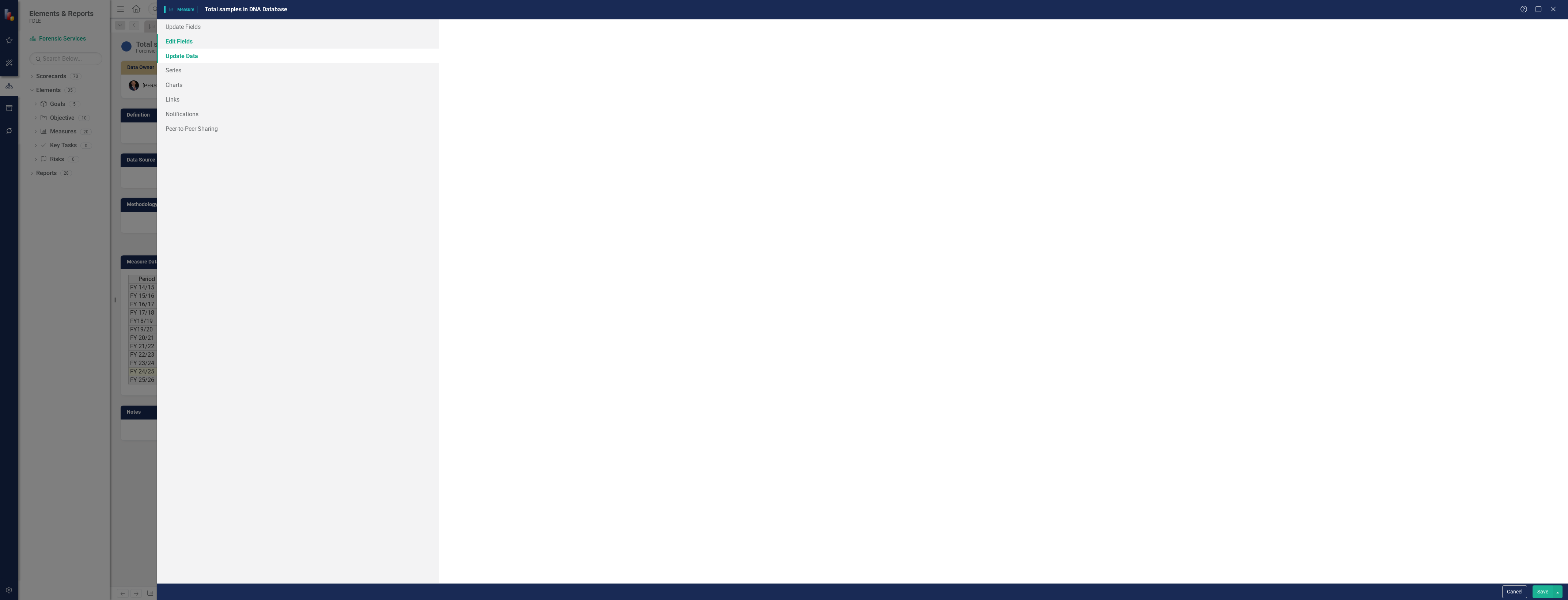
click at [245, 41] on link "Edit Fields" at bounding box center [298, 41] width 282 height 15
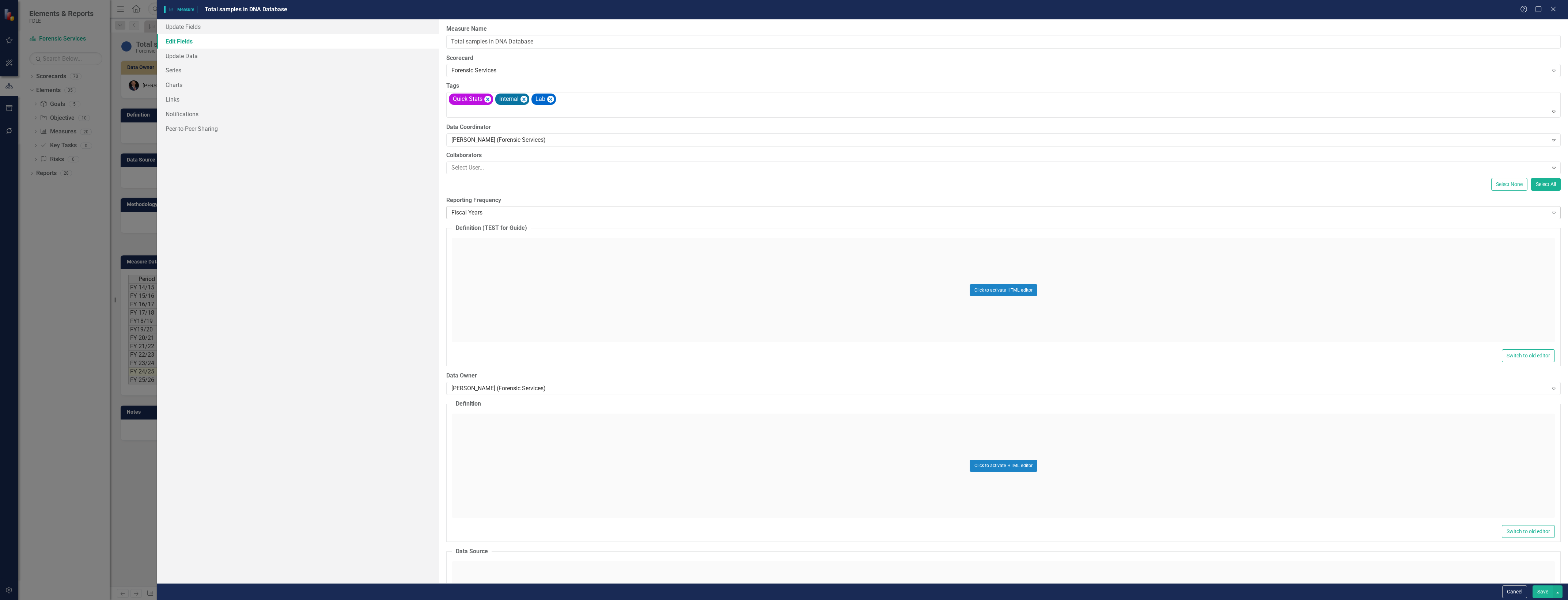
click at [550, 209] on div "Fiscal Years Expand" at bounding box center [1003, 213] width 1115 height 13
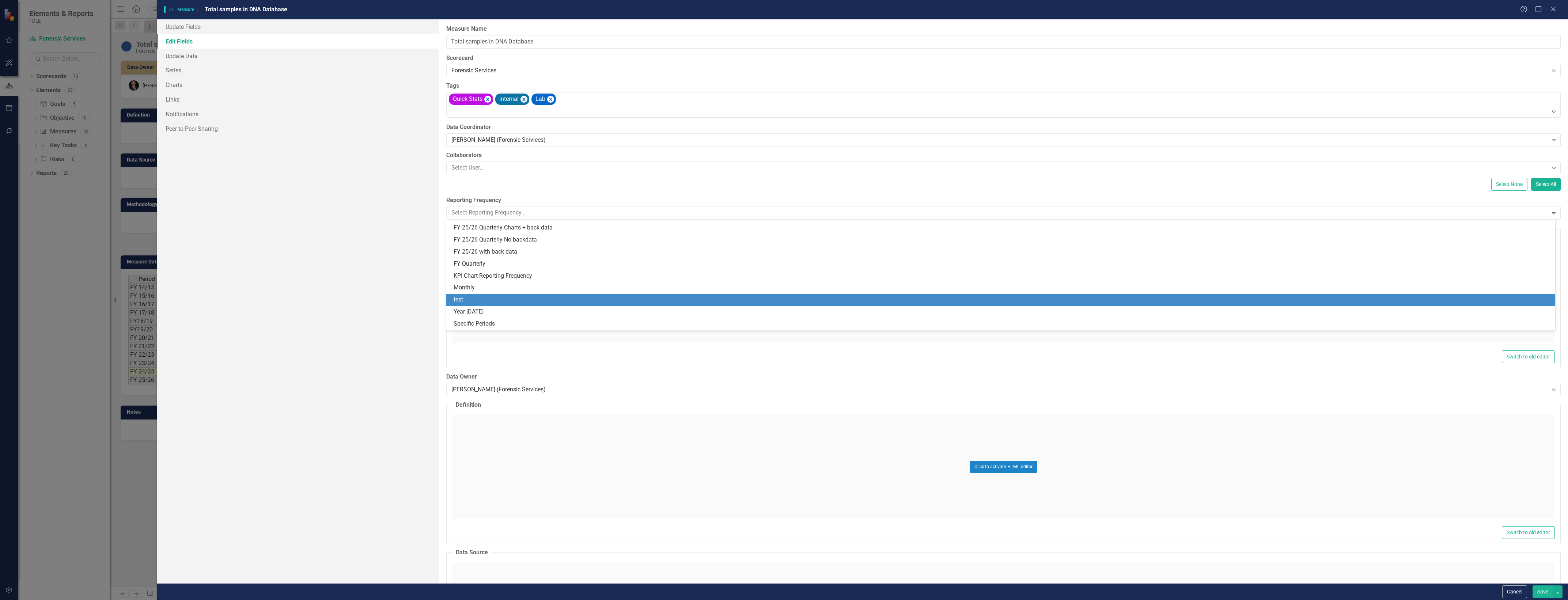
scroll to position [178, 0]
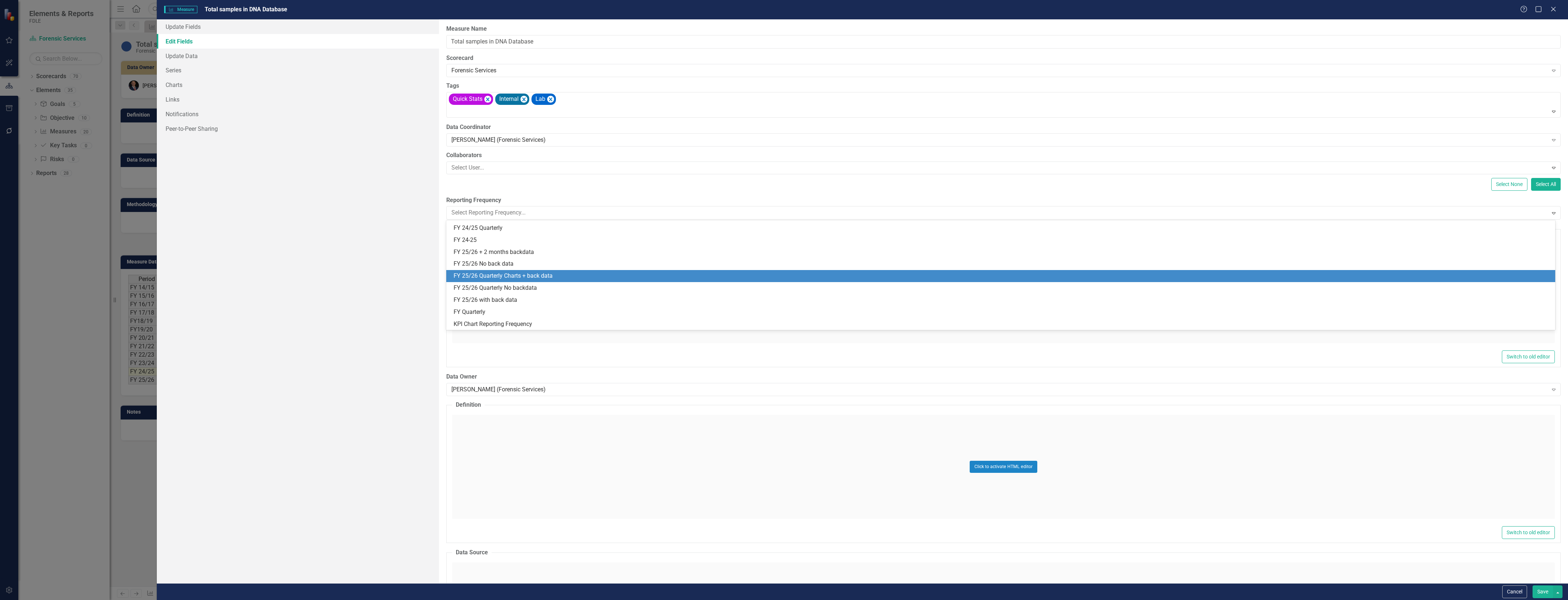
click at [605, 269] on div "FY 25/26 No back data" at bounding box center [1001, 264] width 1109 height 12
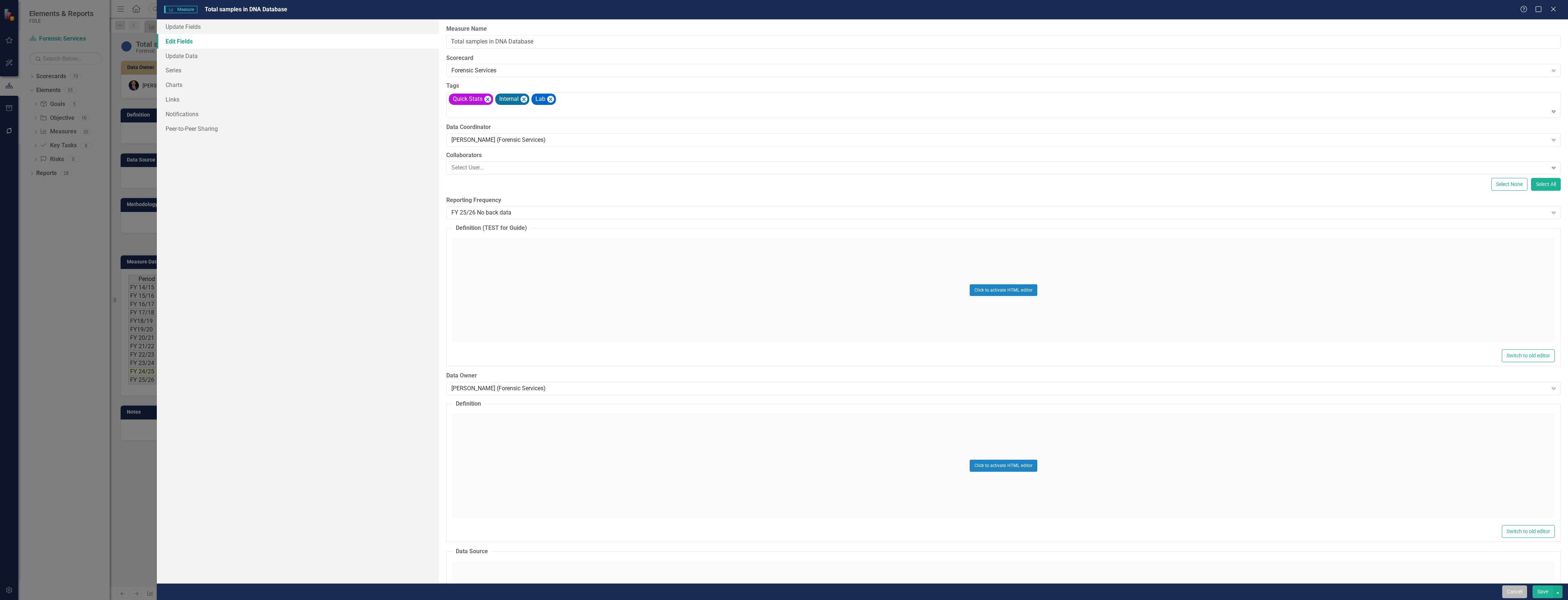
click at [1513, 596] on button "Cancel" at bounding box center [1514, 591] width 25 height 13
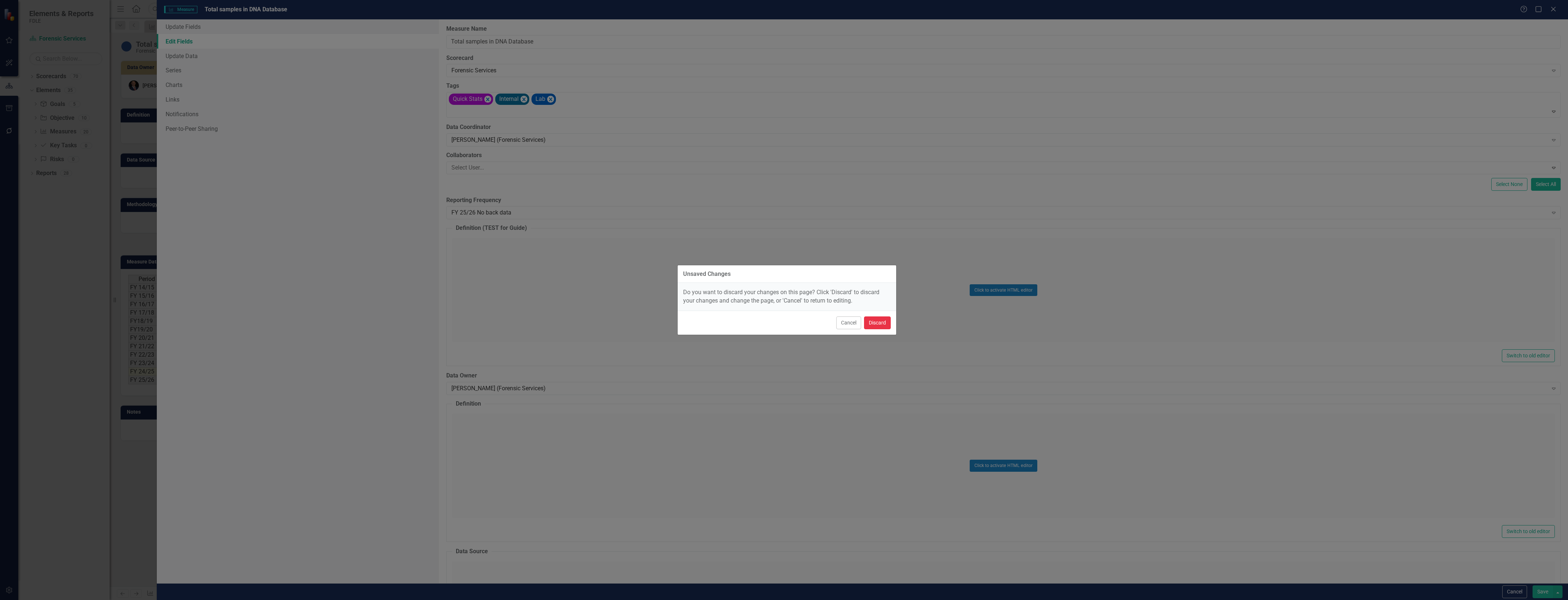
click at [867, 322] on button "Discard" at bounding box center [878, 323] width 27 height 13
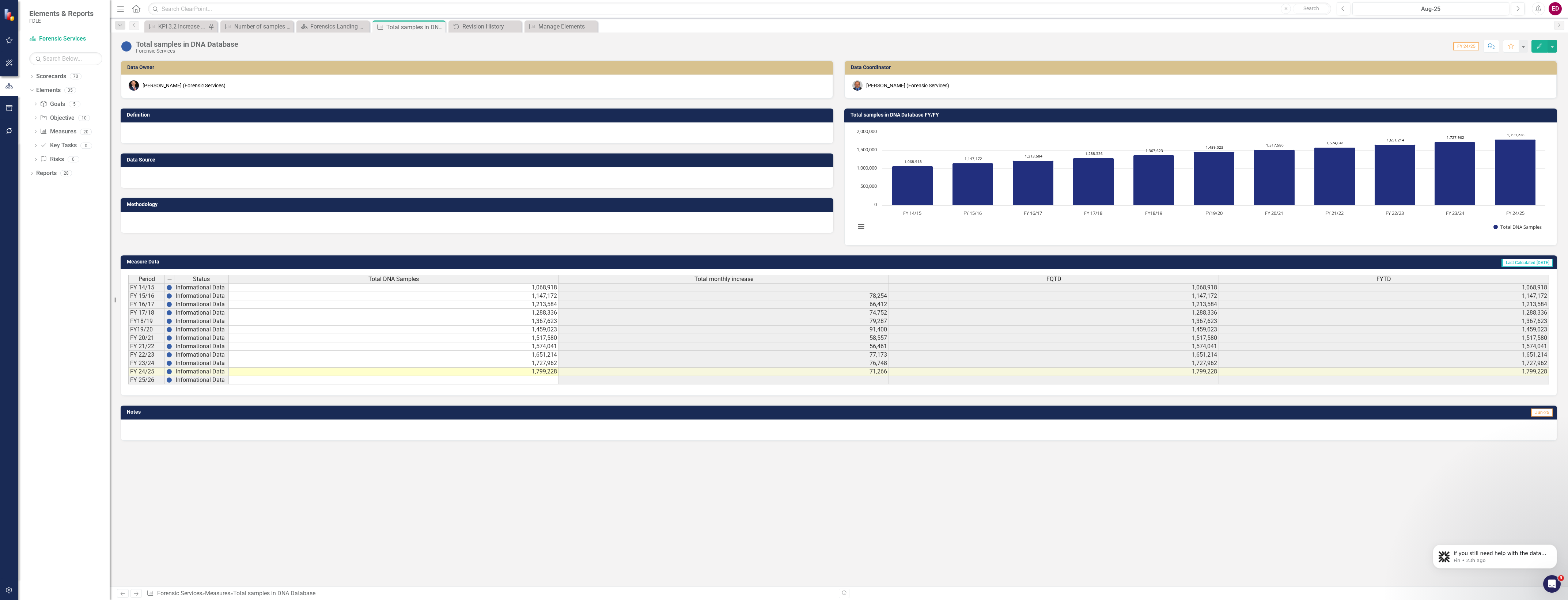
click at [474, 375] on td "1,799,228" at bounding box center [394, 372] width 330 height 9
click at [1542, 50] on button "Edit" at bounding box center [1539, 46] width 16 height 13
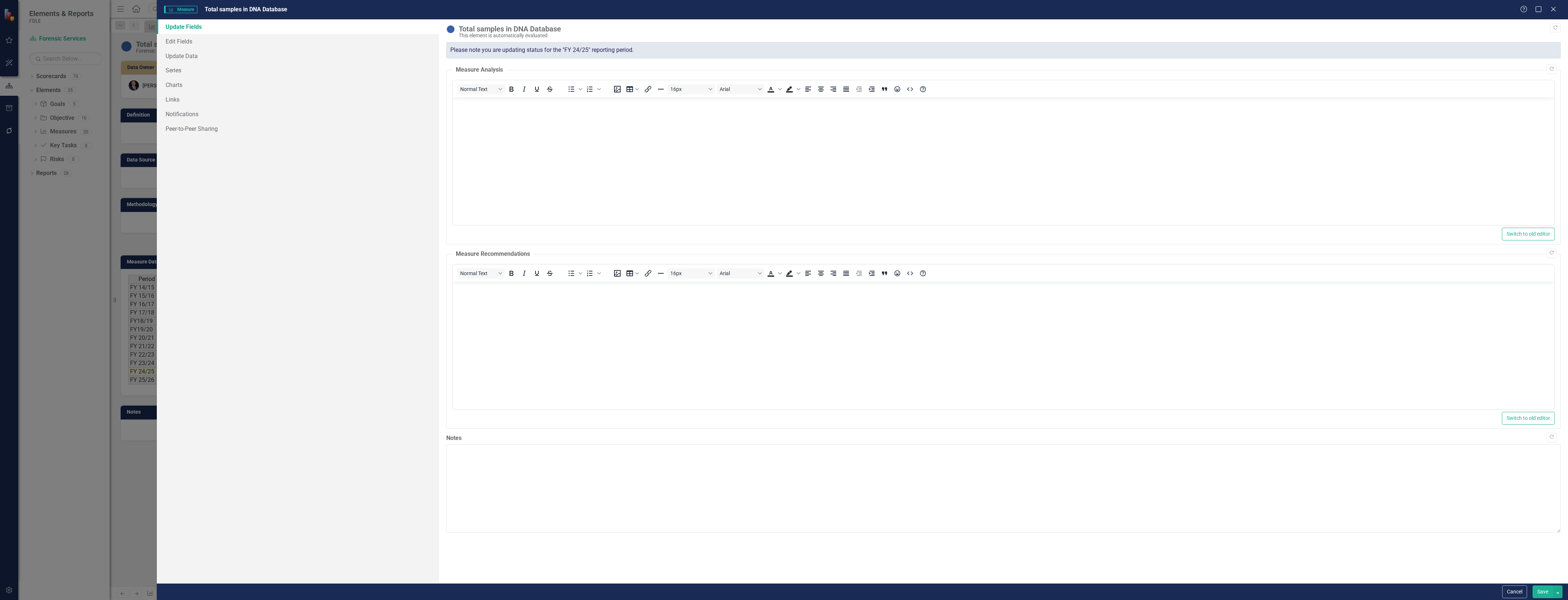
scroll to position [0, 0]
click at [191, 48] on link "Edit Fields" at bounding box center [298, 41] width 282 height 15
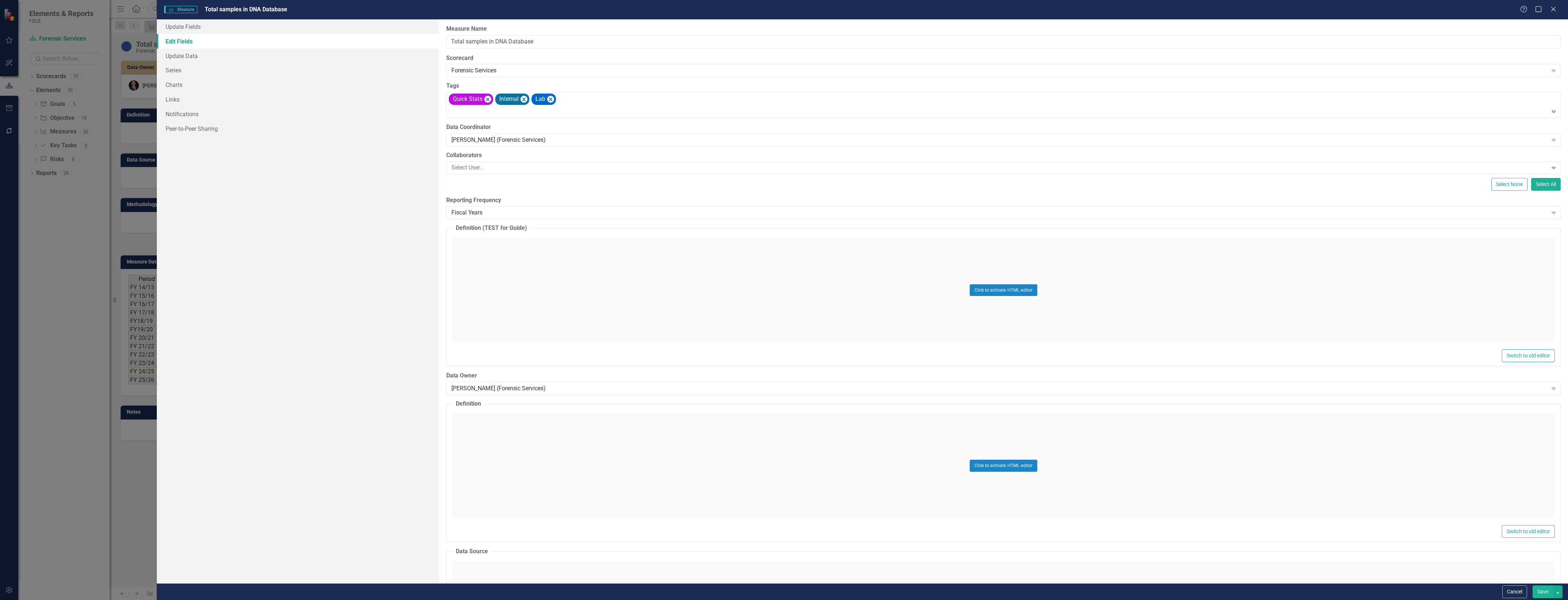
click at [595, 202] on label "Reporting Frequency" at bounding box center [1003, 200] width 1115 height 9
click at [601, 209] on div "Fiscal Years" at bounding box center [999, 213] width 1096 height 9
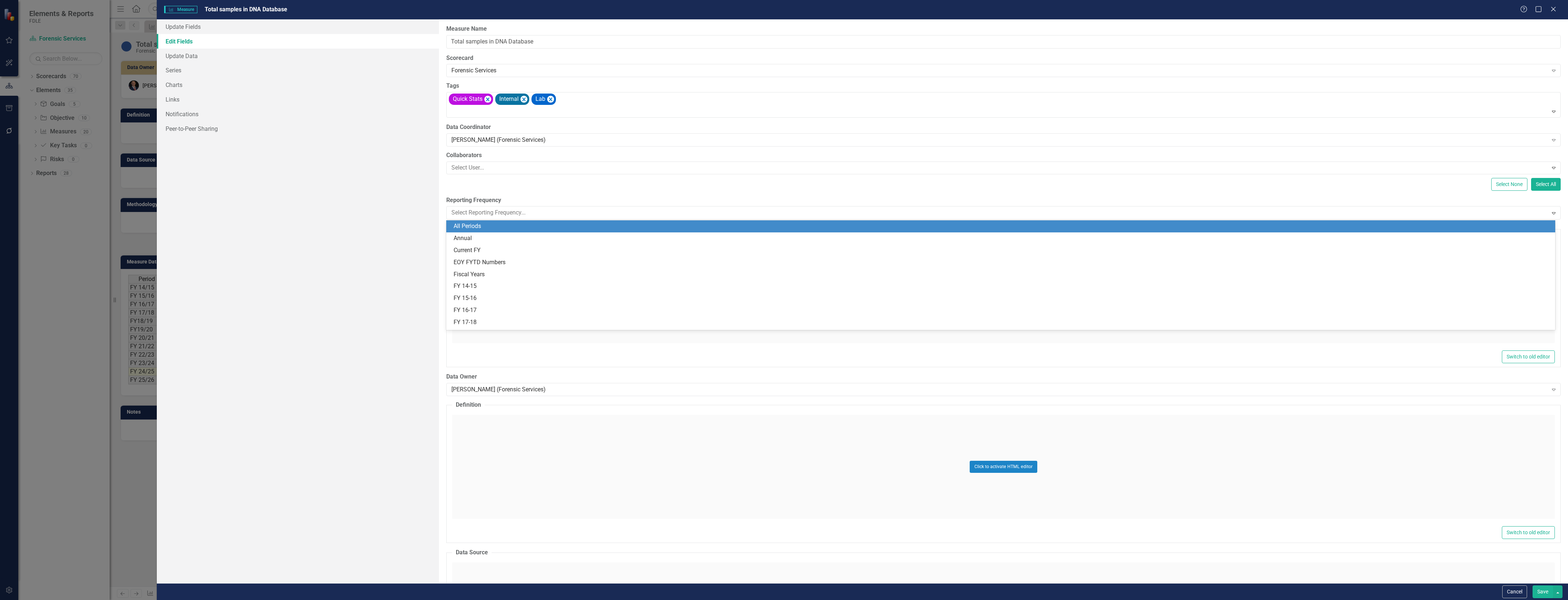
click at [693, 227] on div "All Periods" at bounding box center [1002, 226] width 1097 height 9
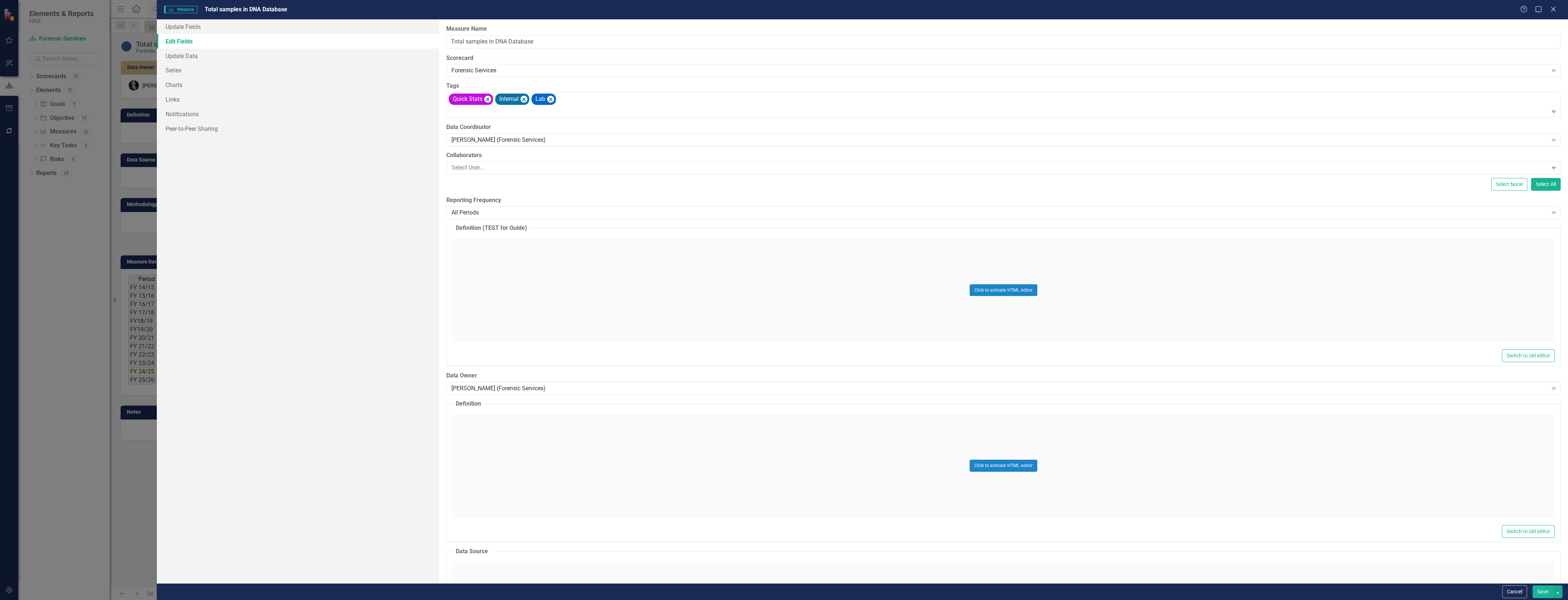
click at [1547, 592] on button "Save" at bounding box center [1543, 591] width 21 height 13
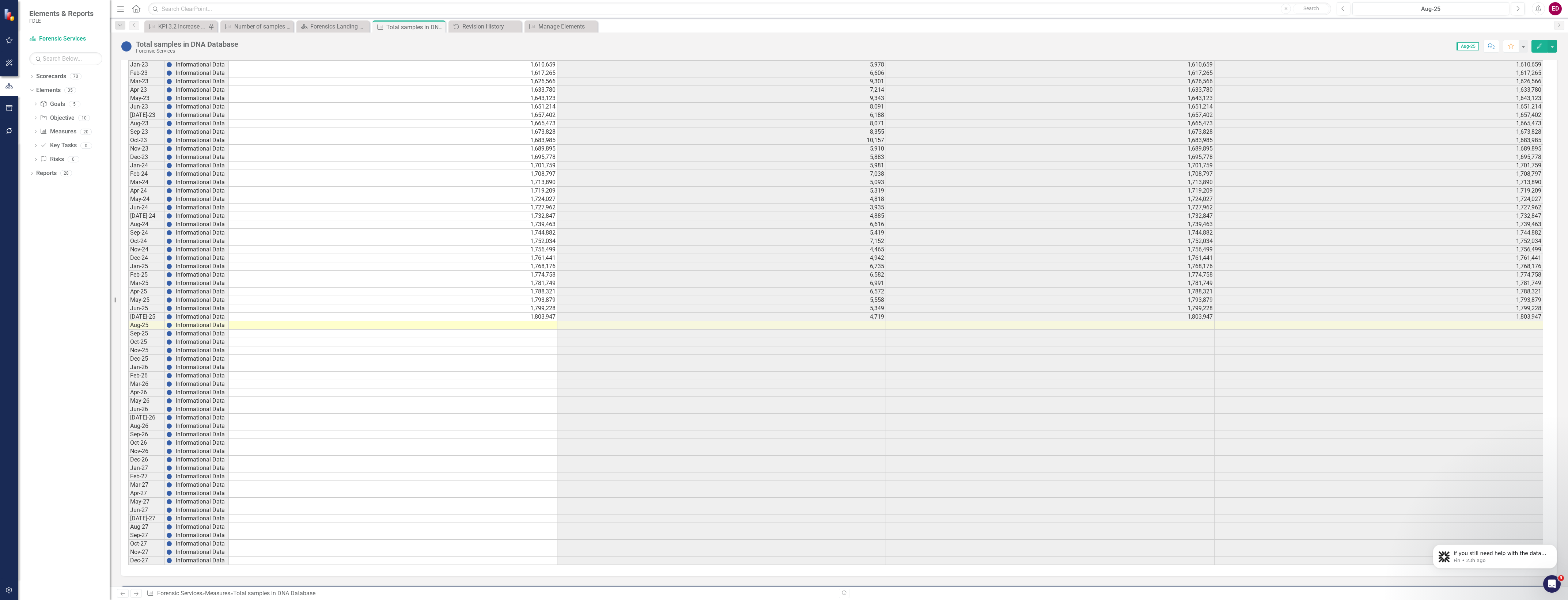
scroll to position [2186, 0]
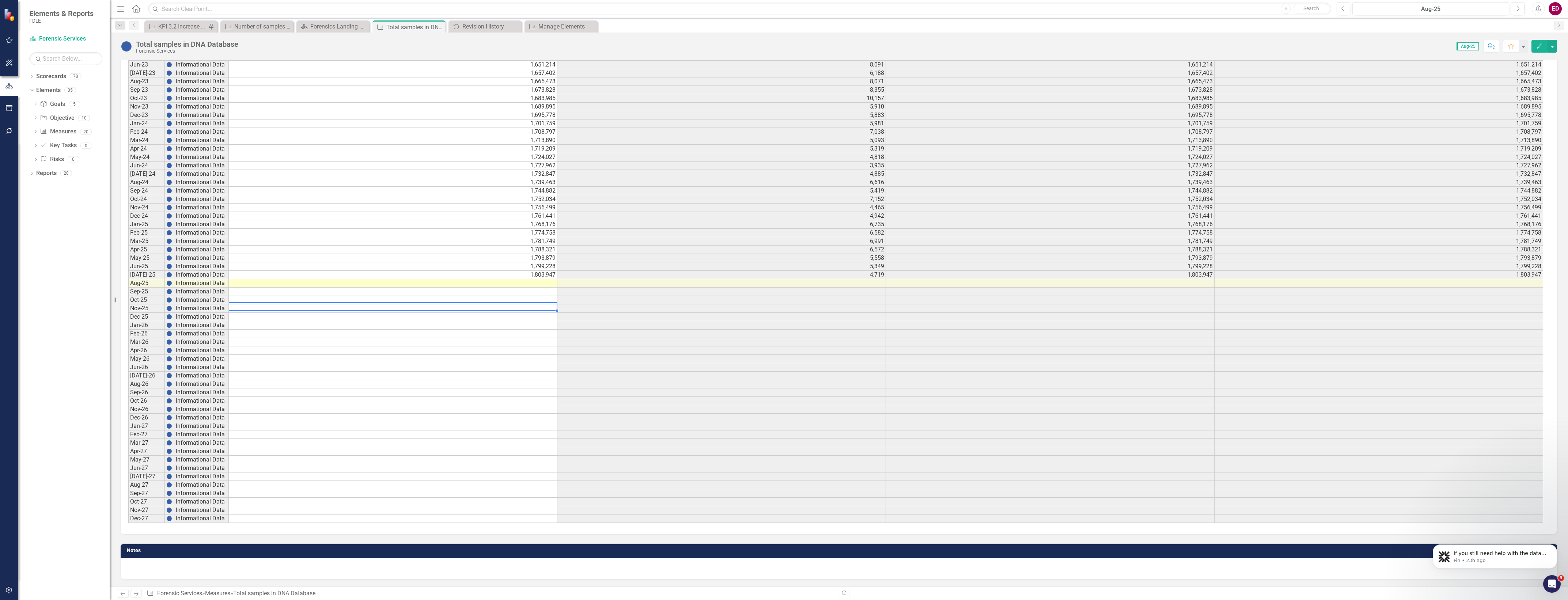
click at [554, 279] on td at bounding box center [393, 284] width 329 height 9
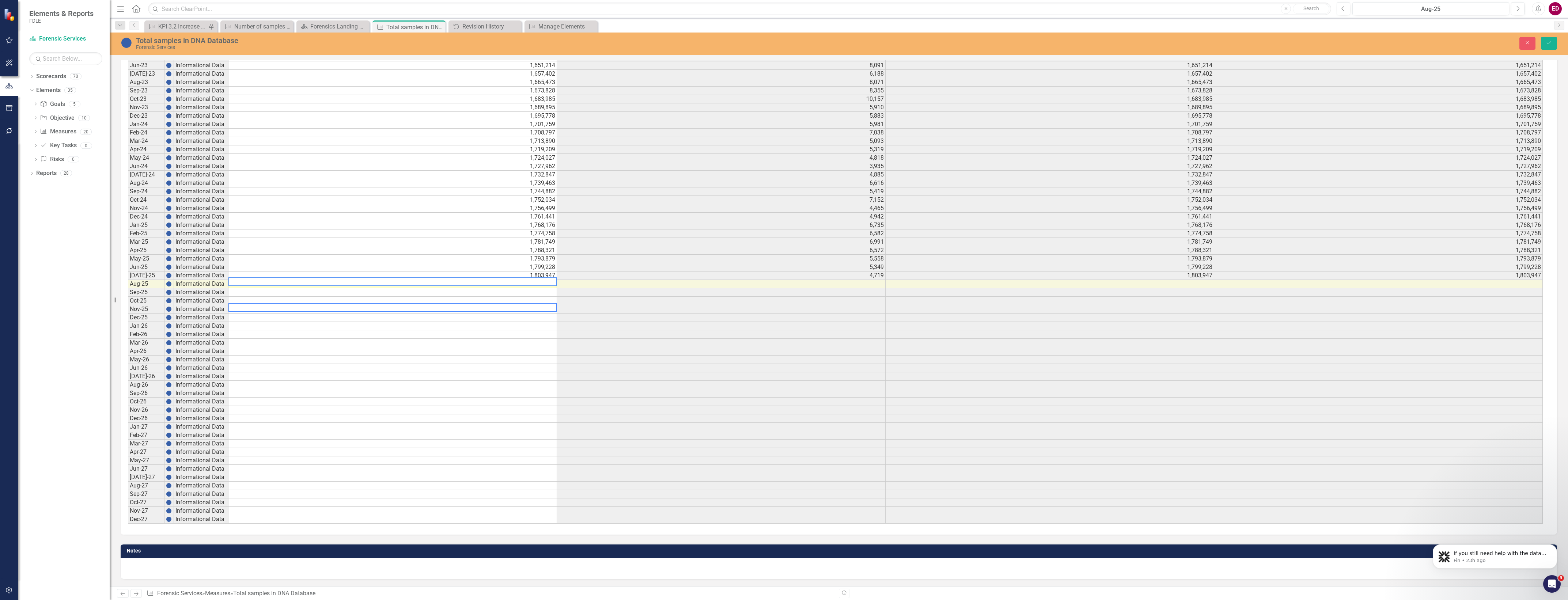
scroll to position [2189, 0]
click at [368, 288] on td at bounding box center [393, 293] width 329 height 9
click at [1524, 47] on button "Close" at bounding box center [1527, 43] width 16 height 13
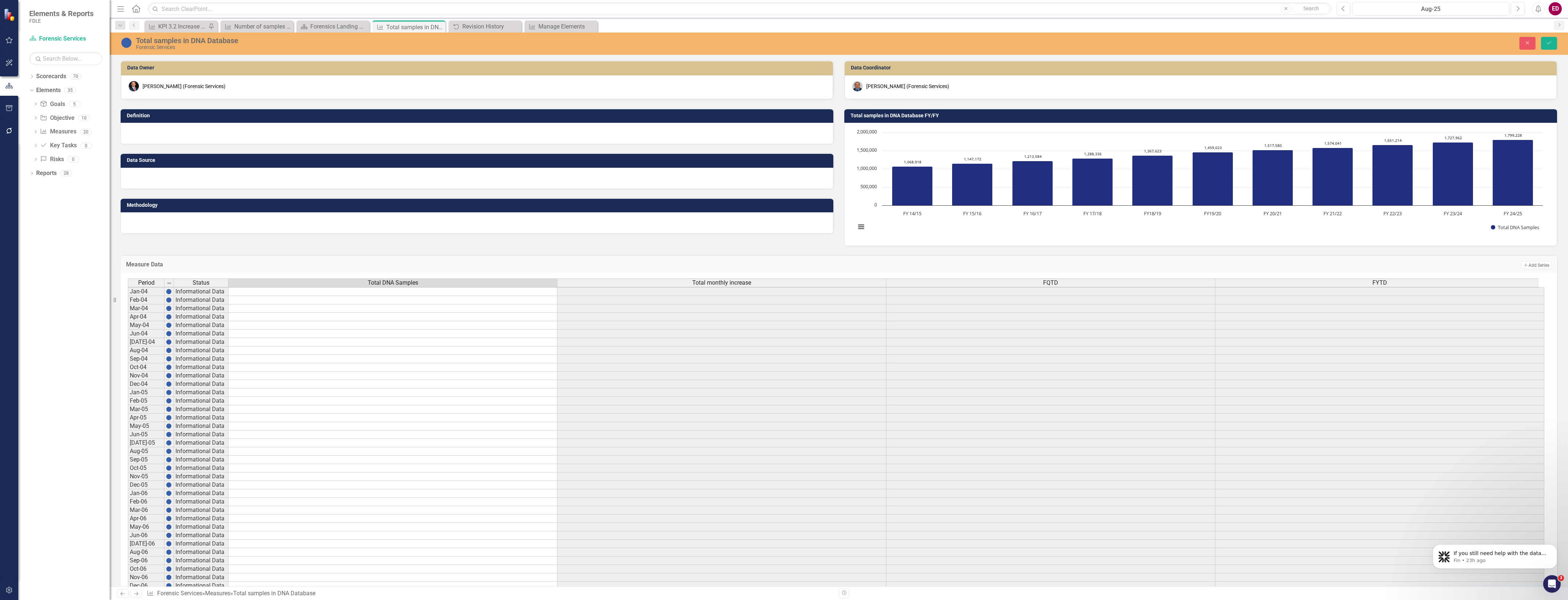
scroll to position [26, 0]
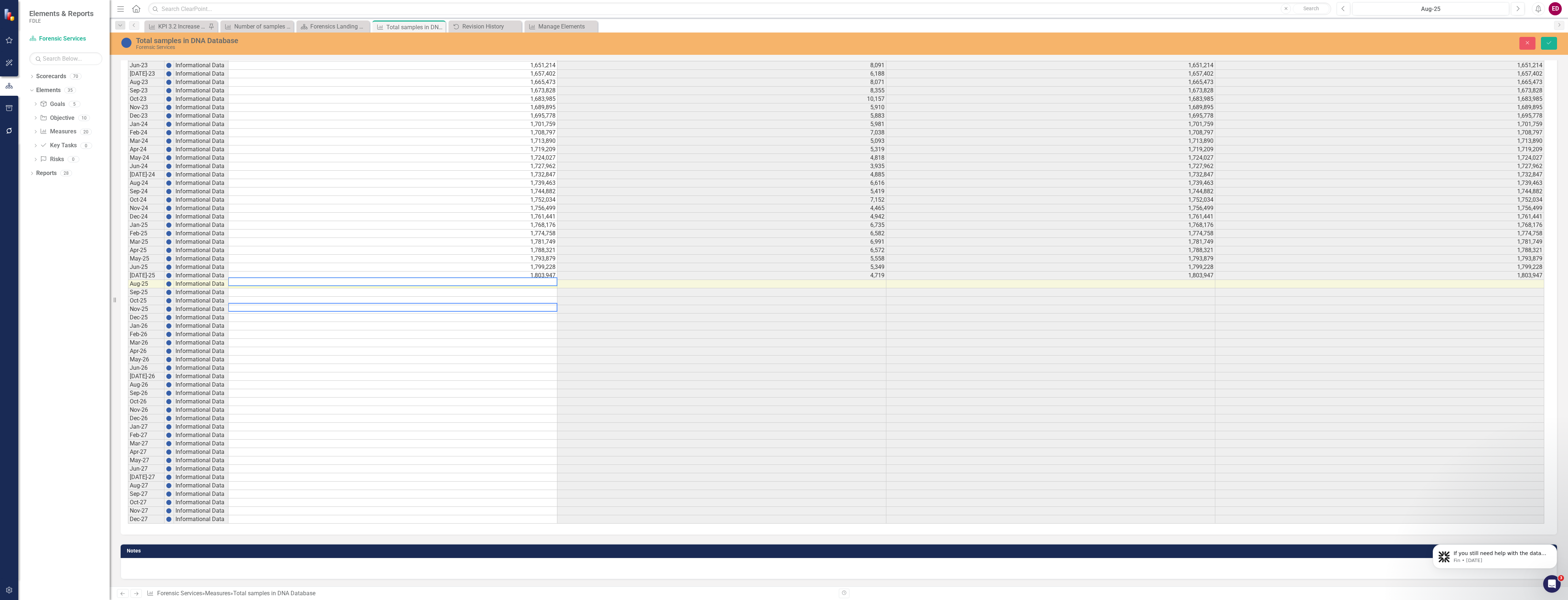
drag, startPoint x: 61, startPoint y: 291, endPoint x: 369, endPoint y: 242, distance: 311.9
click at [61, 291] on div "Dropdown Scorecards 70 Dropdown FDLE Commissioner's Initiative Team Project Das…" at bounding box center [64, 335] width 91 height 529
click at [359, 280] on td at bounding box center [393, 284] width 329 height 9
type textarea "1808515"
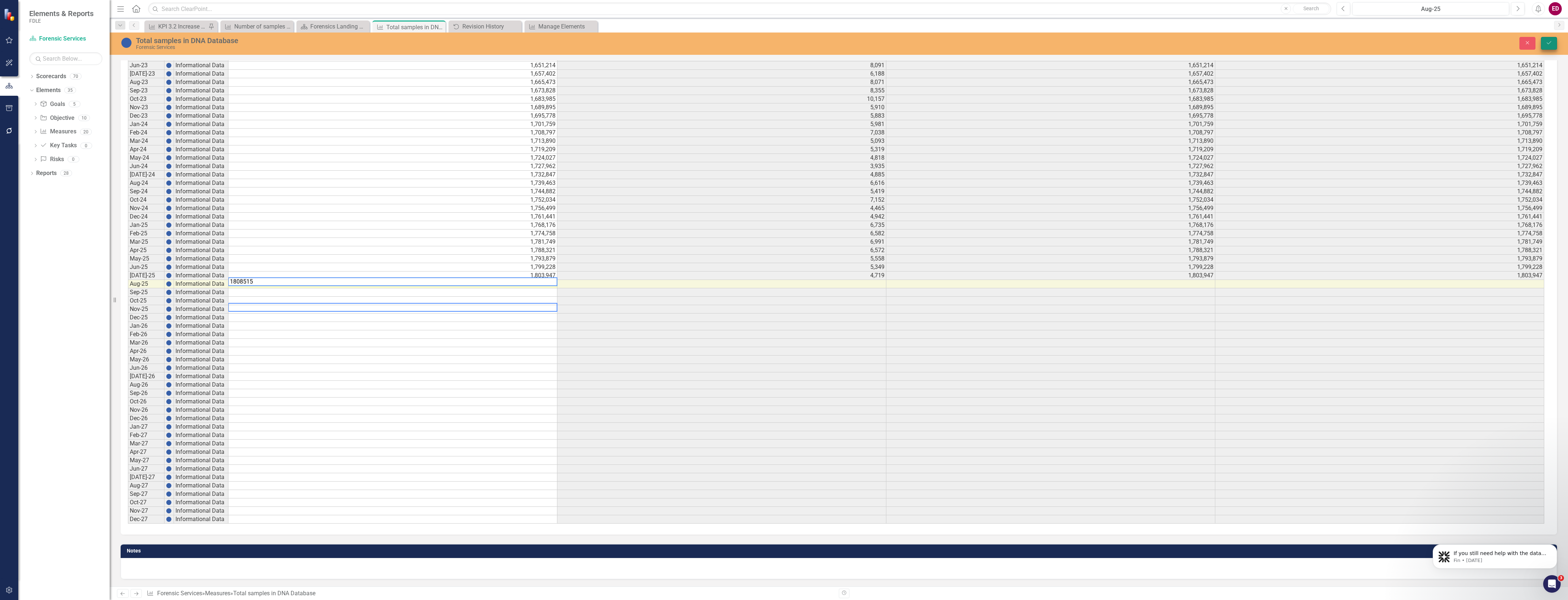
drag, startPoint x: 1558, startPoint y: 38, endPoint x: 1552, endPoint y: 41, distance: 6.7
click at [1555, 38] on div "Close Save" at bounding box center [1264, 43] width 597 height 13
click at [1550, 46] on button "Save" at bounding box center [1549, 43] width 16 height 13
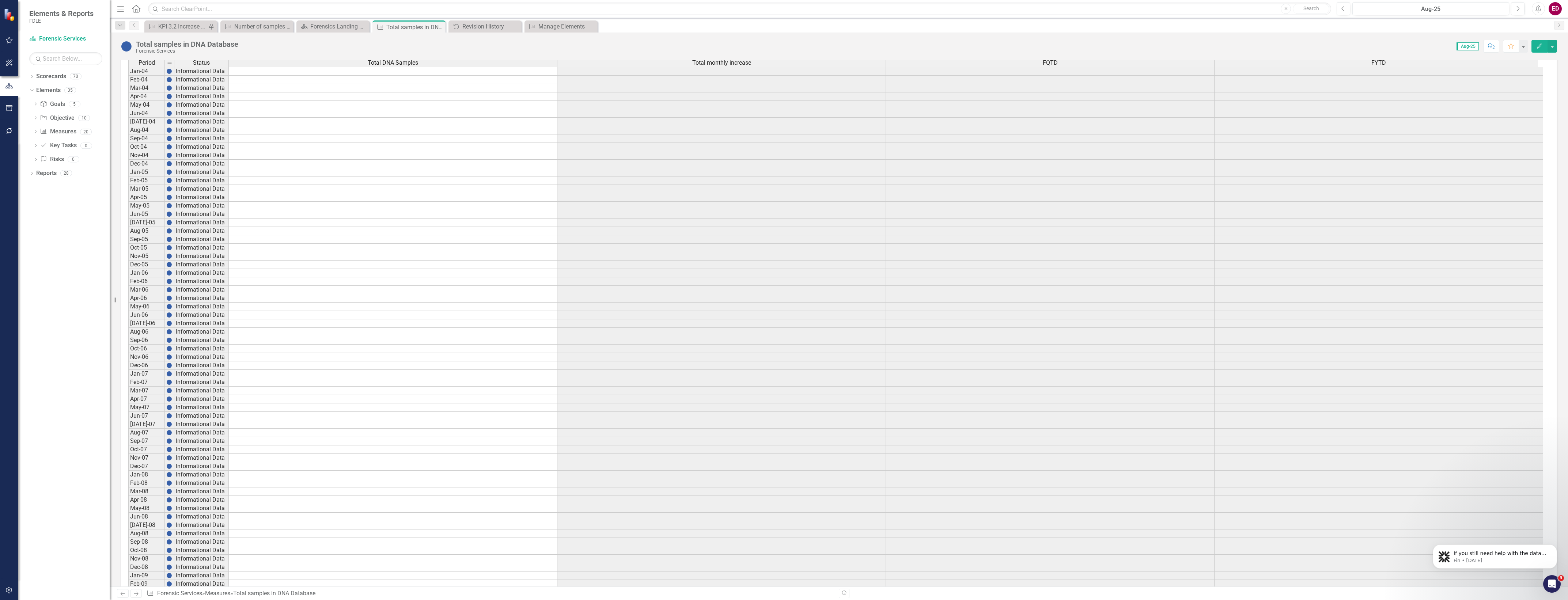
scroll to position [0, 0]
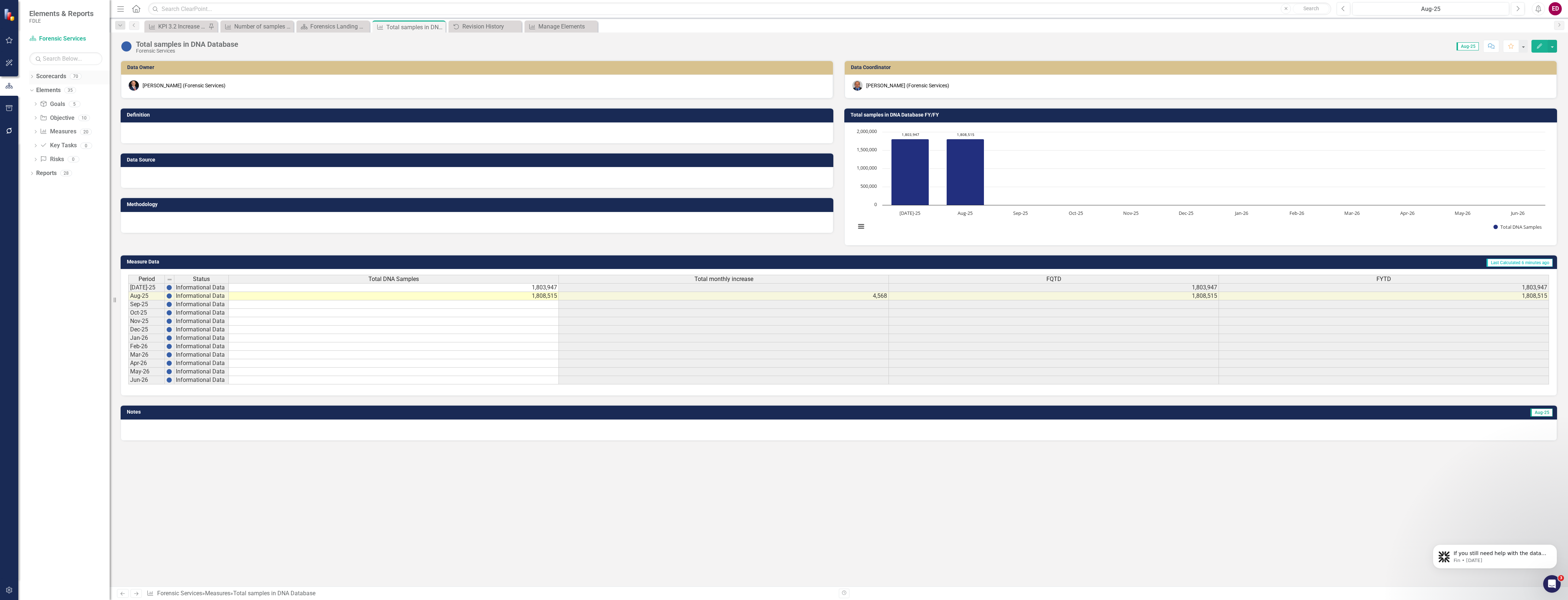
click at [35, 74] on div "Dropdown Scorecards 70" at bounding box center [69, 77] width 80 height 14
click at [30, 76] on icon "Dropdown" at bounding box center [32, 77] width 5 height 4
click at [35, 130] on icon "Dropdown" at bounding box center [35, 131] width 5 height 4
click at [41, 147] on icon "Dropdown" at bounding box center [43, 145] width 5 height 4
click at [50, 158] on icon "Dropdown" at bounding box center [50, 159] width 5 height 4
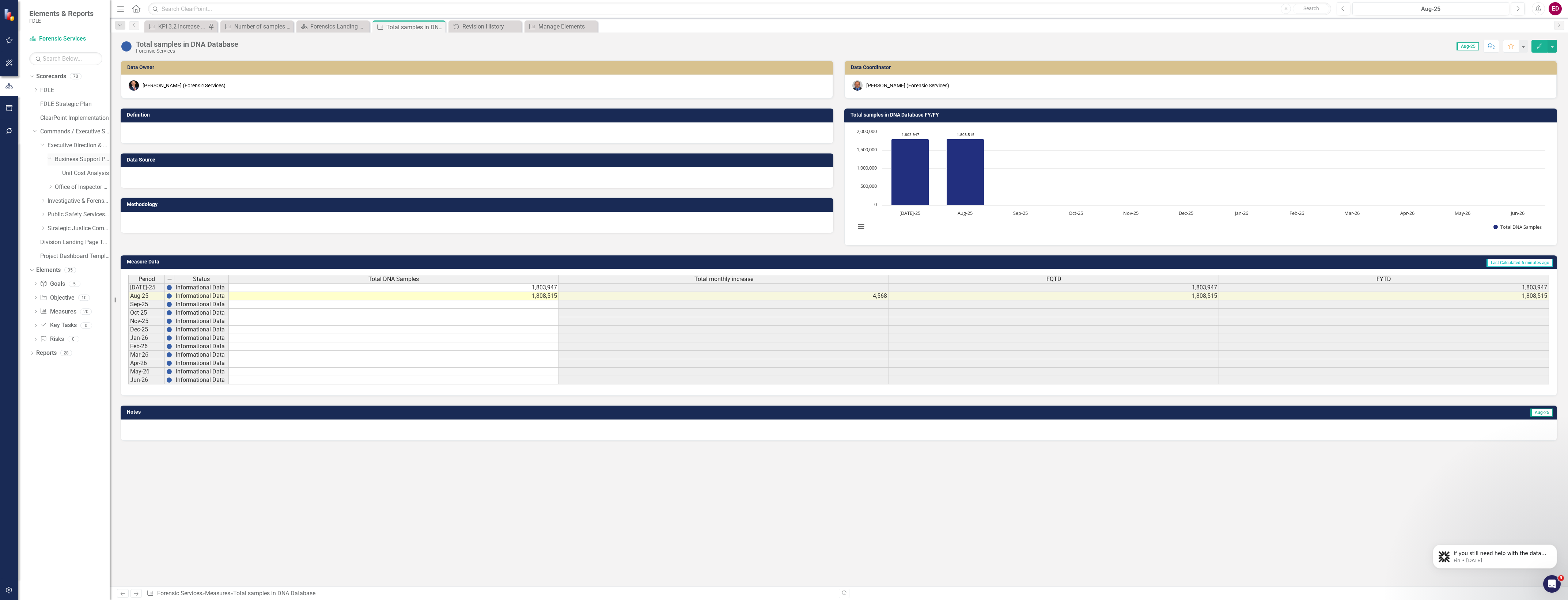
click at [71, 161] on link "Business Support Program" at bounding box center [82, 159] width 55 height 9
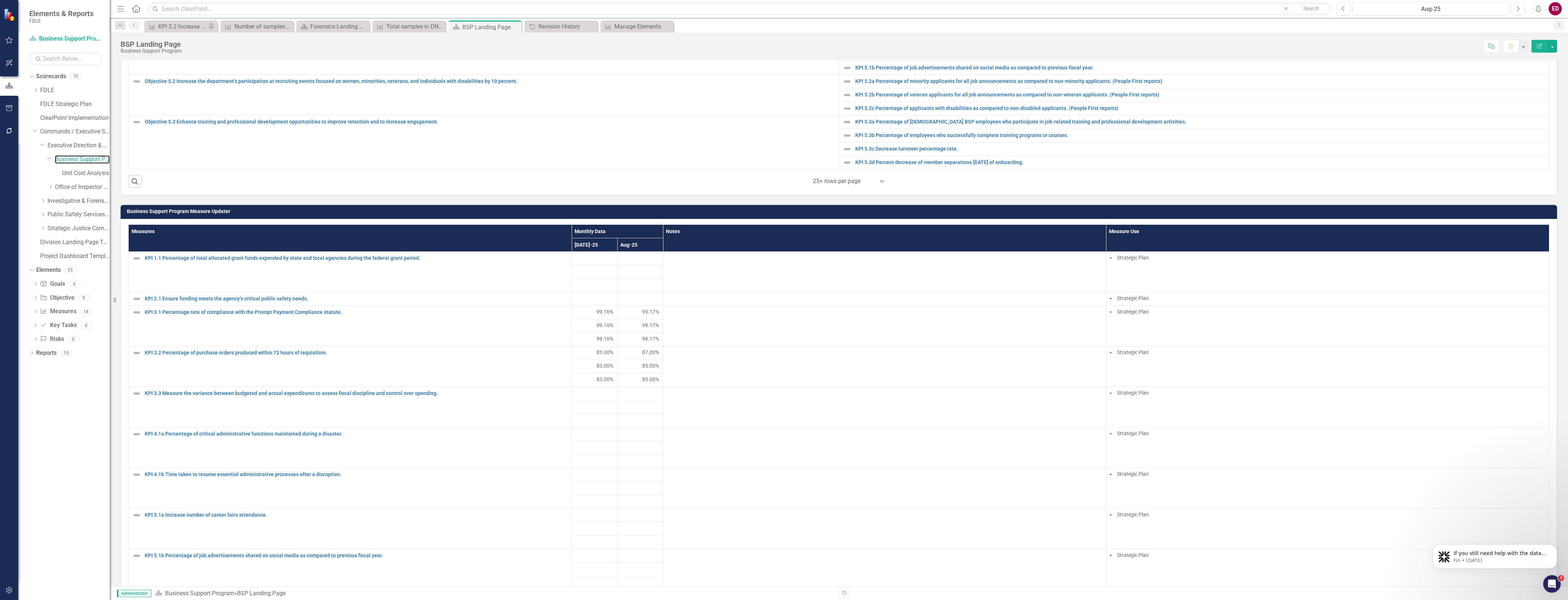
scroll to position [503, 0]
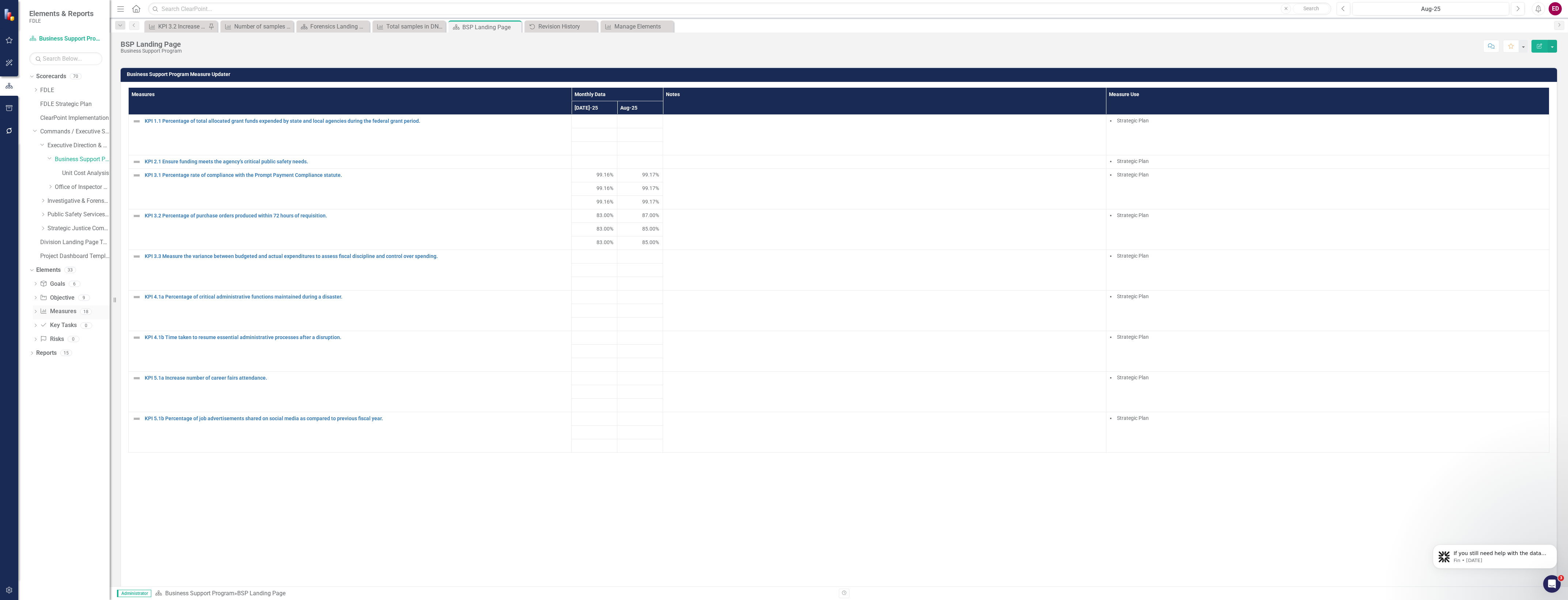
click at [33, 313] on icon "Dropdown" at bounding box center [35, 312] width 5 height 4
click at [83, 324] on div "KPI 1.1 Percentage of total allocated grant funds expended by state and local a…" at bounding box center [79, 323] width 61 height 7
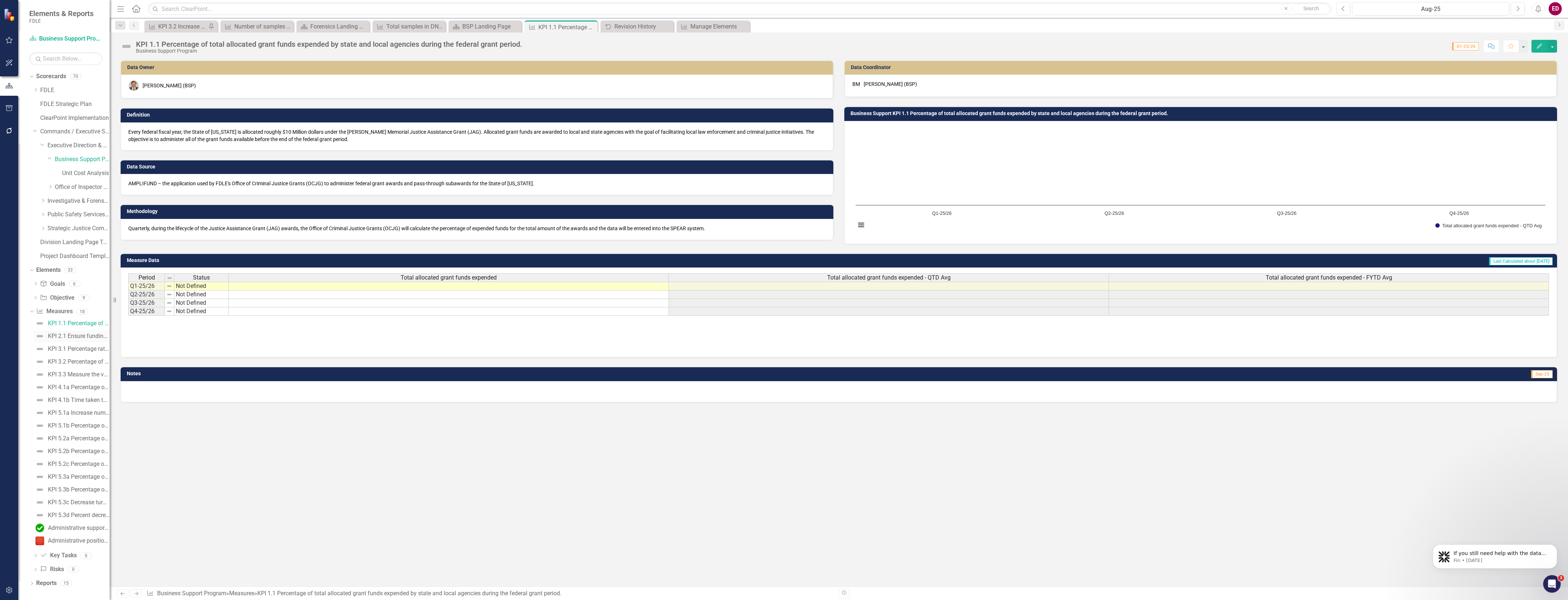
click at [86, 337] on div "KPI 2.1 Ensure funding meets the agency’s critical public safety needs." at bounding box center [79, 336] width 61 height 7
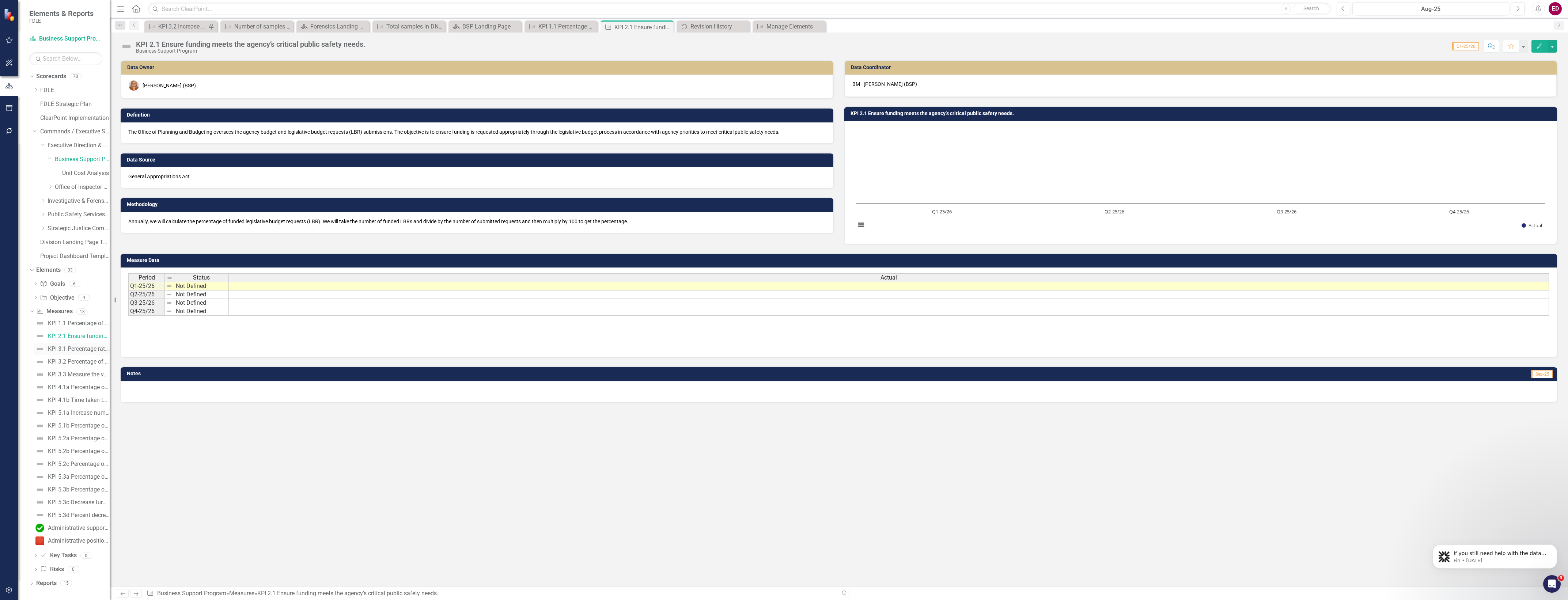
click at [91, 355] on link "KPI 3.1 Percentage rate of compliance with the Prompt Payment Compliance statut…" at bounding box center [71, 349] width 76 height 12
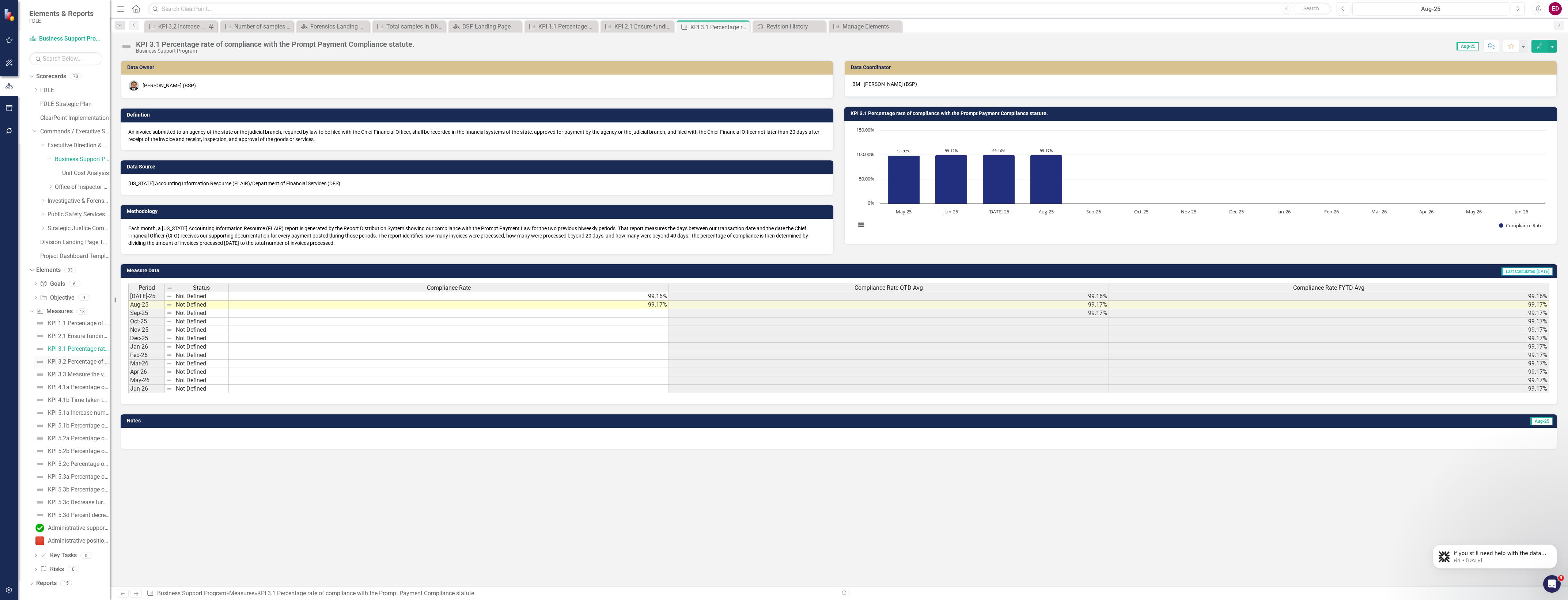
click at [88, 364] on div "KPI 3.2 Percentage of purchase orders produced within 72 hours of requisition." at bounding box center [79, 361] width 61 height 7
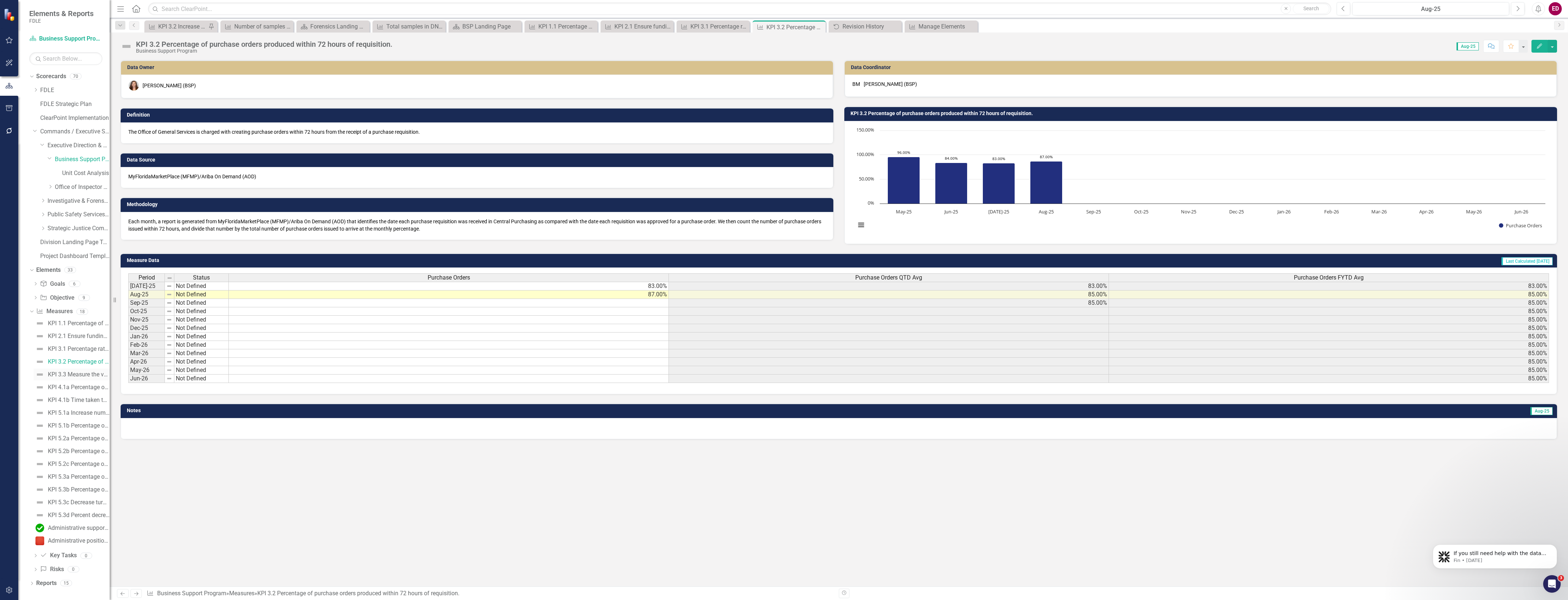
click at [88, 380] on link "KPI 3.3 Measure the variance between budgeted and actual expenditures to assess…" at bounding box center [71, 374] width 76 height 12
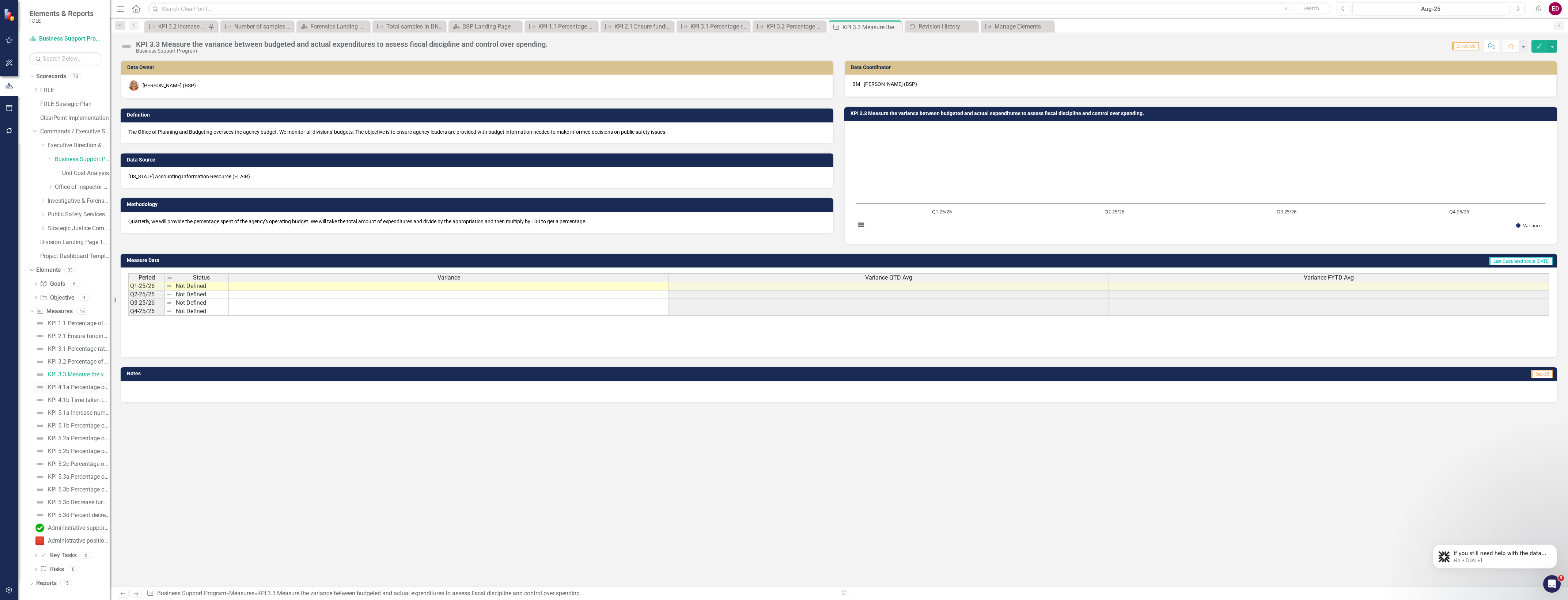
click at [88, 386] on div "KPI 4.1a Percentage of critical administrative functions maintained during a di…" at bounding box center [79, 387] width 61 height 7
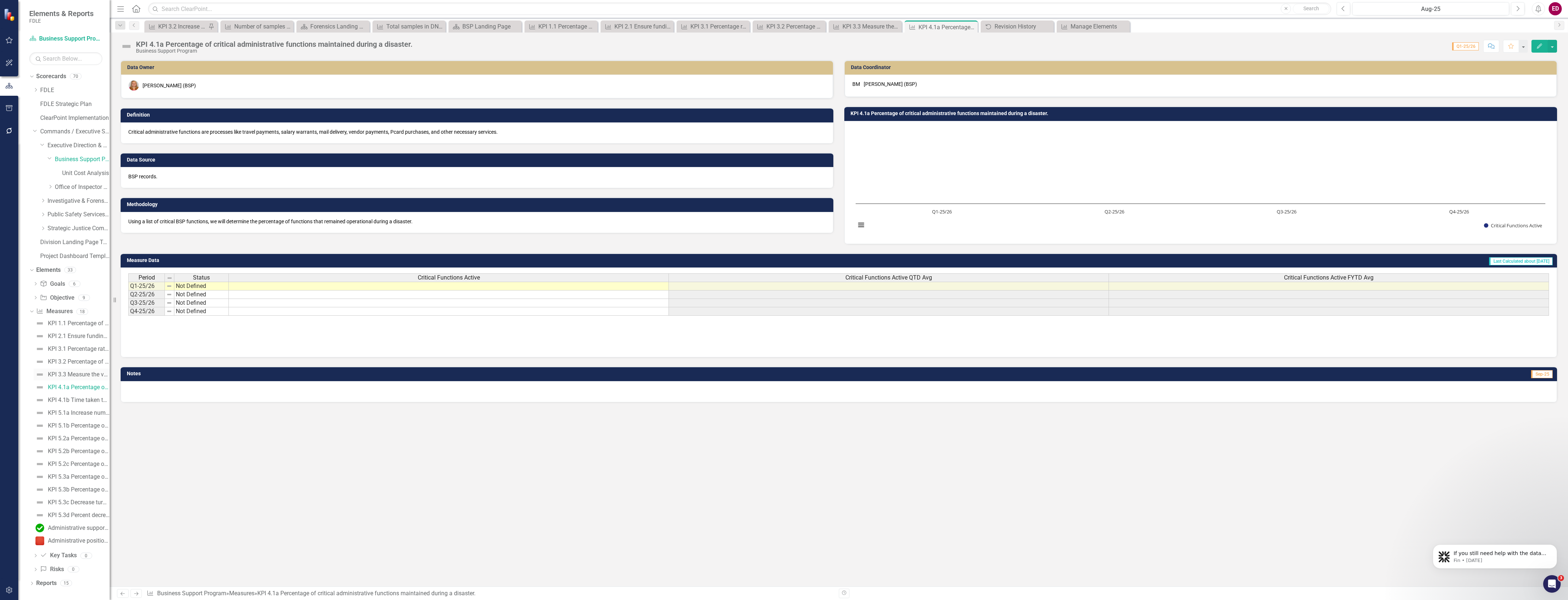
click at [79, 374] on div "KPI 3.3 Measure the variance between budgeted and actual expenditures to assess…" at bounding box center [79, 374] width 61 height 7
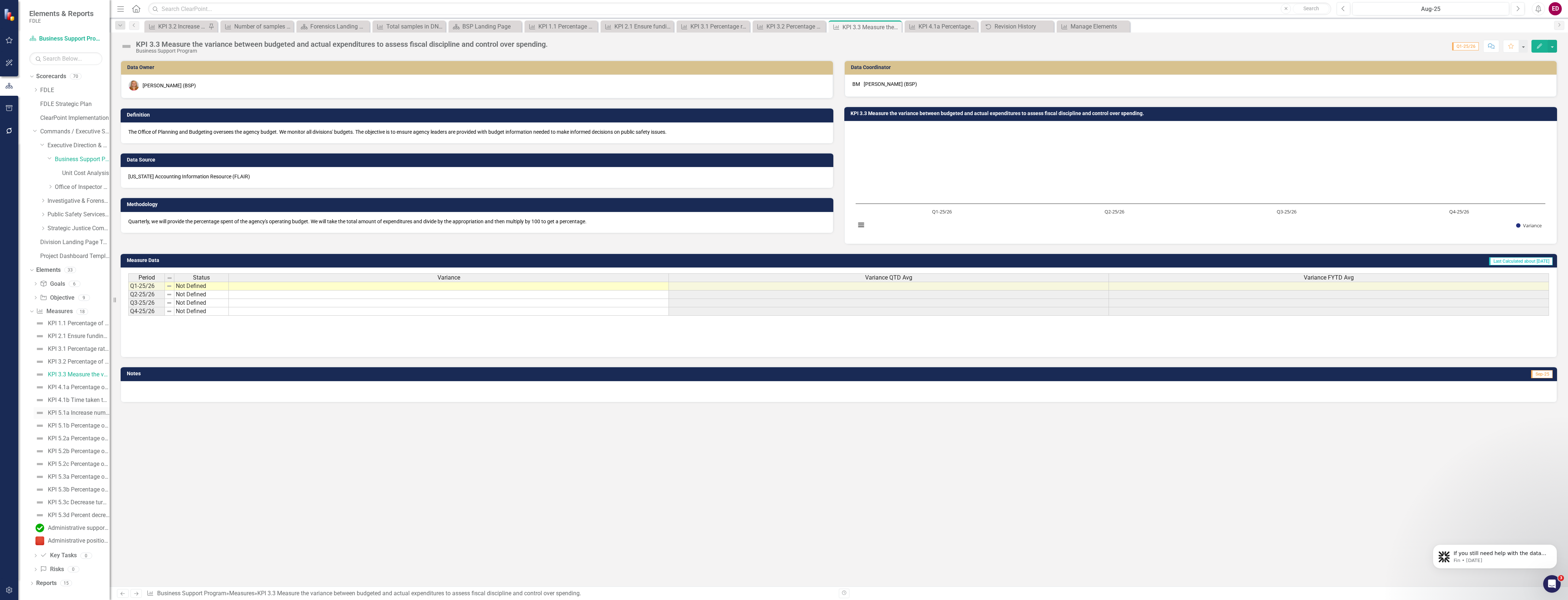
click at [89, 414] on div "KPI 5.1a Increase number of career fairs attendance." at bounding box center [79, 413] width 61 height 7
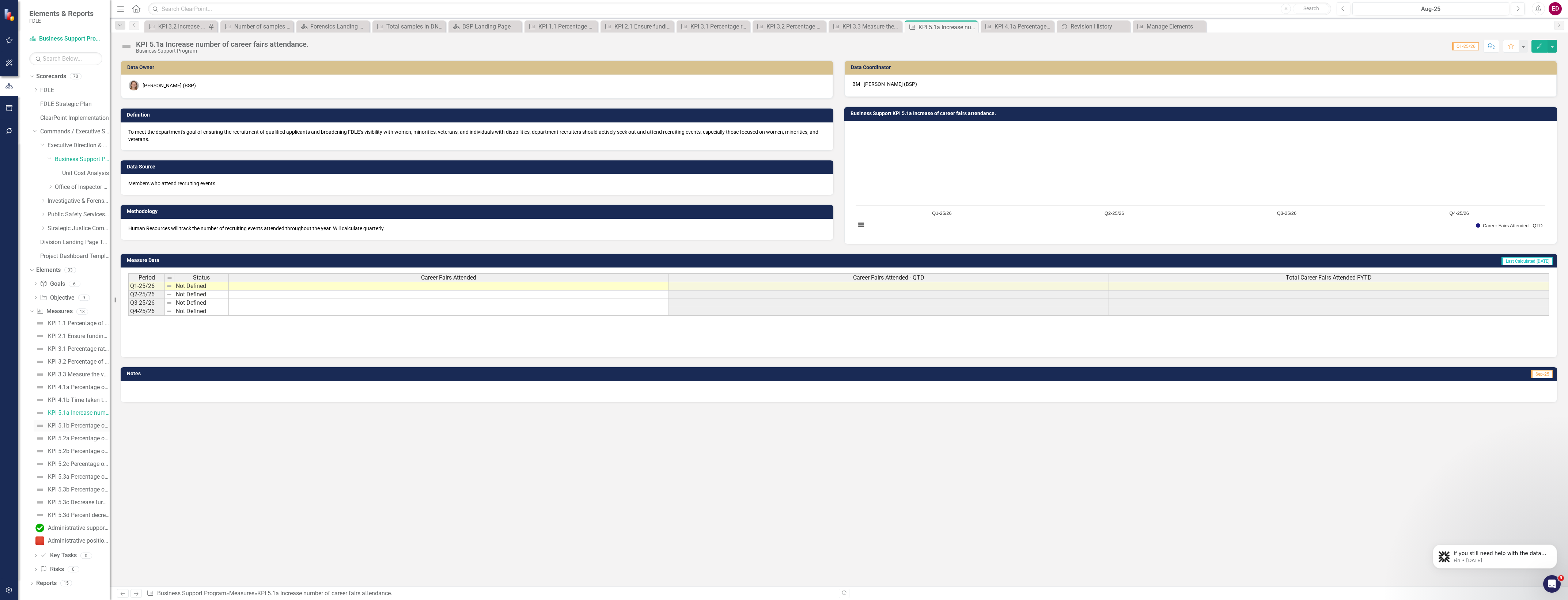
click at [90, 430] on link "KPI 5.1b Percentage of job advertisements shared on social media as compared to…" at bounding box center [71, 425] width 76 height 12
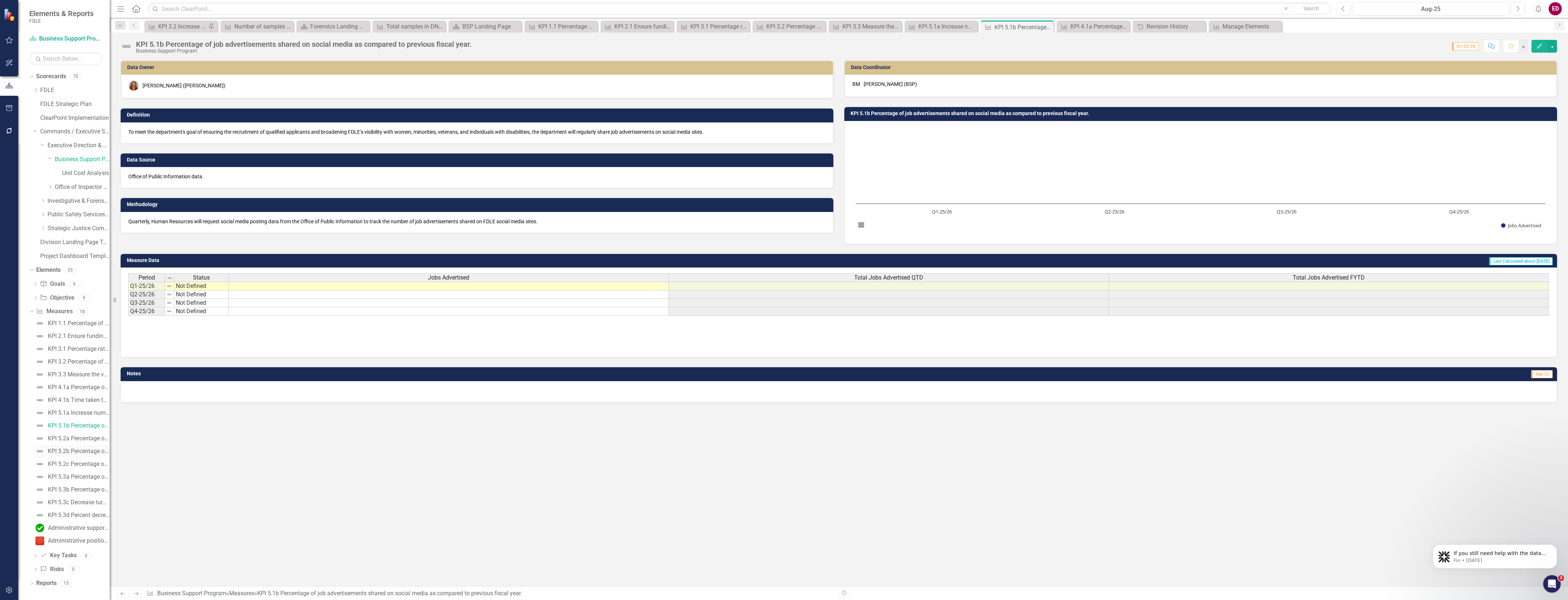
click at [97, 448] on div "KPI 5.2b Percentage of veteran applicants for all job announcements as compared…" at bounding box center [79, 451] width 61 height 7
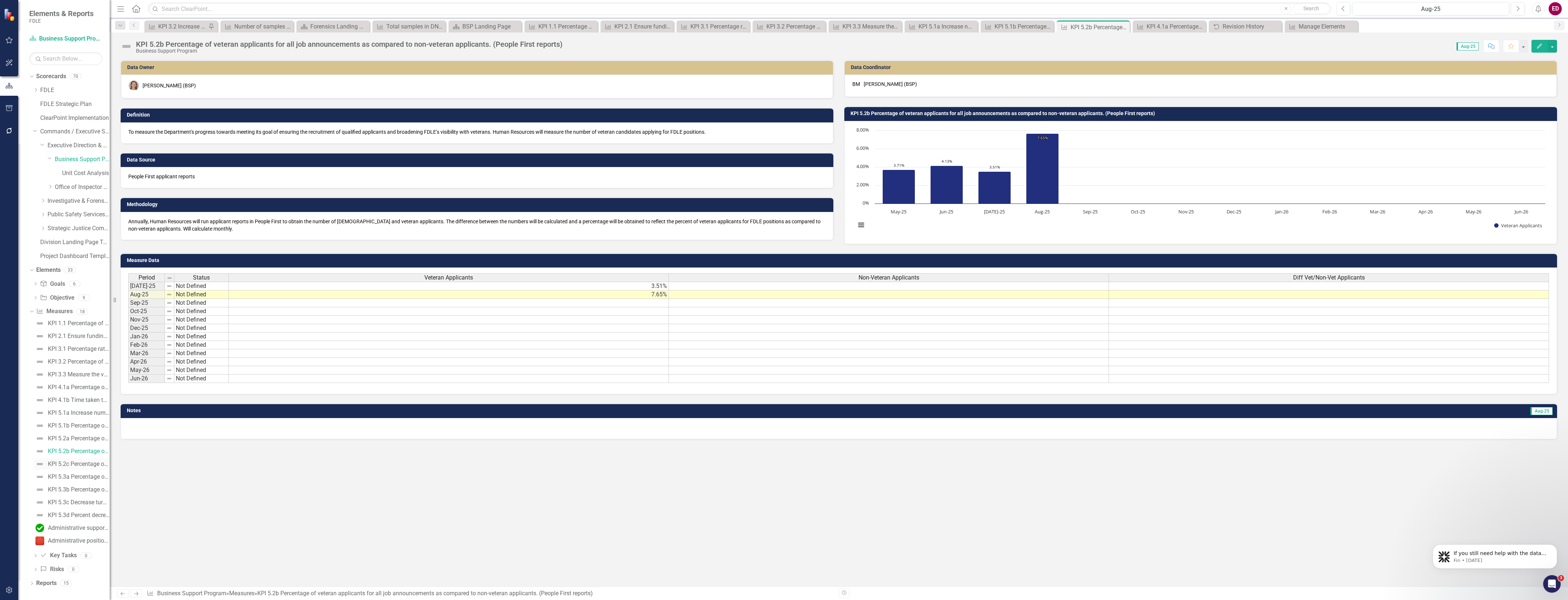
click at [97, 466] on div "KPI 5.2c Percentage of applicants with disabilities as compared to non-disabled…" at bounding box center [79, 464] width 61 height 7
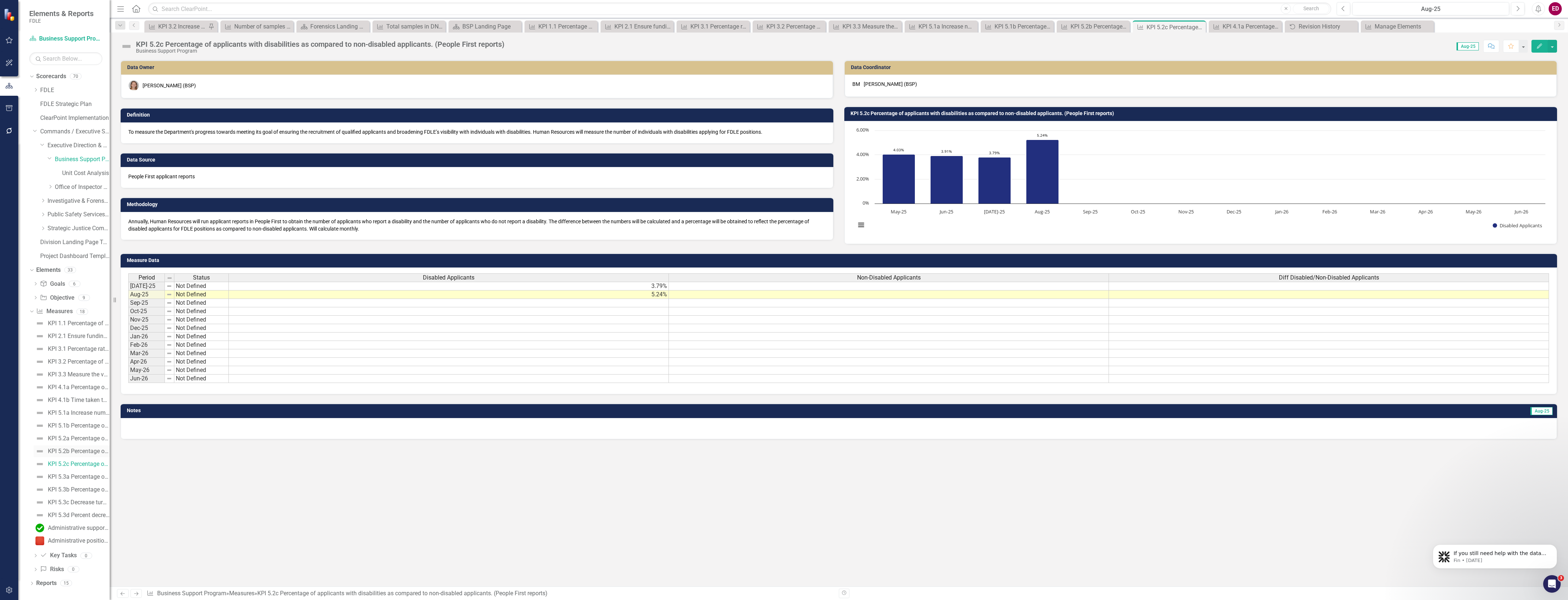
click at [96, 448] on div "KPI 5.2b Percentage of veteran applicants for all job announcements as compared…" at bounding box center [79, 451] width 61 height 7
click at [104, 436] on div "KPI 5.2a Percentage of minority applicants for all job announcements as compare…" at bounding box center [79, 438] width 61 height 7
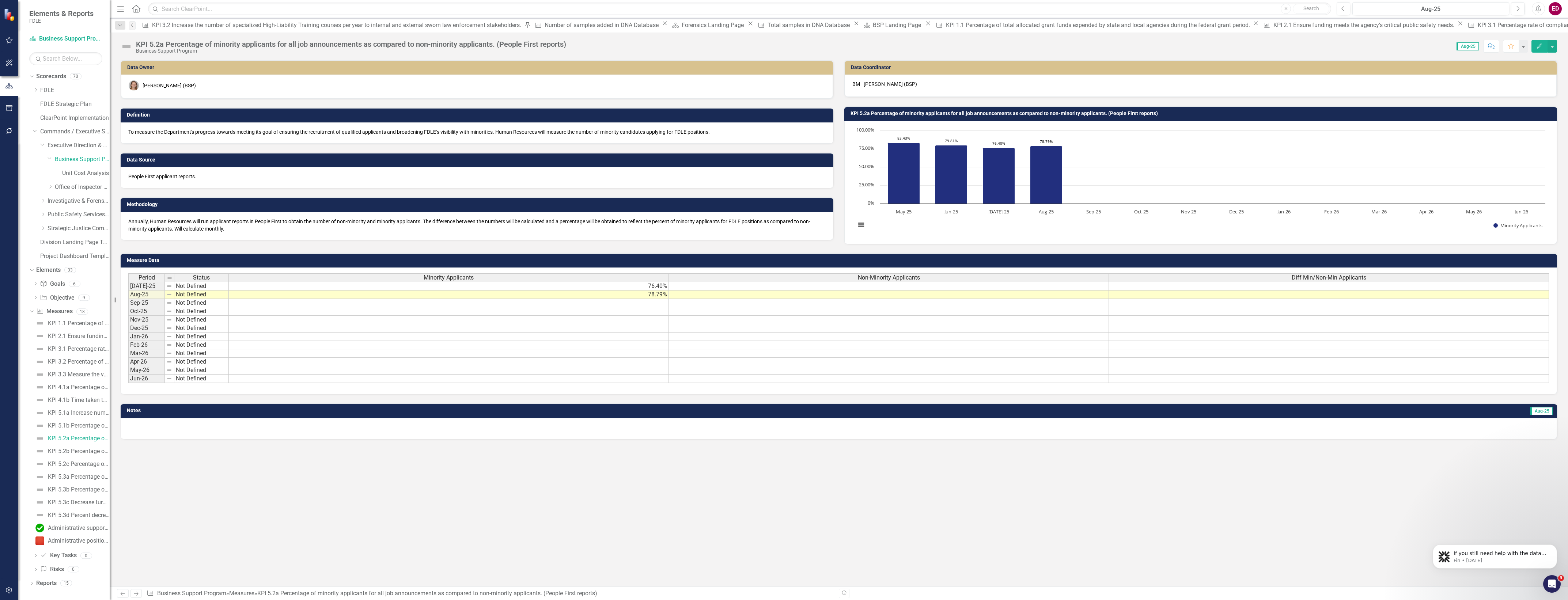
click at [1069, 280] on div "Non-Minority Applicants" at bounding box center [889, 277] width 439 height 8
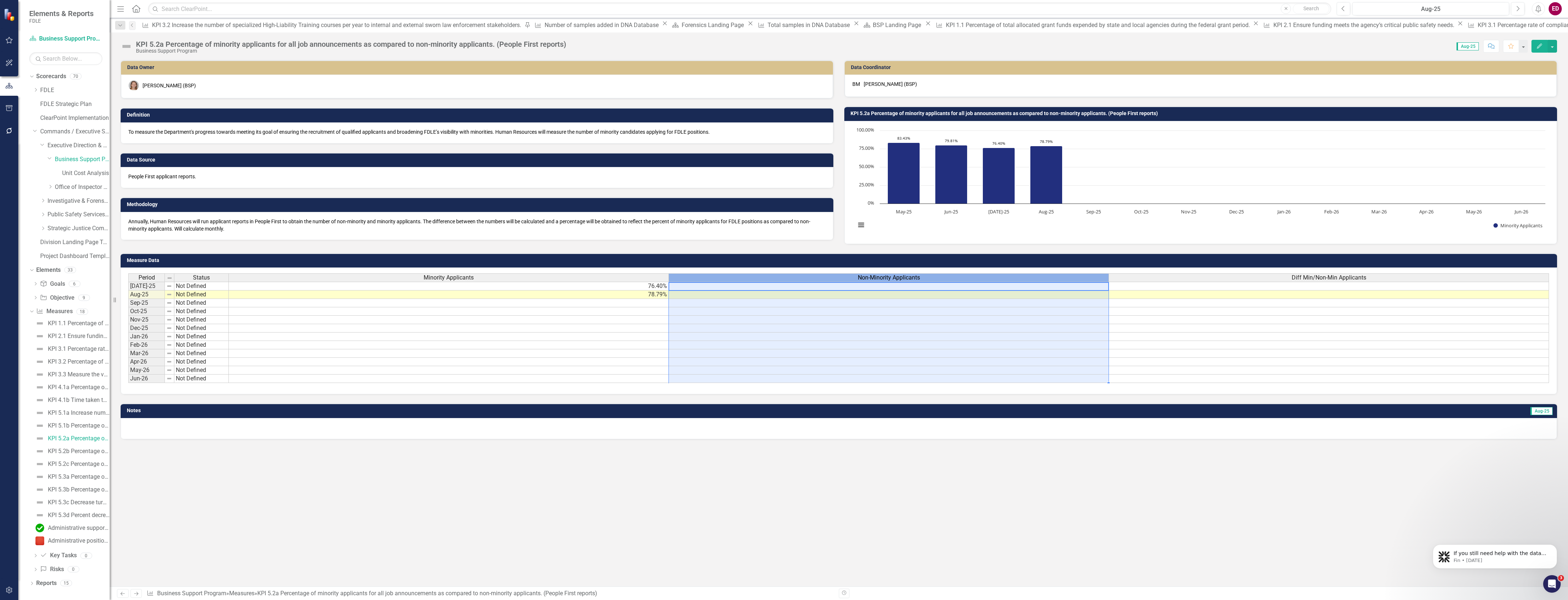
click at [1069, 280] on div "Non-Minority Applicants" at bounding box center [889, 277] width 439 height 8
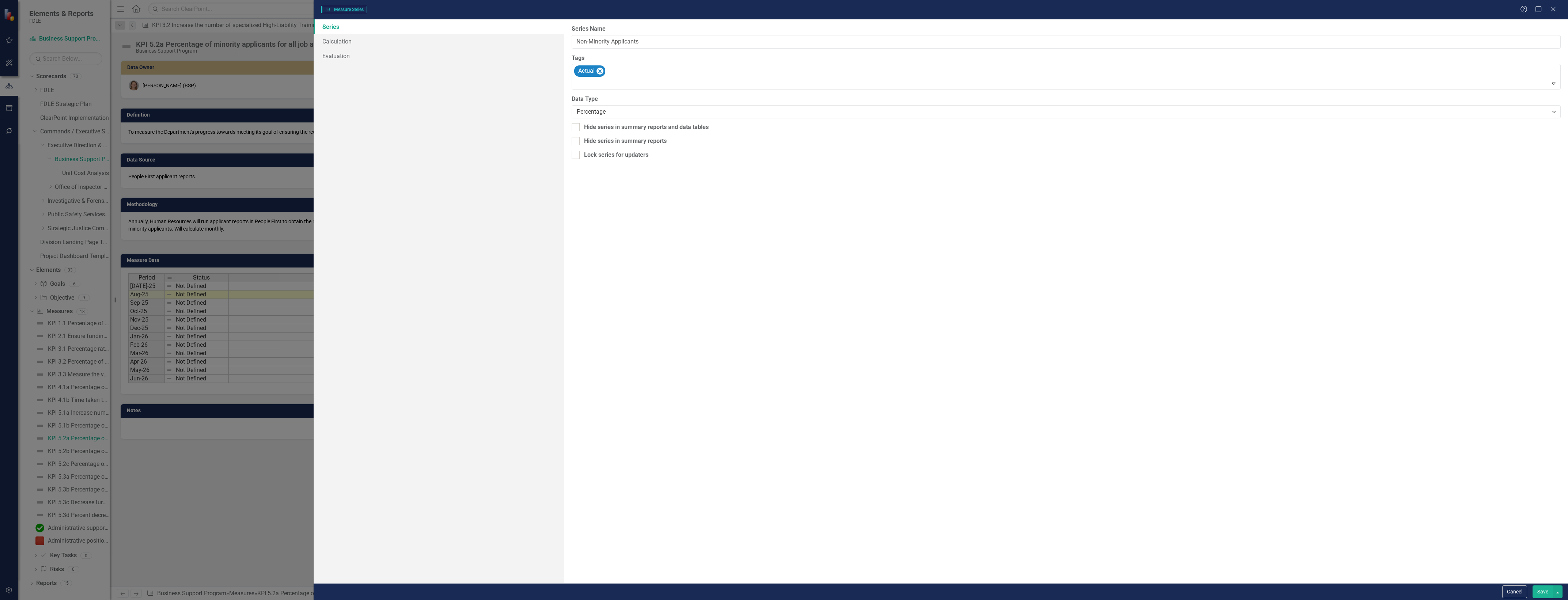
type input "Non-Minority Applicants"
click at [640, 127] on div "Hide series in summary reports and data tables" at bounding box center [646, 127] width 125 height 9
click at [576, 127] on input "Hide series in summary reports and data tables" at bounding box center [574, 125] width 5 height 5
checkbox input "true"
click at [714, 33] on label "Series Name" at bounding box center [1066, 29] width 989 height 9
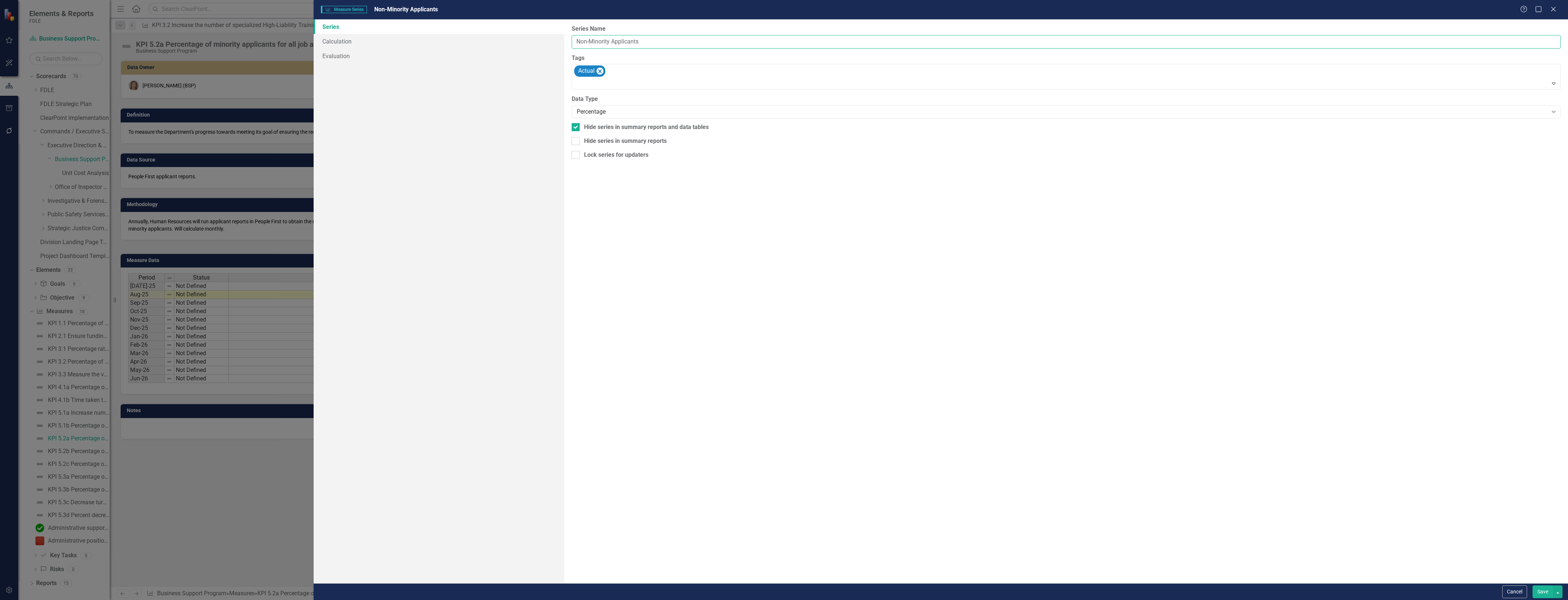
click at [714, 35] on input "Non-Minority Applicants" at bounding box center [1066, 42] width 989 height 13
type input "Non-Minority Applicants (confirmed unused)"
click at [667, 141] on div "Hide series in summary reports" at bounding box center [626, 141] width 83 height 9
click at [576, 141] on input "Hide series in summary reports" at bounding box center [574, 139] width 5 height 5
checkbox input "true"
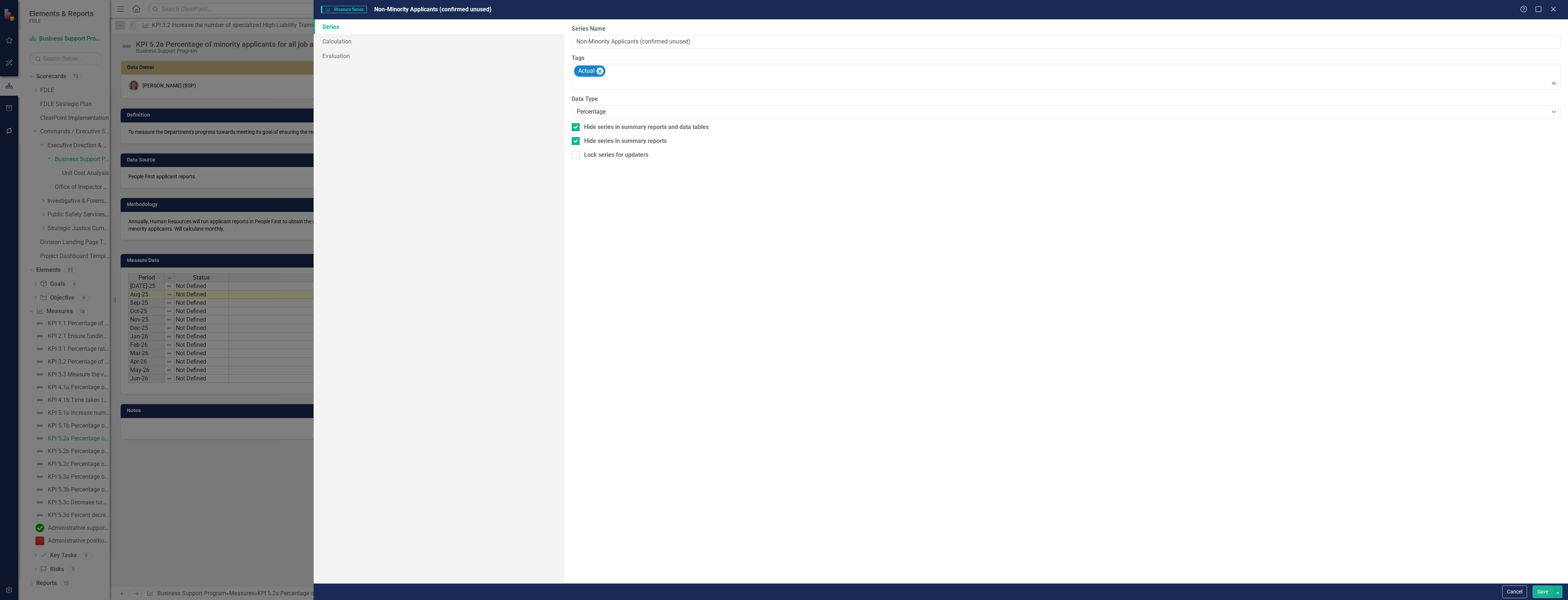
click at [1541, 596] on button "Save" at bounding box center [1543, 591] width 21 height 13
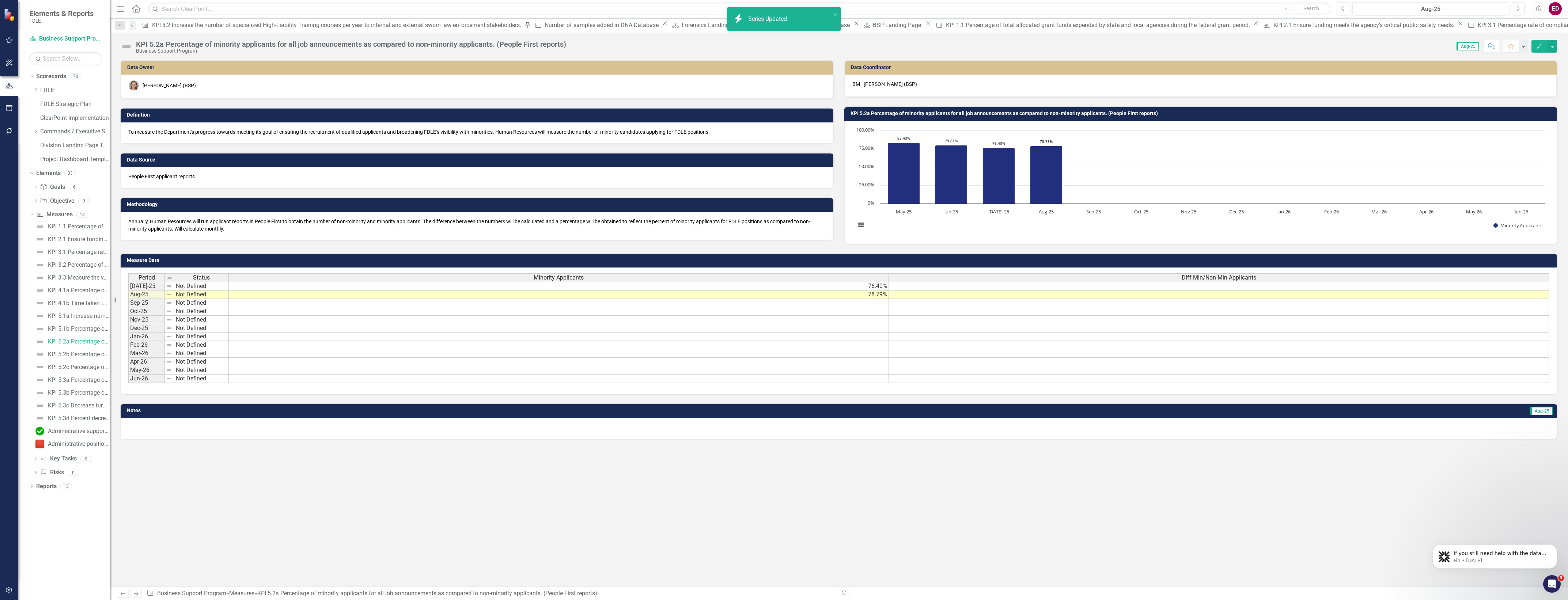
click at [1203, 277] on span "Diff Min/Non-Min Applicants" at bounding box center [1219, 277] width 74 height 7
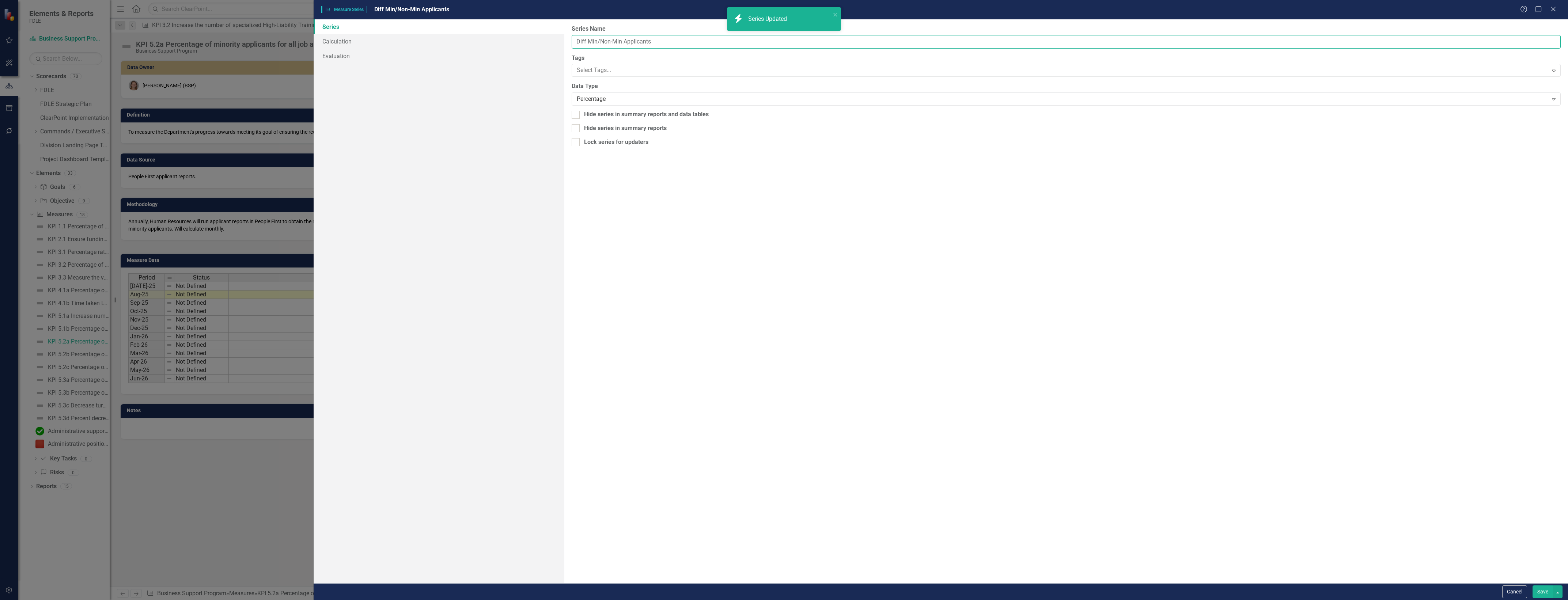
click at [859, 42] on input "Diff Min/Non-Min Applicants" at bounding box center [1066, 42] width 989 height 13
type input "Diff Min/Non-Min Applicants (confirmed unused)"
click at [620, 114] on div "Hide series in summary reports and data tables" at bounding box center [646, 114] width 125 height 9
click at [576, 114] on input "Hide series in summary reports and data tables" at bounding box center [574, 113] width 5 height 5
checkbox input "true"
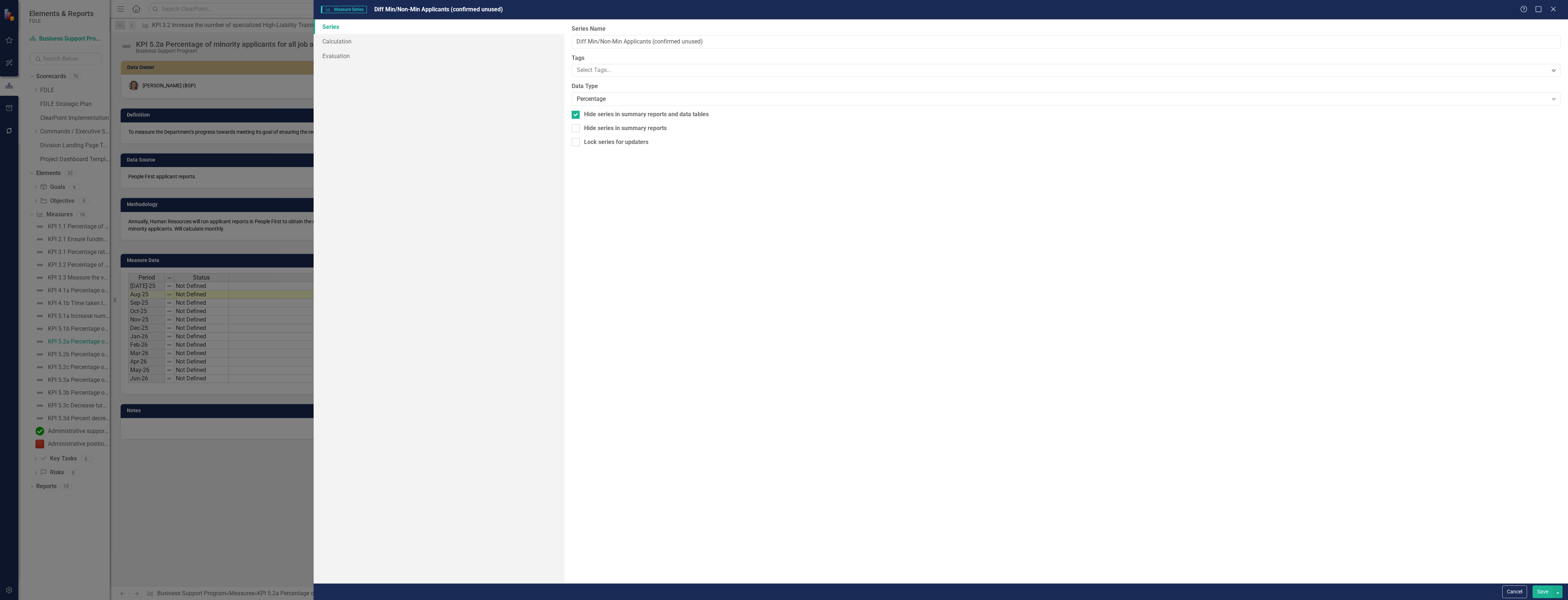
click at [625, 119] on div "From this page, you can edit the name, type, and visibility options of your ser…" at bounding box center [1066, 301] width 1004 height 564
click at [635, 123] on div "From this page, you can edit the name, type, and visibility options of your ser…" at bounding box center [1066, 301] width 1004 height 564
click at [1542, 594] on button "Save" at bounding box center [1543, 591] width 21 height 13
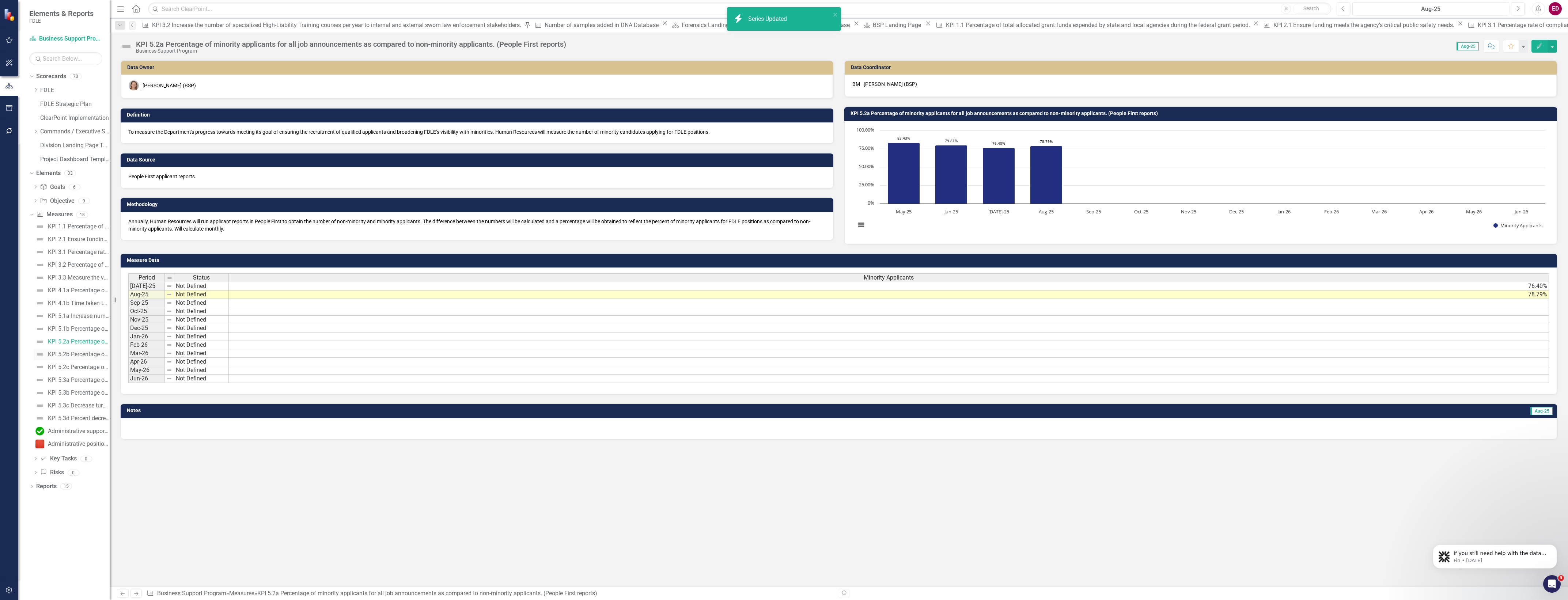
click at [79, 353] on div "KPI 5.2b Percentage of veteran applicants for all job announcements as compared…" at bounding box center [79, 354] width 61 height 7
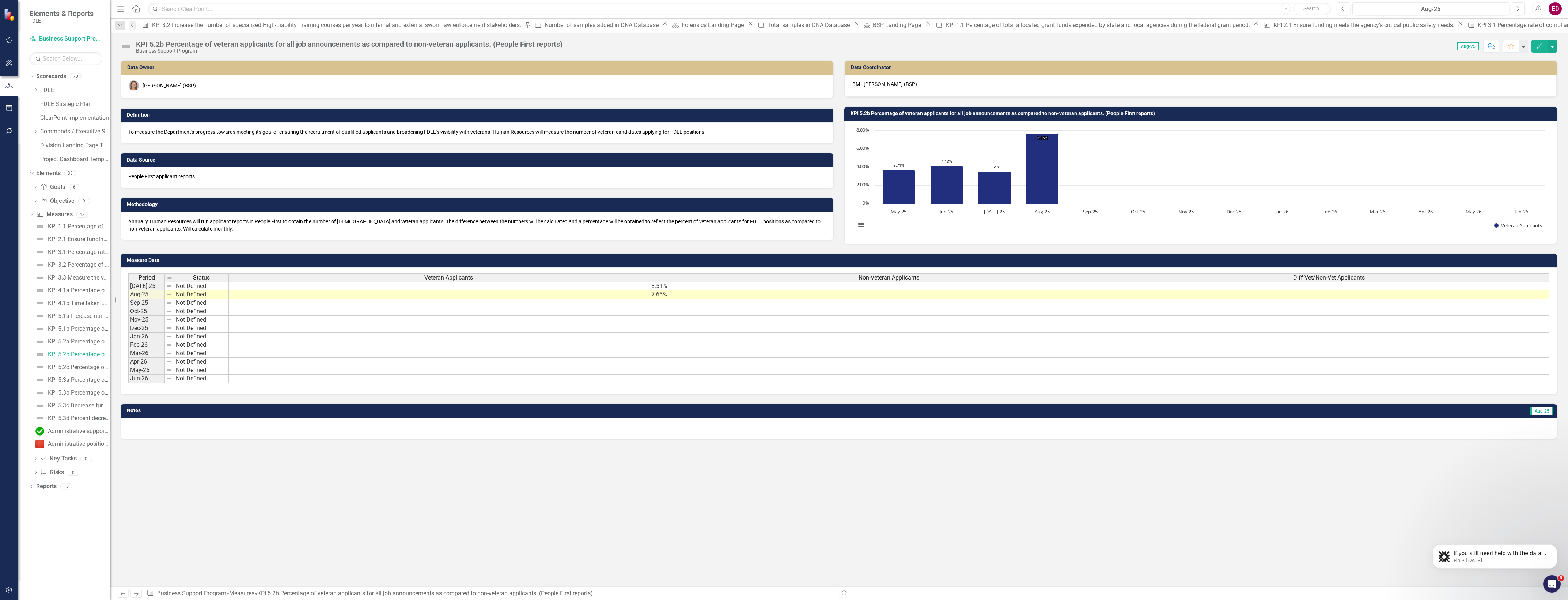
click at [1057, 274] on th "Non-Veteran Applicants" at bounding box center [889, 277] width 440 height 9
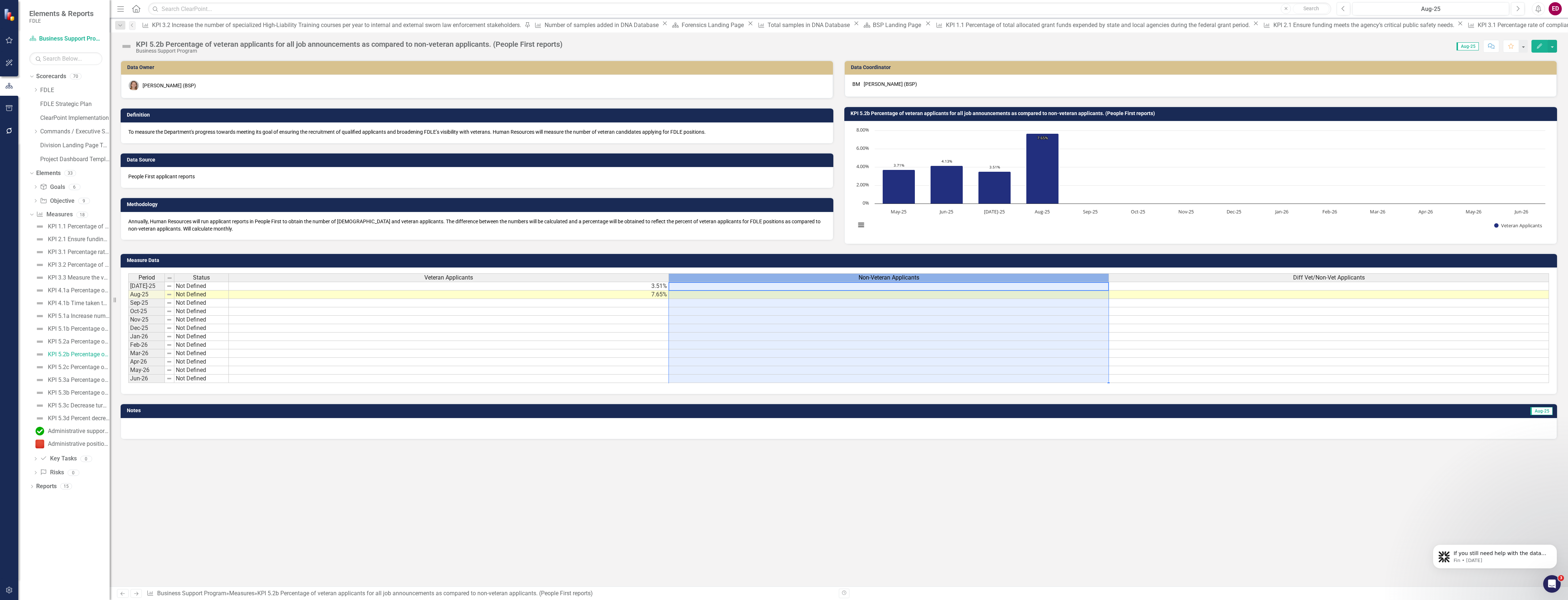
click at [1057, 274] on th "Non-Veteran Applicants" at bounding box center [889, 277] width 440 height 9
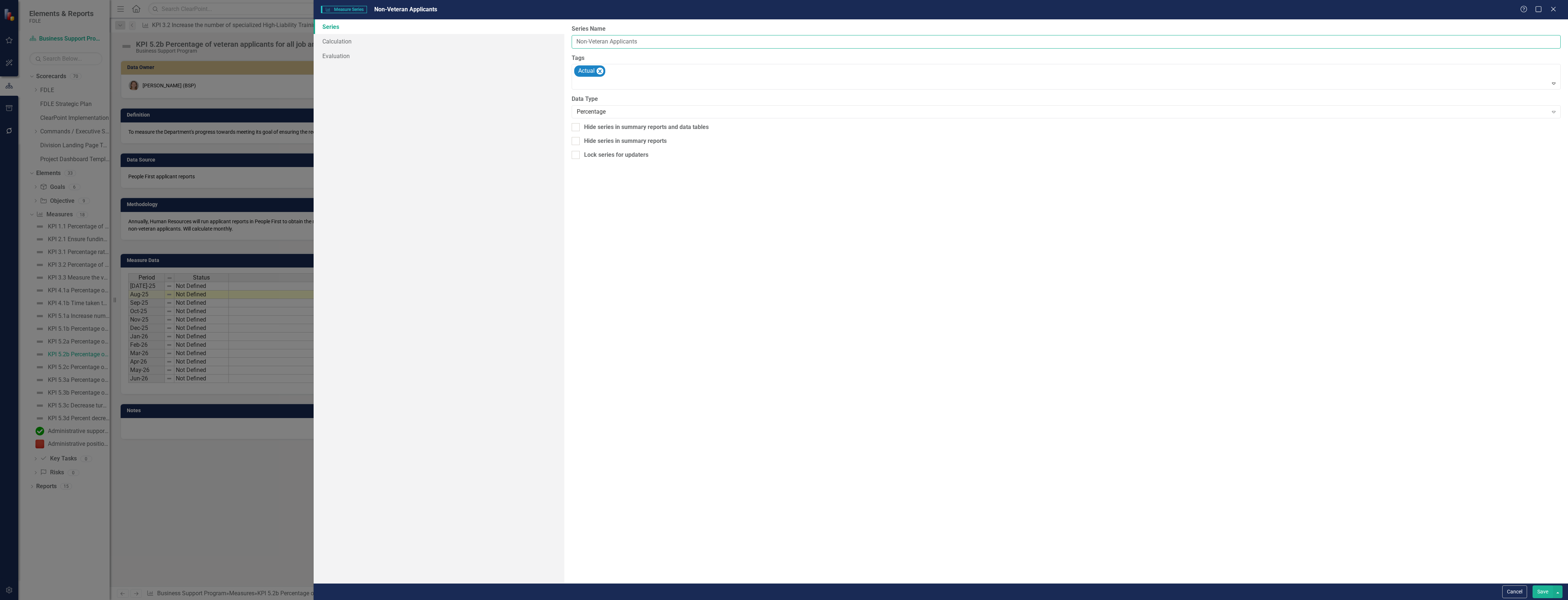
click at [703, 39] on input "Non-Veteran Applicants" at bounding box center [1066, 42] width 989 height 13
click at [1533, 585] on button "Save" at bounding box center [1543, 591] width 21 height 13
type input "Non-Veteran Applicants (confirmed unused)\"
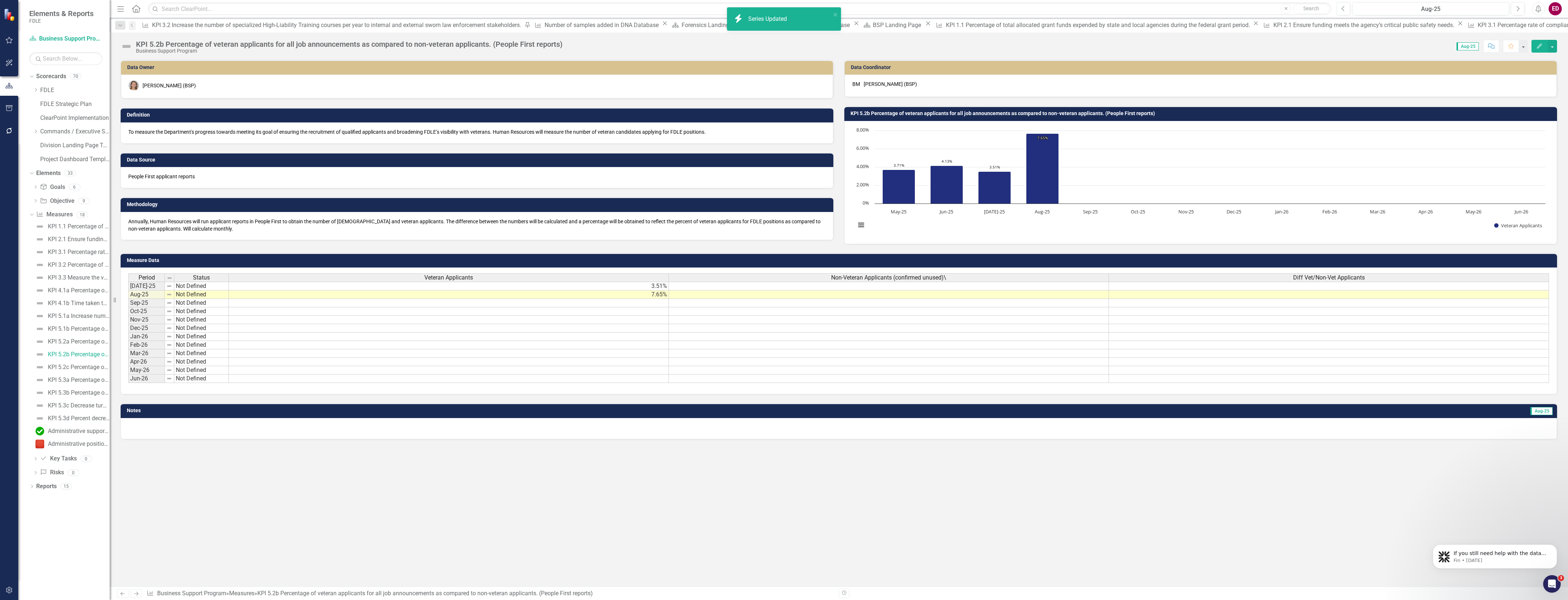
click at [956, 279] on div "Non-Veteran Applicants (confirmed unused)\" at bounding box center [889, 277] width 439 height 8
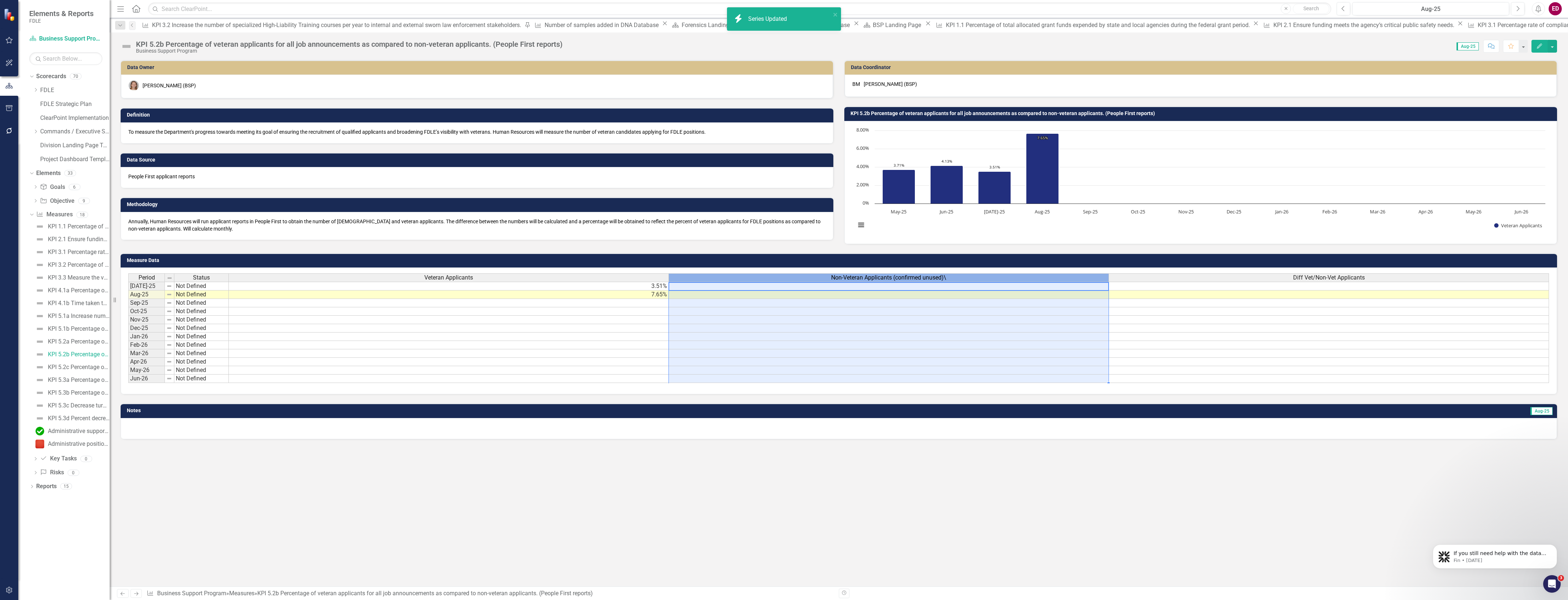
click at [956, 279] on div "Non-Veteran Applicants (confirmed unused)\" at bounding box center [889, 277] width 439 height 8
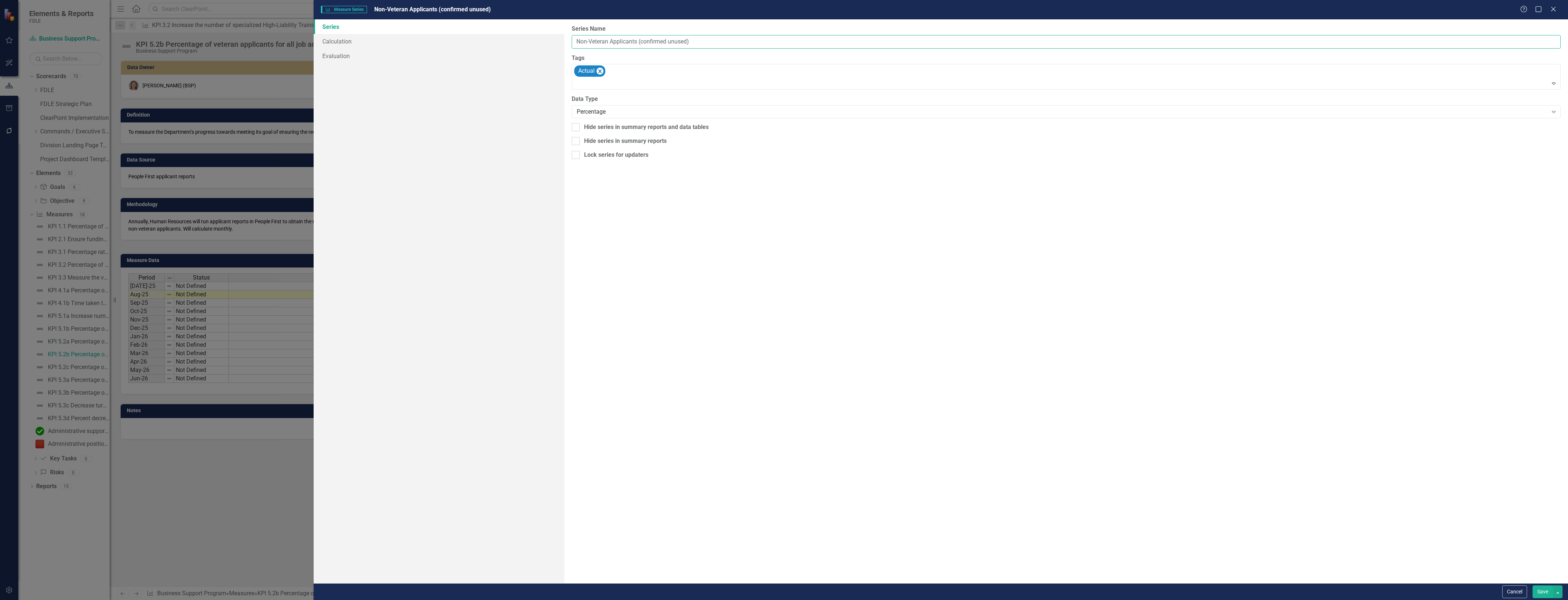
type input "Non-Veteran Applicants (confirmed unused)"
click at [672, 119] on div "From this page, you can edit the name, type, and visibility options of your ser…" at bounding box center [1066, 301] width 1004 height 564
click at [672, 127] on div "Hide series in summary reports and data tables" at bounding box center [646, 127] width 125 height 9
click at [576, 127] on input "Hide series in summary reports and data tables" at bounding box center [574, 125] width 5 height 5
checkbox input "true"
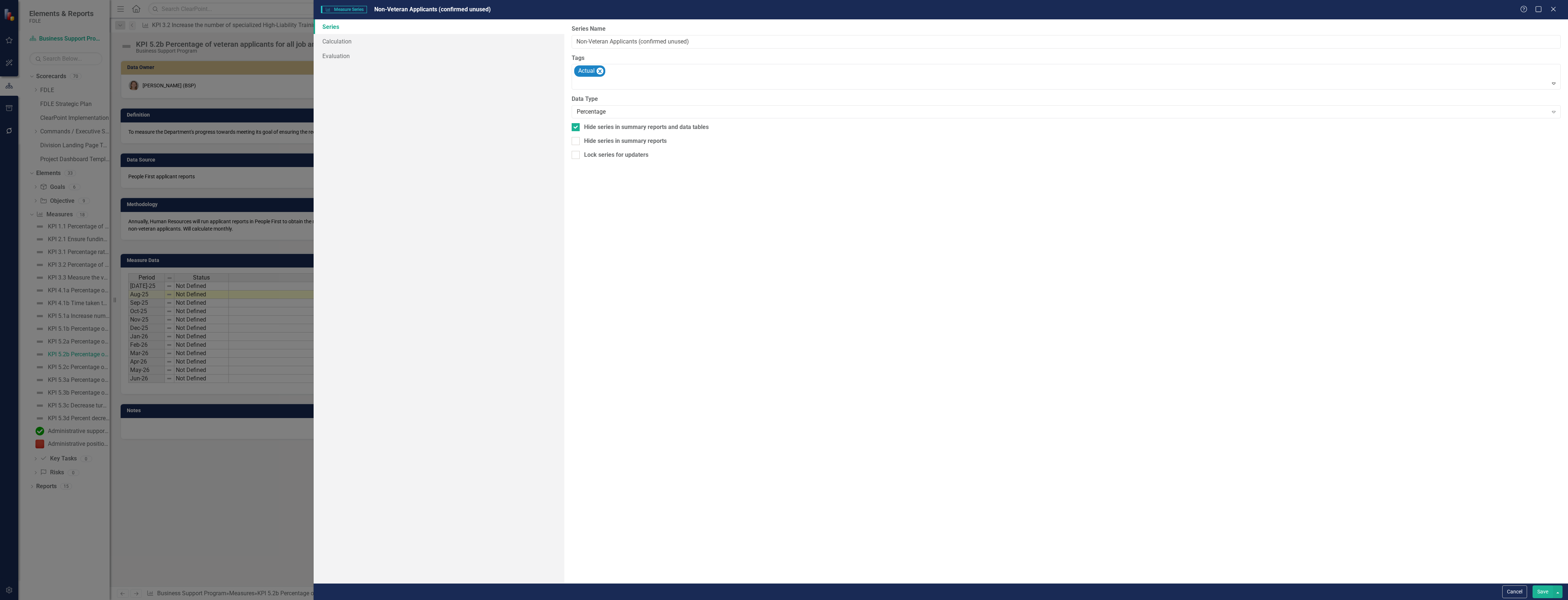
click at [1547, 593] on button "Save" at bounding box center [1543, 591] width 21 height 13
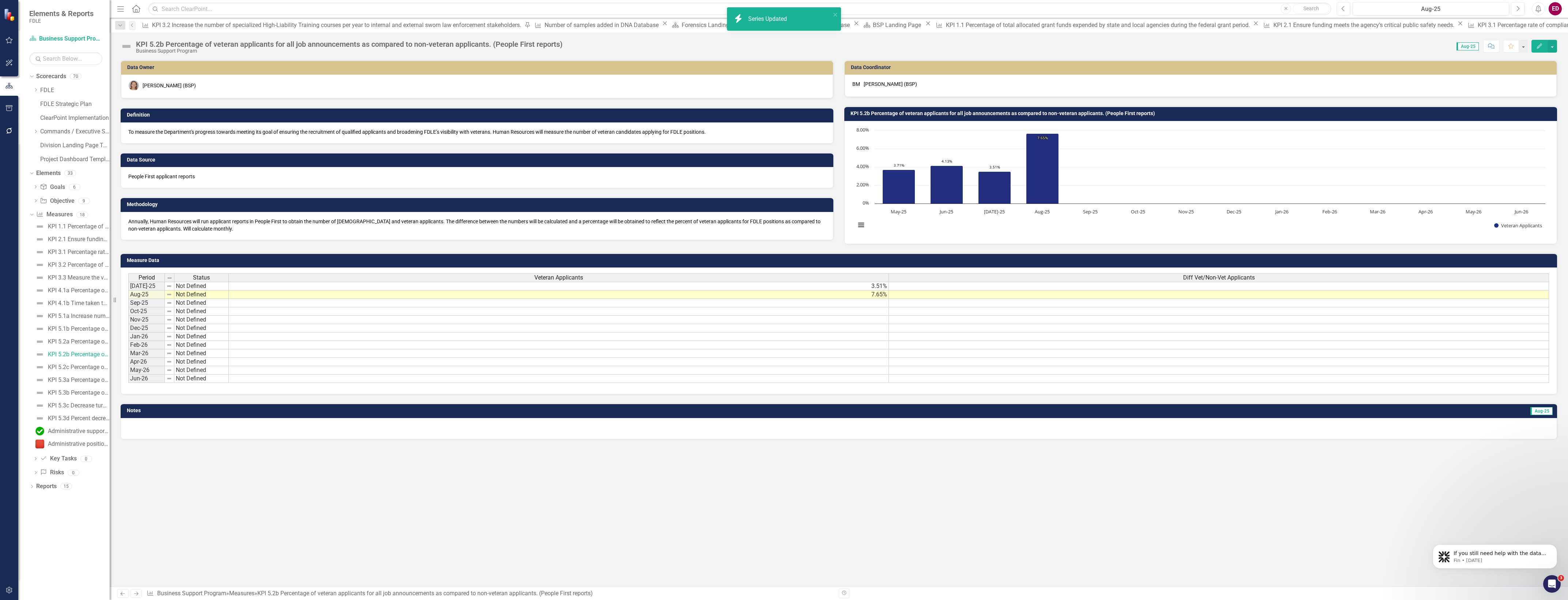
click at [1194, 280] on span "Diff Vet/Non-Vet Applicants" at bounding box center [1219, 277] width 72 height 7
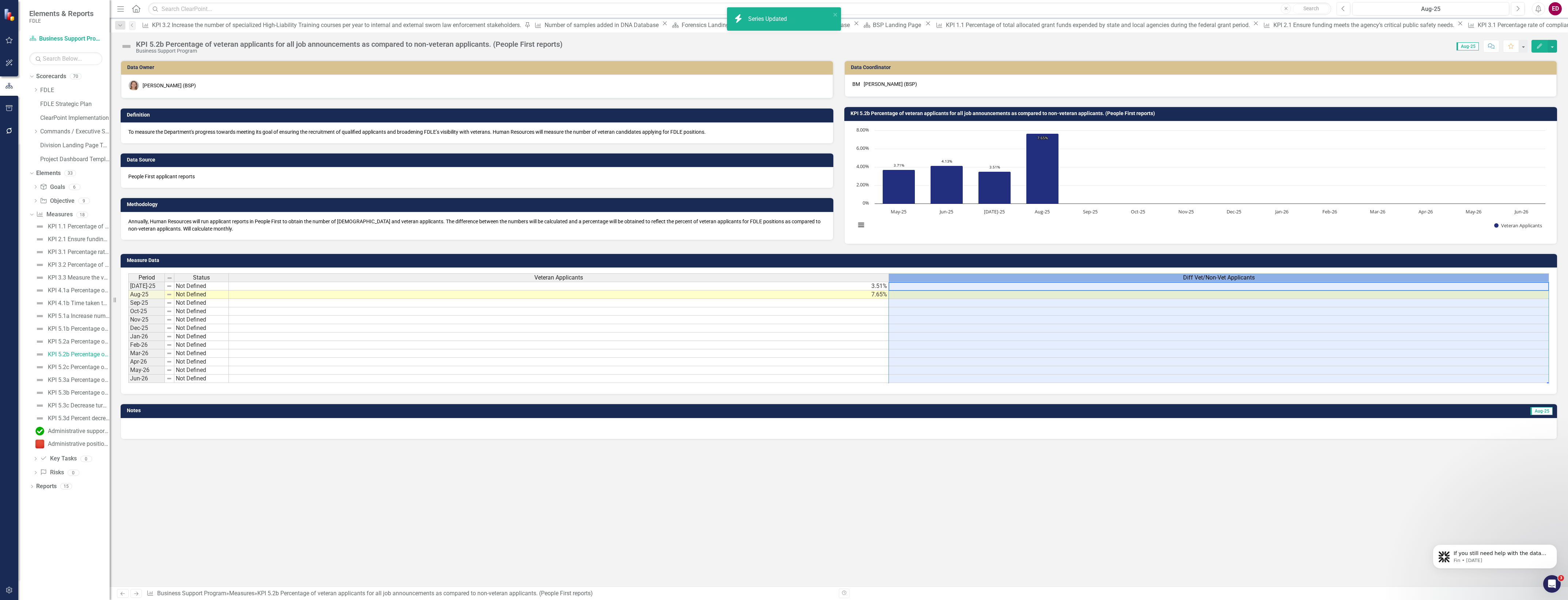
scroll to position [0, 5]
click at [1194, 280] on span "Diff Vet/Non-Vet Applicants" at bounding box center [1219, 277] width 72 height 7
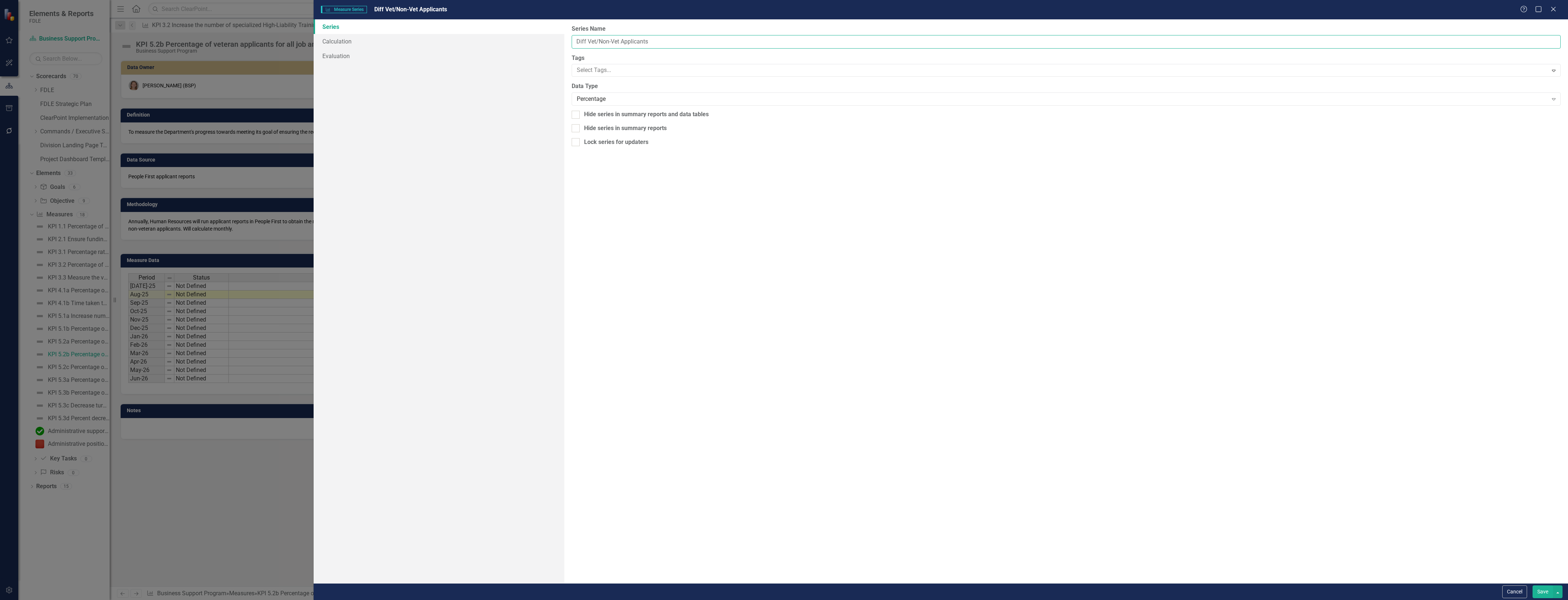
click at [734, 43] on input "Diff Vet/Non-Vet Applicants" at bounding box center [1066, 42] width 989 height 13
type input "Diff Vet/Non-Vet Applicants (confirmed unused)"
click at [690, 114] on div "Hide series in summary reports and data tables" at bounding box center [646, 114] width 125 height 9
click at [576, 114] on input "Hide series in summary reports and data tables" at bounding box center [574, 113] width 5 height 5
checkbox input "true"
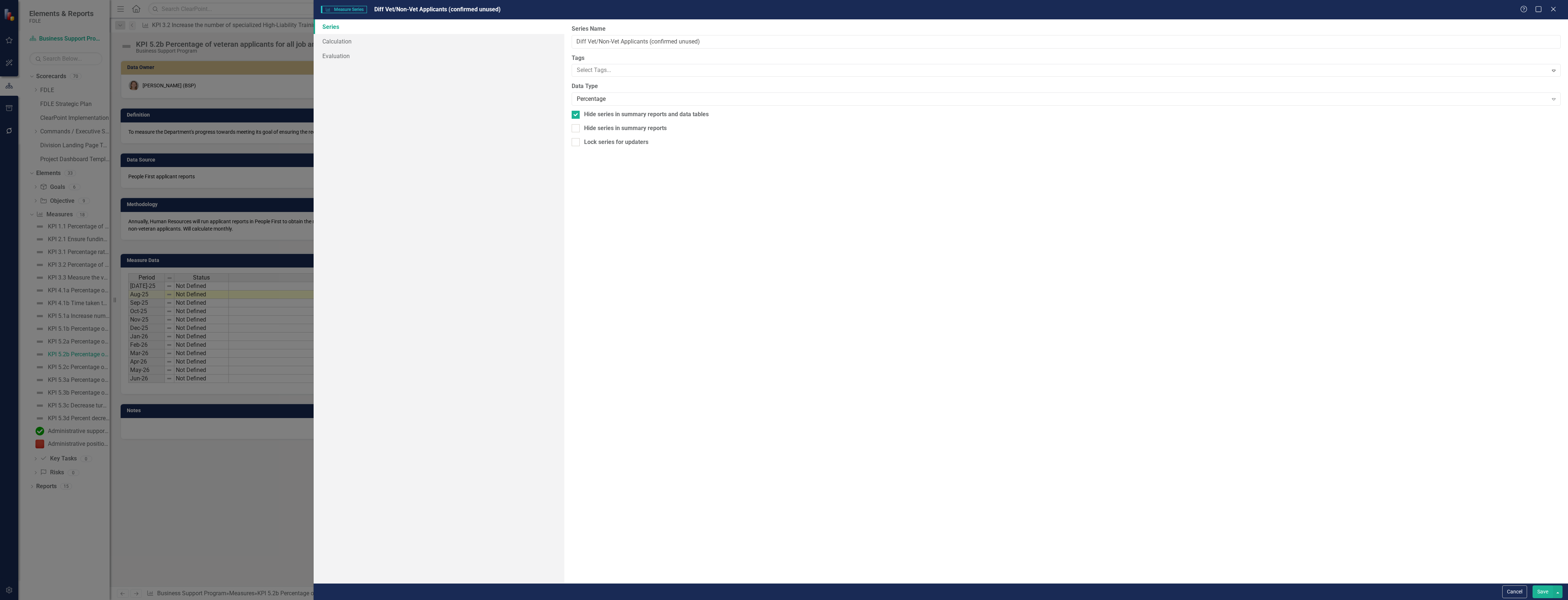
click at [1544, 588] on button "Save" at bounding box center [1543, 591] width 21 height 13
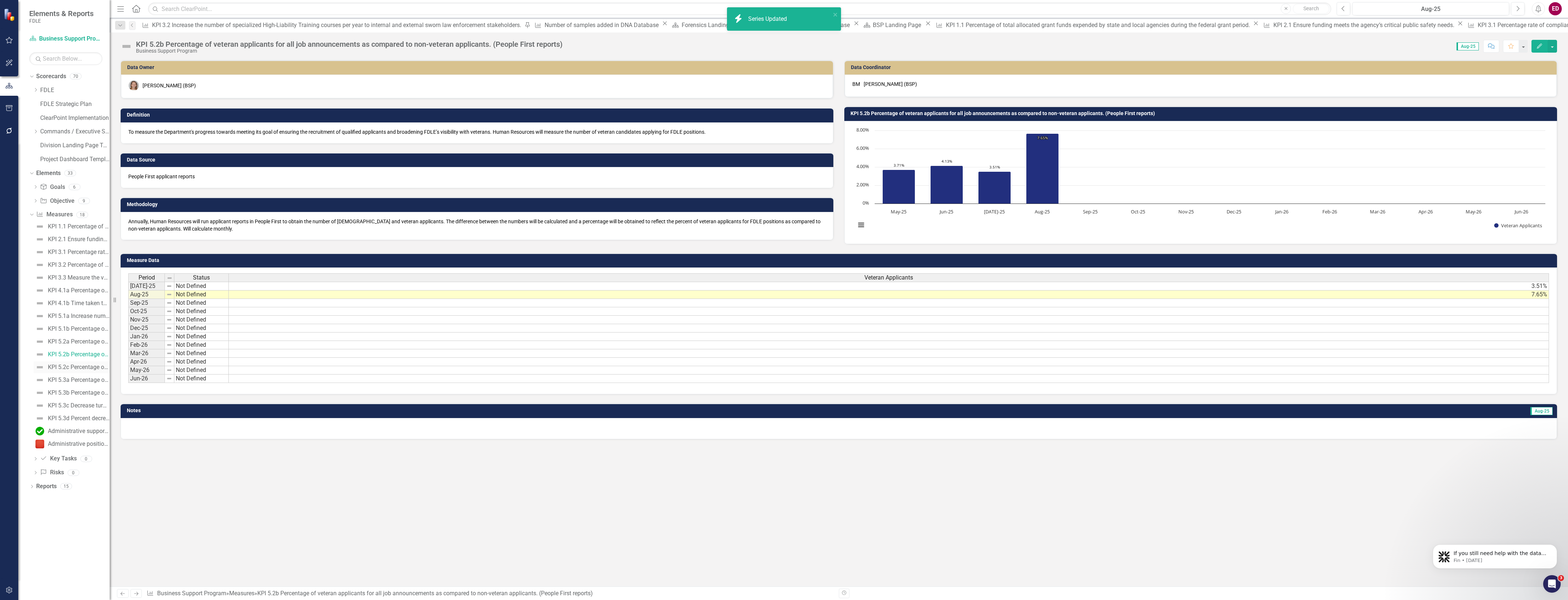
click at [102, 370] on div "KPI 5.2c Percentage of applicants with disabilities as compared to non-disabled…" at bounding box center [79, 367] width 61 height 7
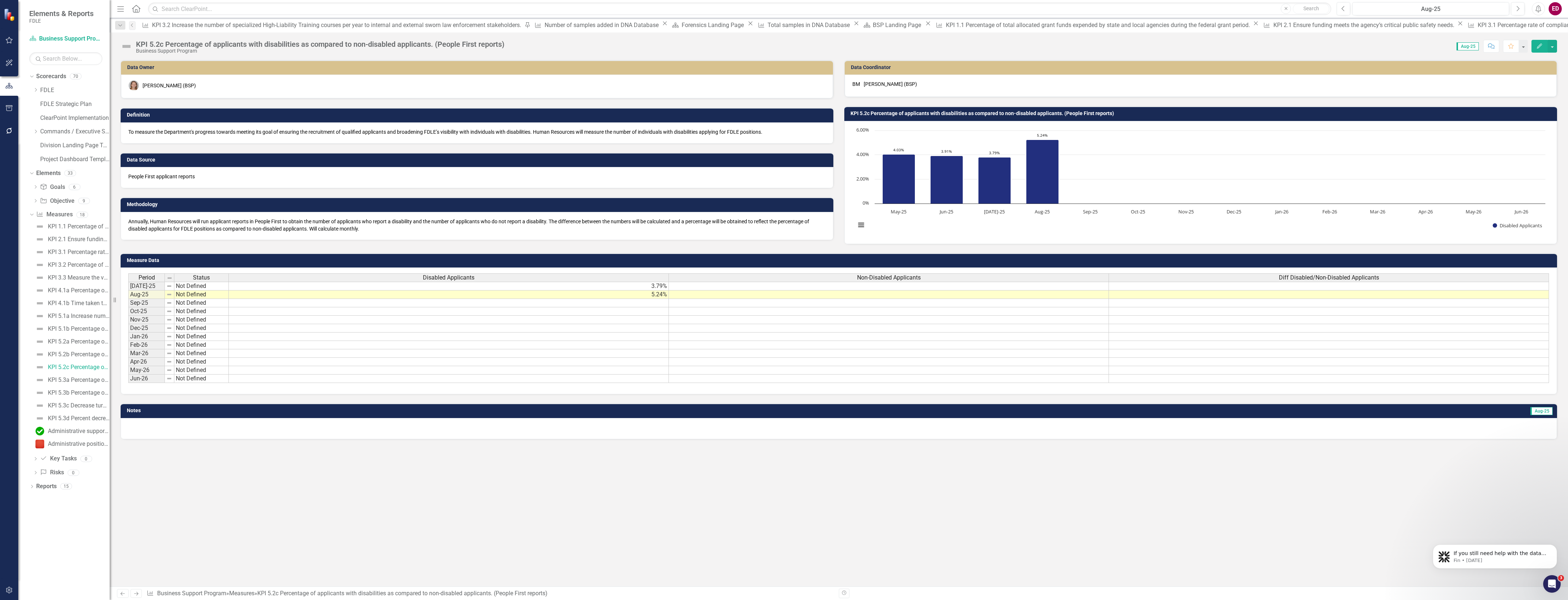
click at [784, 277] on div "Non-Disabled Applicants" at bounding box center [889, 277] width 439 height 8
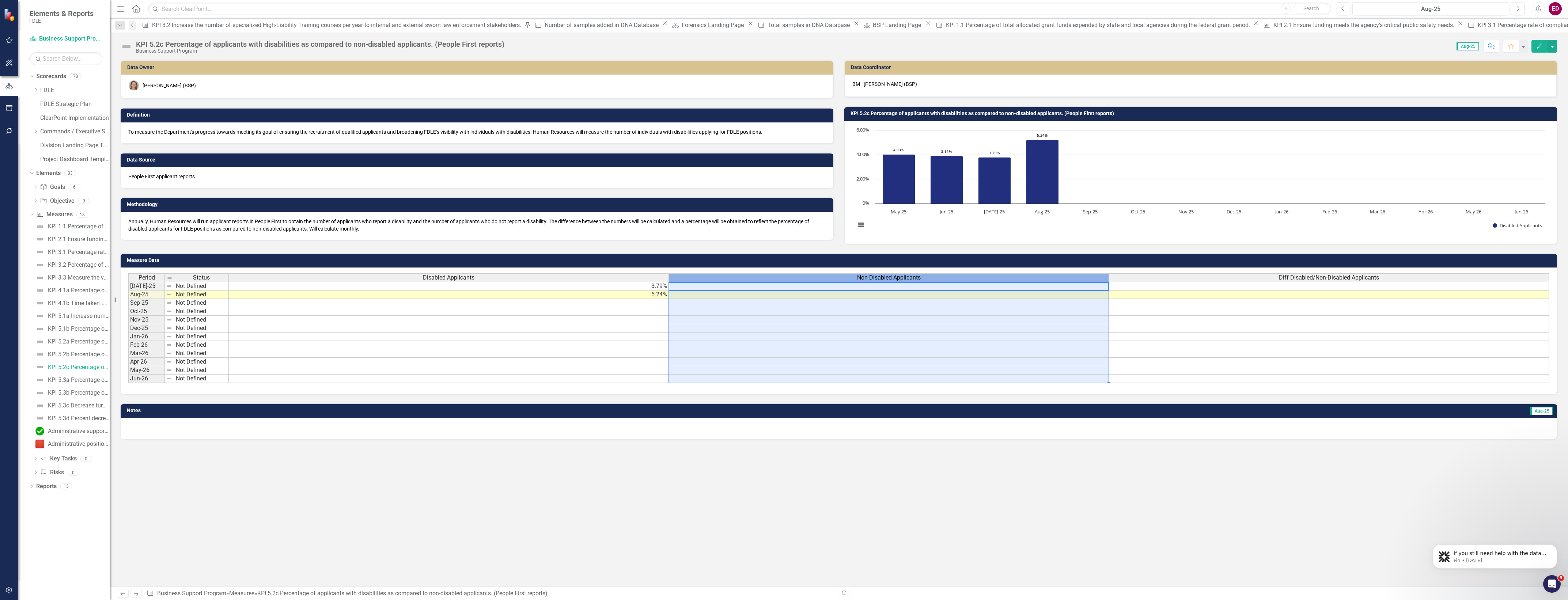
click at [784, 277] on div "Non-Disabled Applicants" at bounding box center [889, 277] width 439 height 8
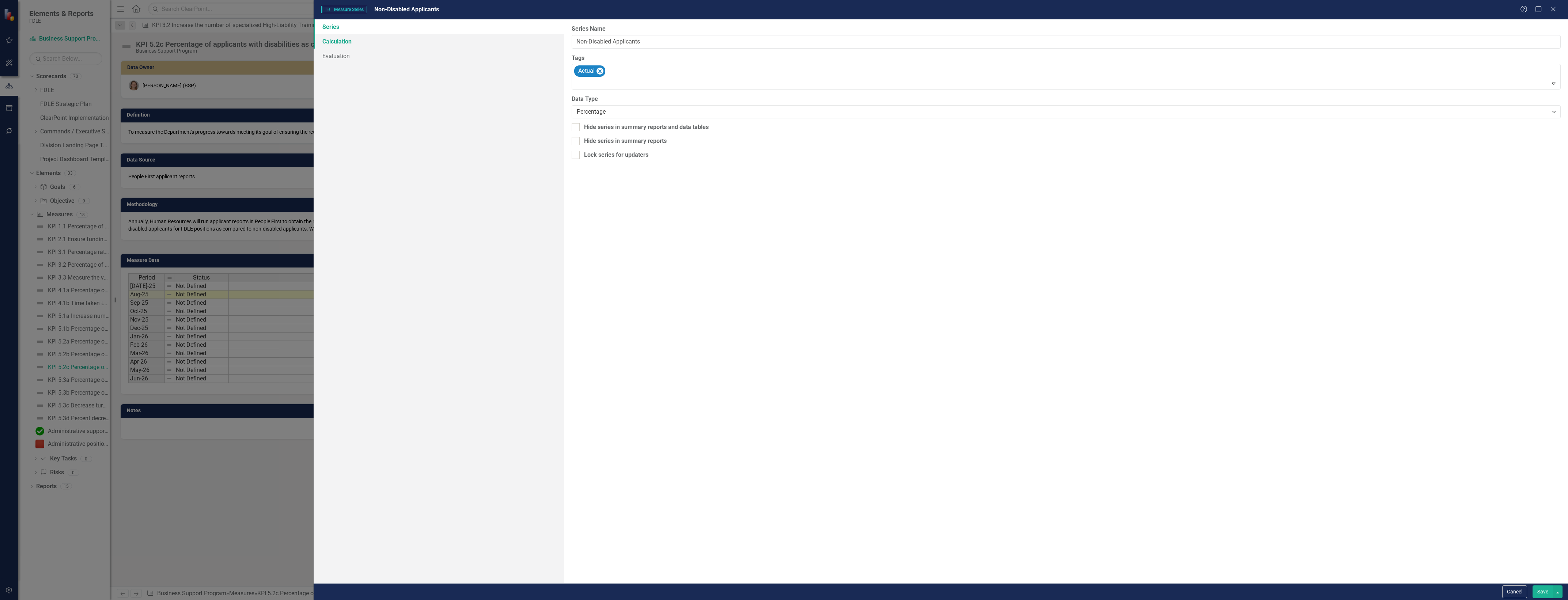
click at [389, 47] on link "Calculation" at bounding box center [439, 41] width 251 height 15
click at [656, 43] on div "Select Series Calculation Type" at bounding box center [1062, 41] width 971 height 9
click at [430, 29] on link "Series" at bounding box center [439, 27] width 251 height 15
click at [793, 35] on input "Non-Disabled Applicants" at bounding box center [1066, 42] width 989 height 13
type input "Non-Disabled Applicants (confirmed unused)"
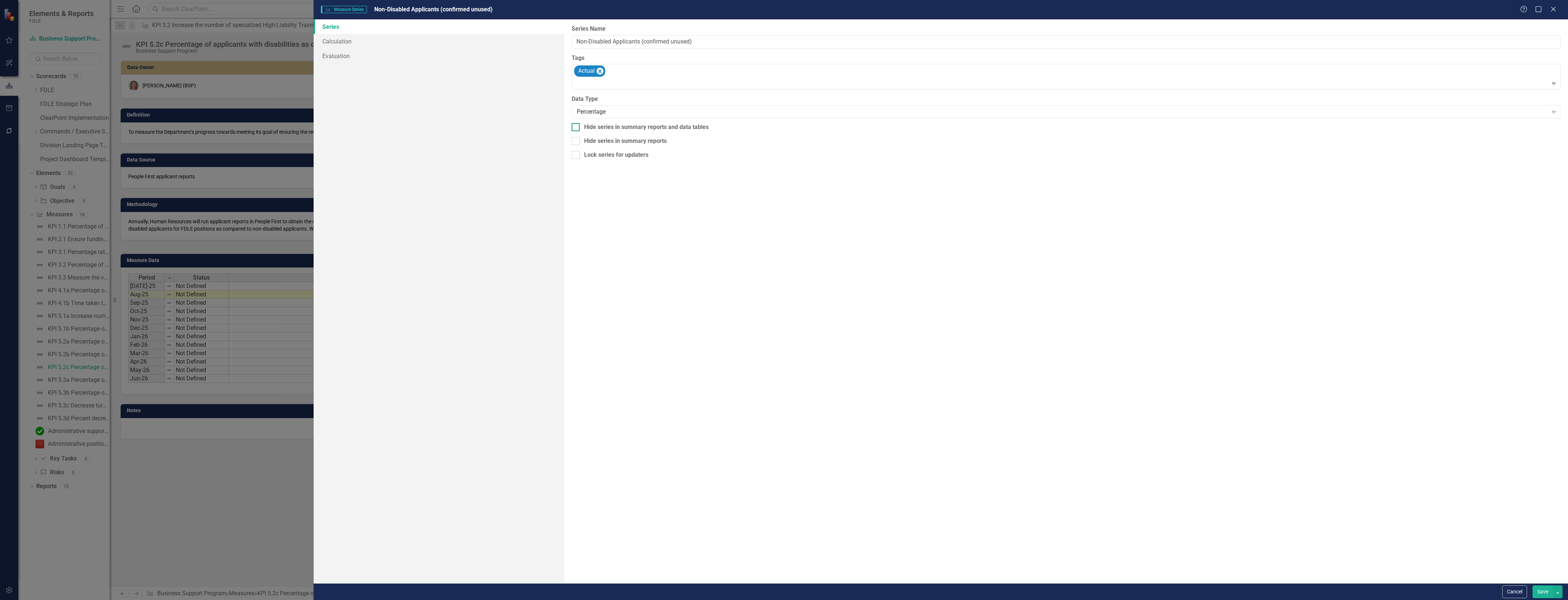
click at [624, 123] on div "Hide series in summary reports and data tables" at bounding box center [646, 127] width 125 height 9
click at [576, 123] on input "Hide series in summary reports and data tables" at bounding box center [574, 125] width 5 height 5
checkbox input "true"
click at [1547, 595] on button "Save" at bounding box center [1543, 591] width 21 height 13
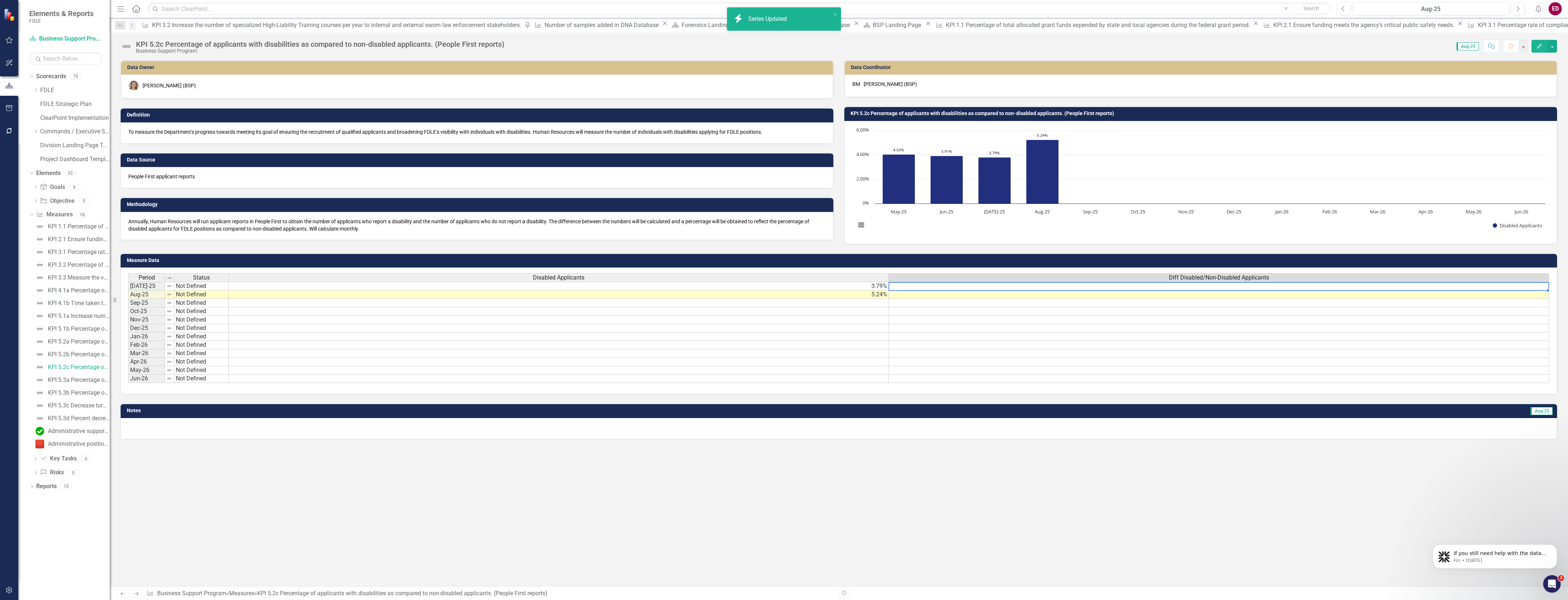
click at [1057, 290] on td at bounding box center [1219, 286] width 660 height 9
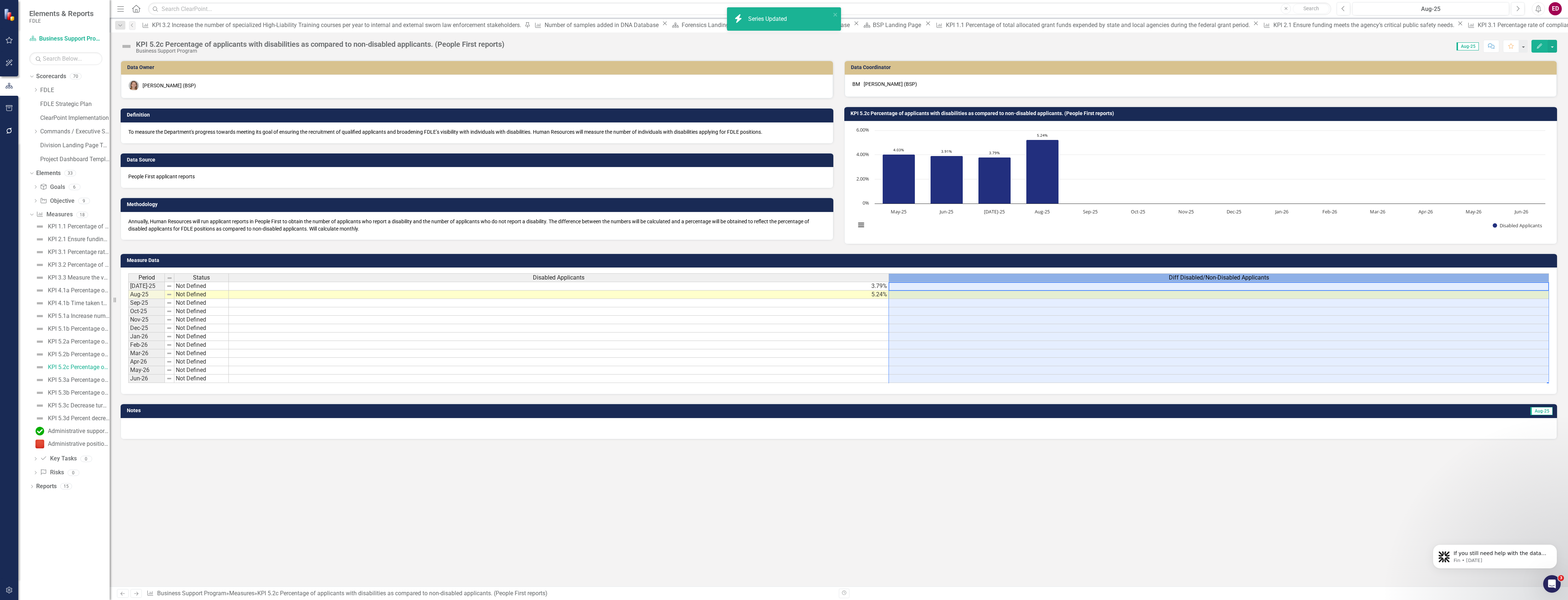
click at [1069, 282] on div "Diff Disabled/Non-Disabled Applicants" at bounding box center [1219, 277] width 660 height 8
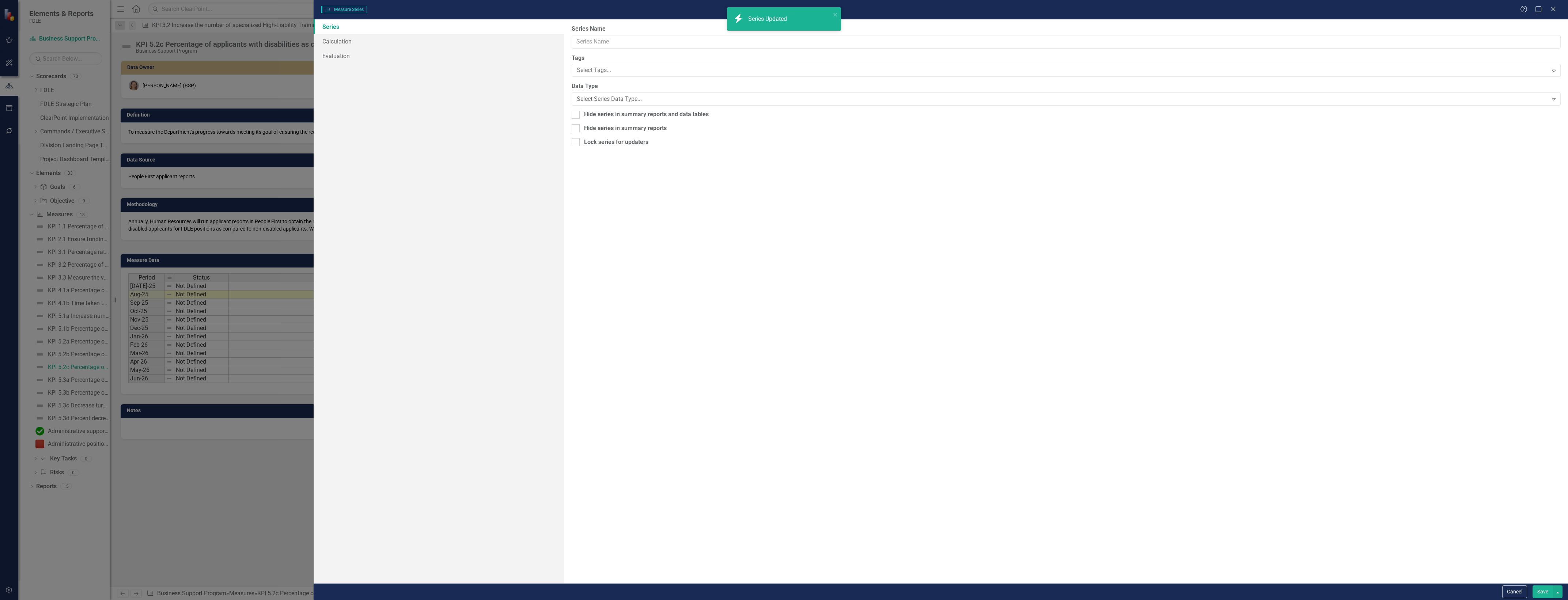
type input "Diff Disabled/Non-Disabled Applicants"
click at [626, 120] on div "From this page, you can edit the name, type, and visibility options of your ser…" at bounding box center [1066, 301] width 1004 height 564
click at [638, 113] on div "Hide series in summary reports and data tables" at bounding box center [646, 114] width 125 height 9
click at [576, 113] on input "Hide series in summary reports and data tables" at bounding box center [574, 113] width 5 height 5
checkbox input "true"
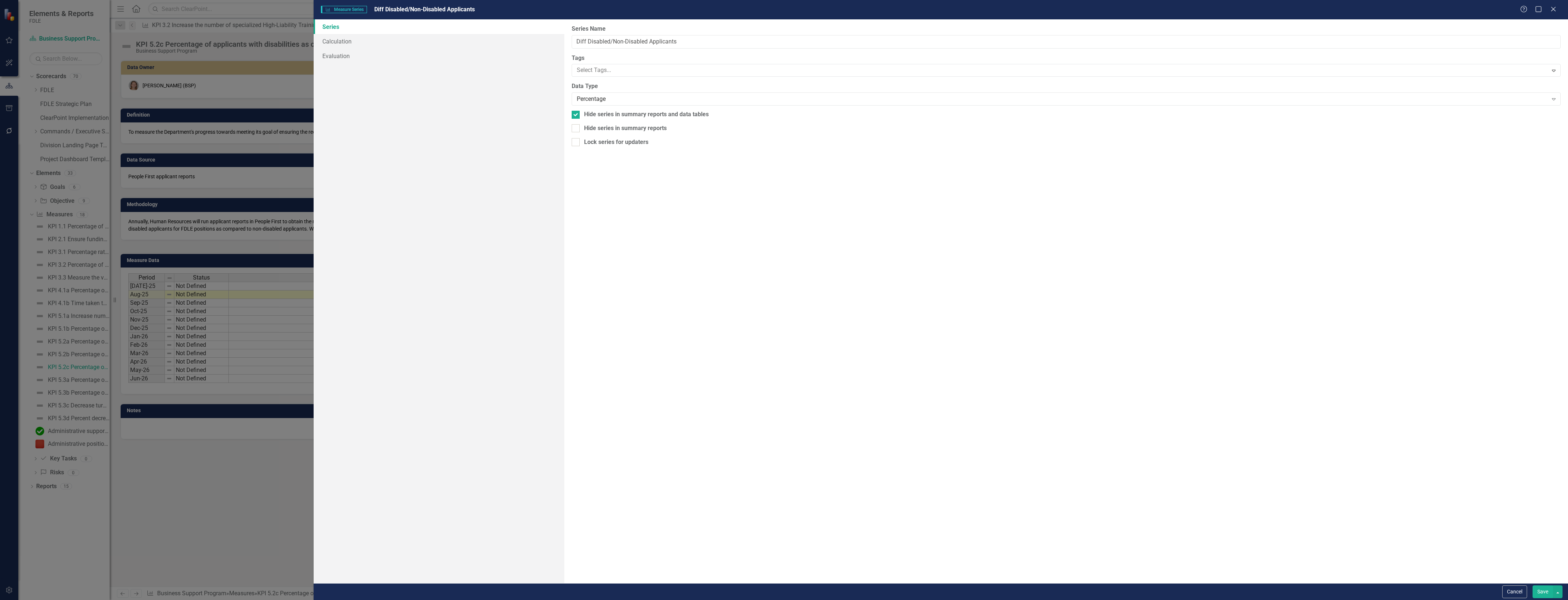
click at [704, 53] on div "From this page, you can edit the name, type, and visibility options of your ser…" at bounding box center [1066, 301] width 1004 height 564
click at [721, 37] on input "Diff Disabled/Non-Disabled Applicants" at bounding box center [1066, 42] width 989 height 13
type input "Diff Disabled/Non-Disabled Applicants (confirmed unused)"
click at [1533, 585] on button "Save" at bounding box center [1543, 591] width 21 height 13
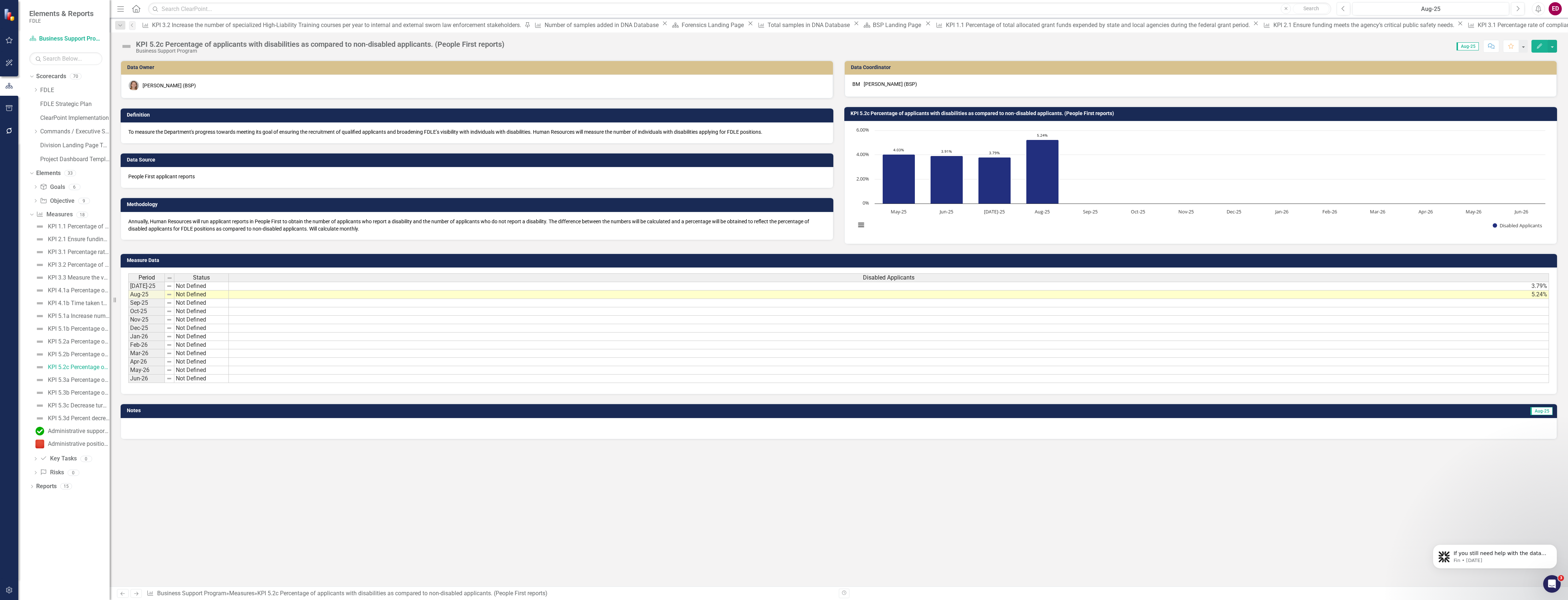
click at [88, 451] on div "Dropdown Measure Measures 18 KPI 1.1 Percentage of total allocated grant funds …" at bounding box center [69, 330] width 80 height 242
click at [90, 448] on link "Administrative positions as a percent of total agency positions" at bounding box center [71, 444] width 76 height 12
